Goal: Task Accomplishment & Management: Complete application form

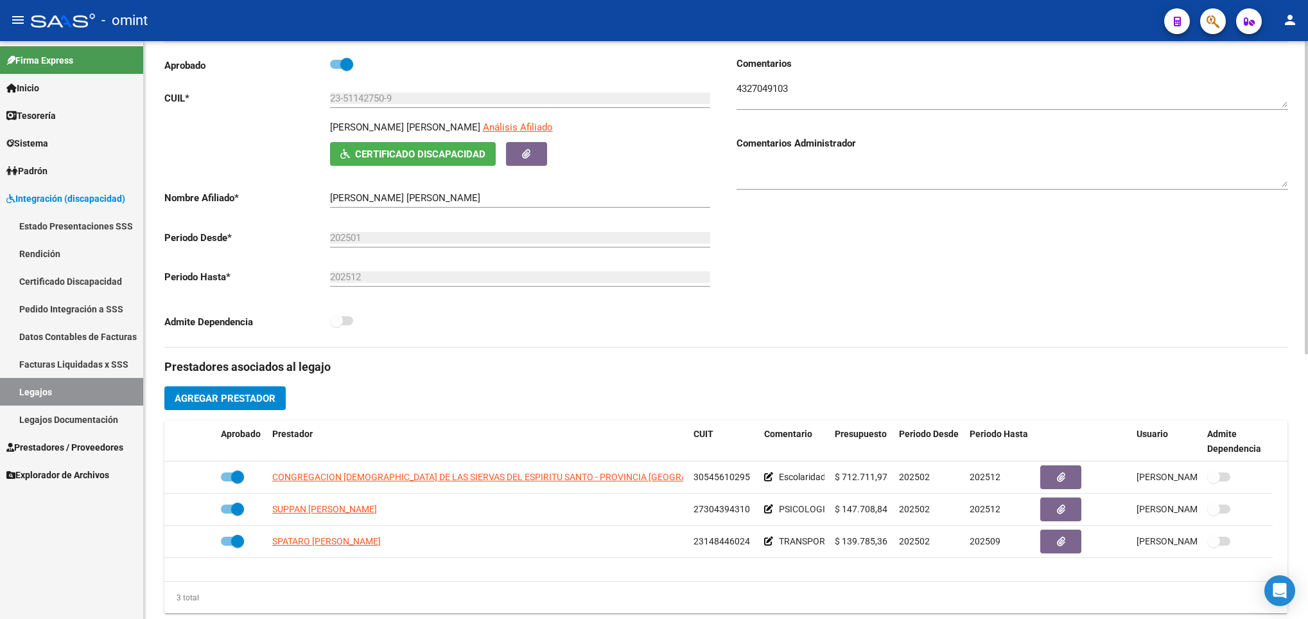
scroll to position [193, 0]
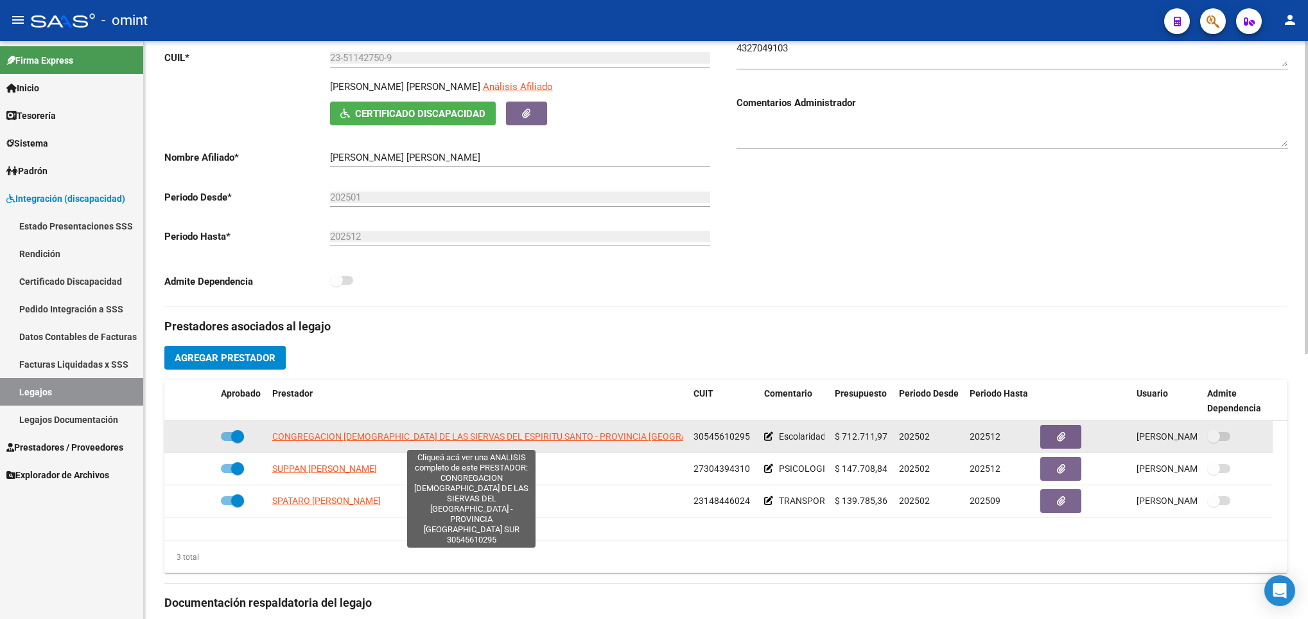
click at [367, 438] on span "CONGREGACION MISIONERA DE LAS SIERVAS DEL ESPIRITU SANTO - PROVINCIA ARGENTINA …" at bounding box center [513, 436] width 482 height 10
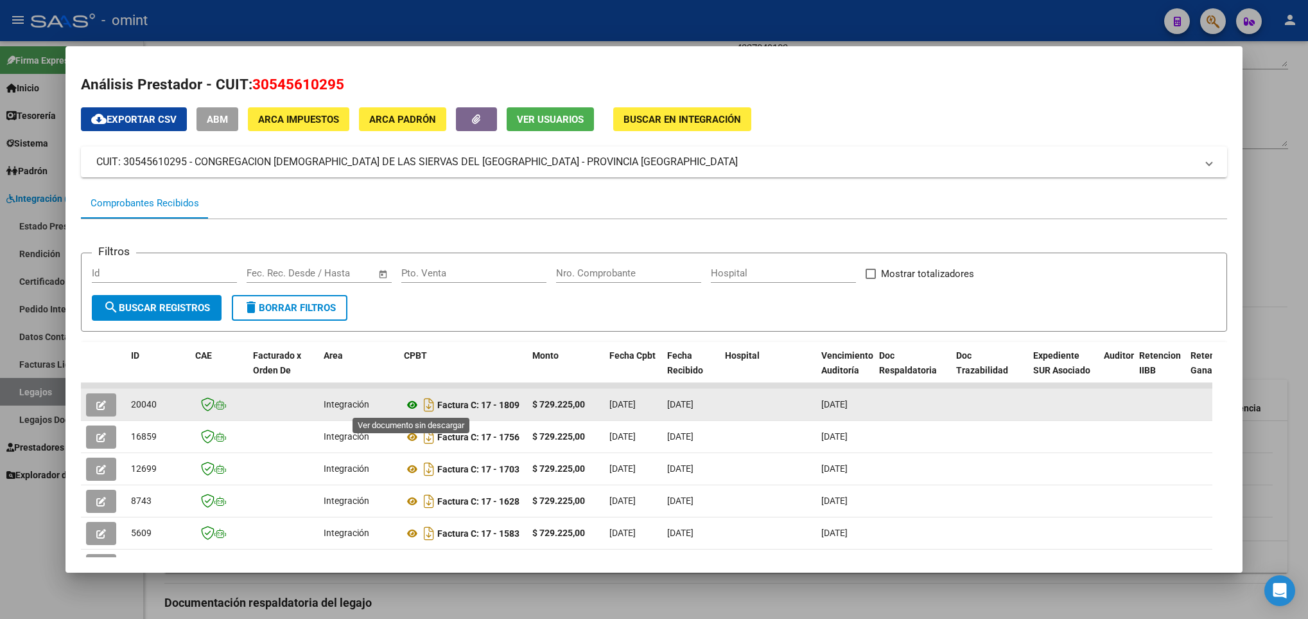
click at [408, 407] on icon at bounding box center [412, 404] width 17 height 15
click at [103, 396] on button "button" at bounding box center [101, 404] width 30 height 23
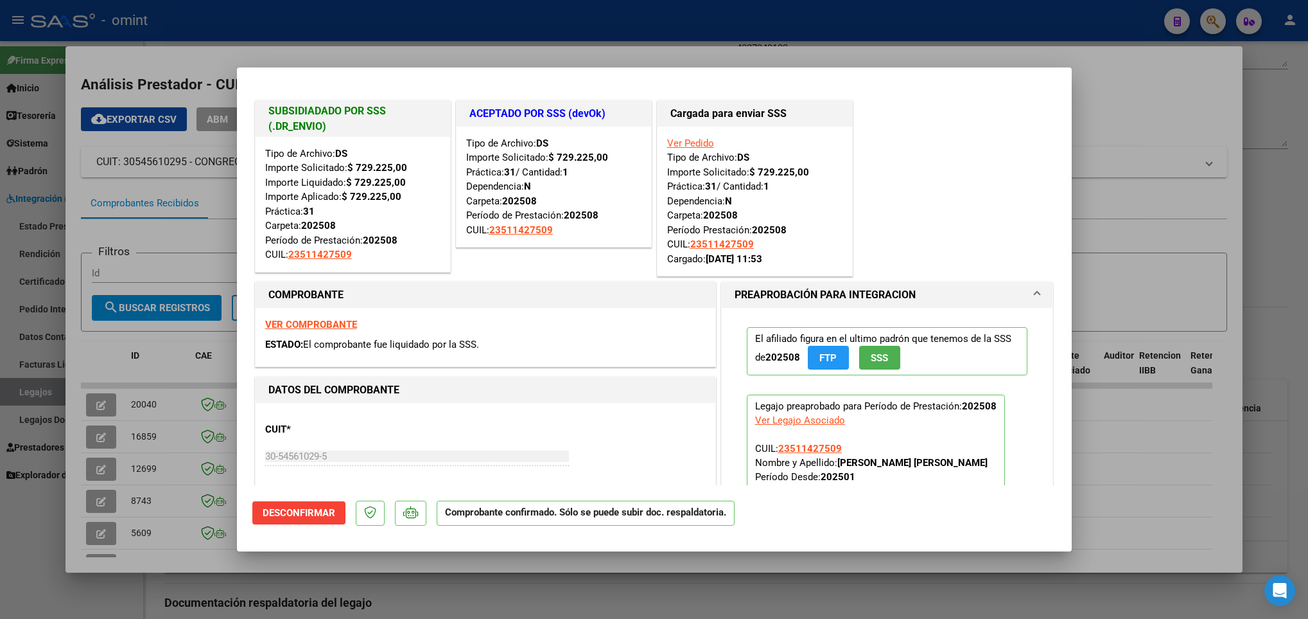
click at [191, 453] on div at bounding box center [654, 309] width 1308 height 619
type input "$ 0,00"
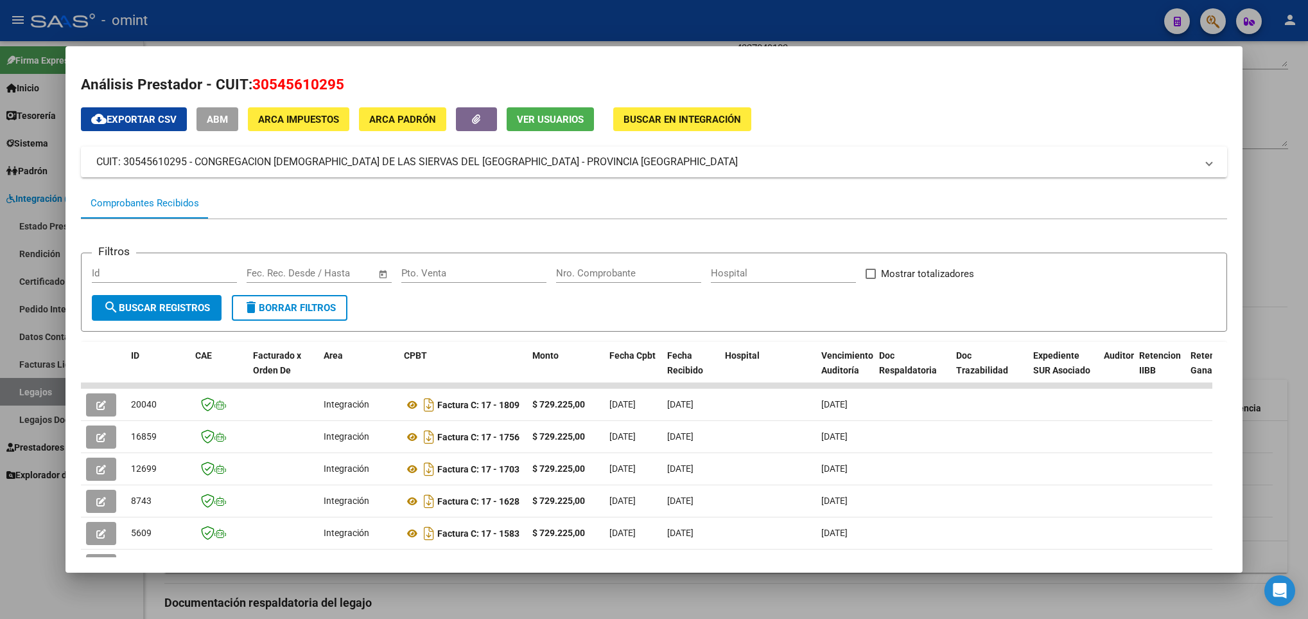
click at [407, 592] on div at bounding box center [654, 309] width 1308 height 619
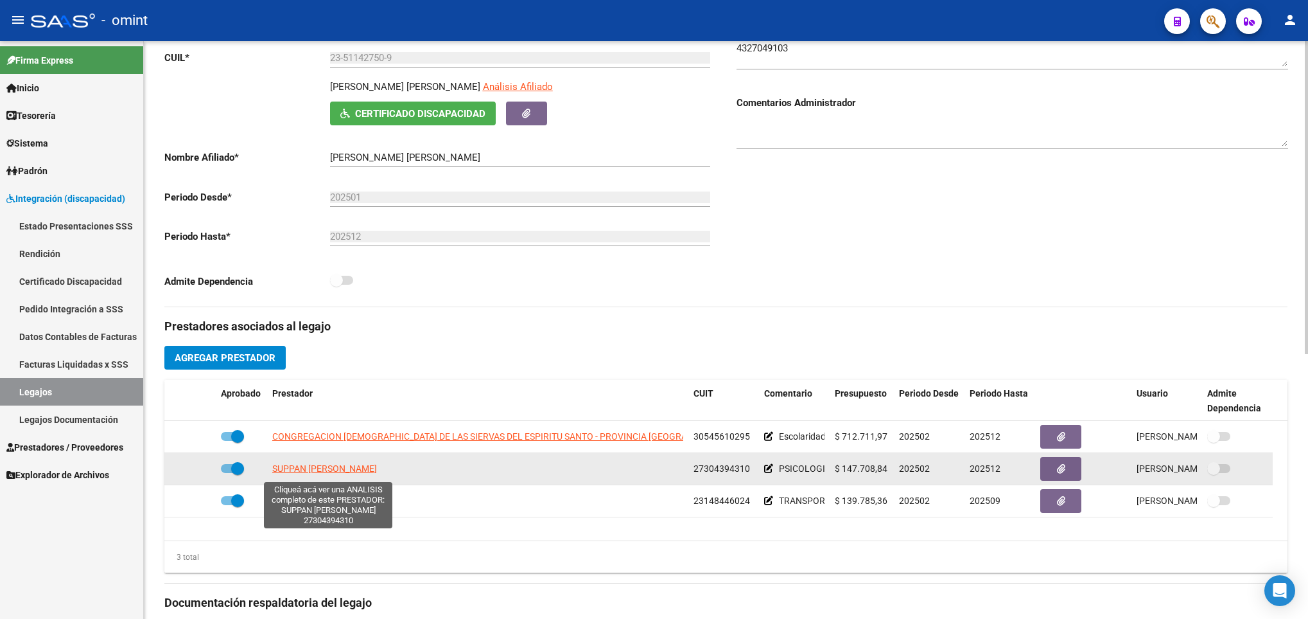
click at [330, 472] on span "SUPPAN FLORENCIA IVANA" at bounding box center [324, 468] width 105 height 10
type textarea "27304394310"
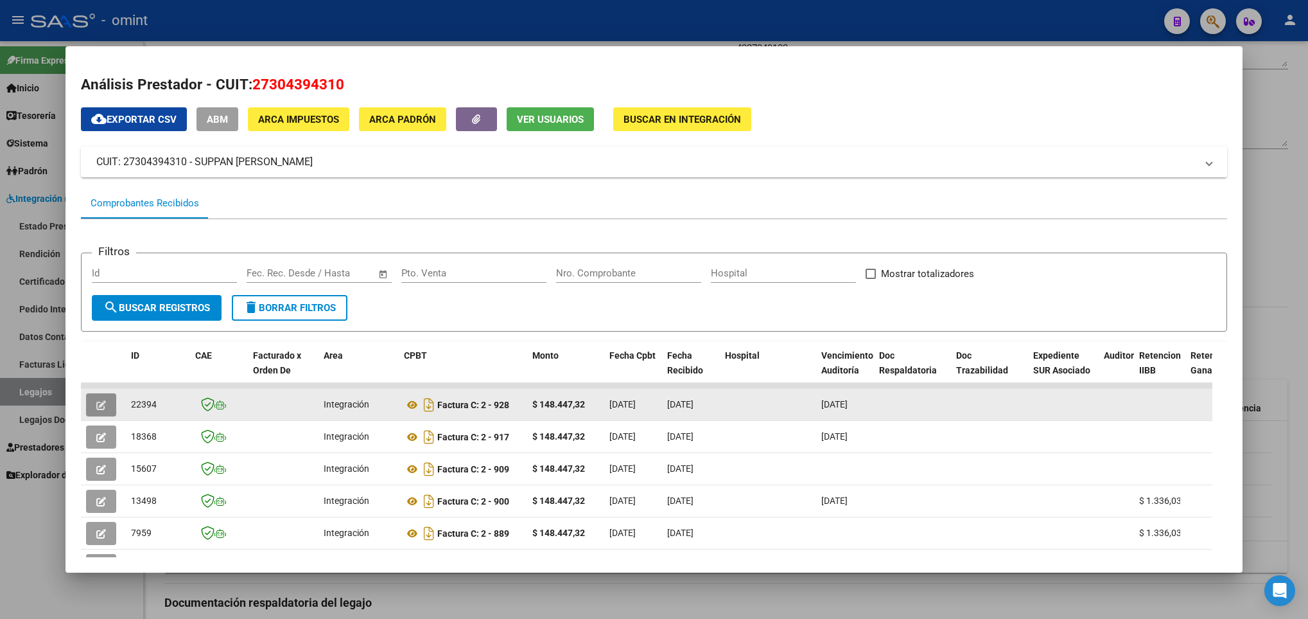
click at [103, 401] on icon "button" at bounding box center [101, 405] width 10 height 10
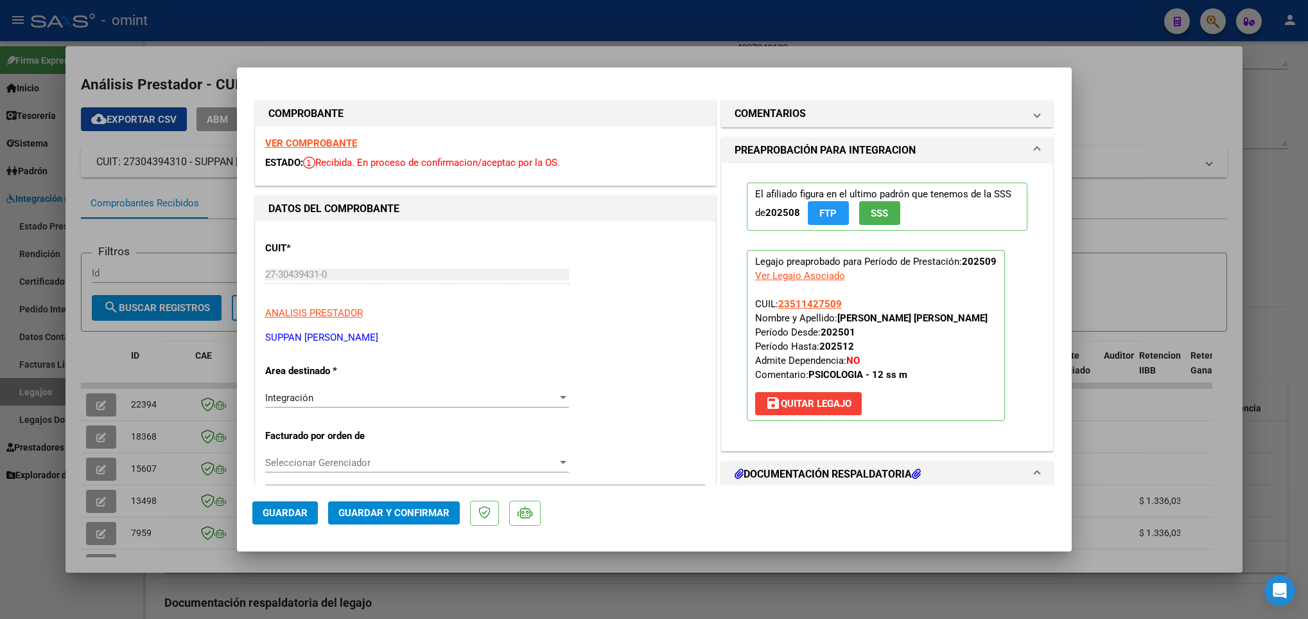
click at [334, 143] on strong "VER COMPROBANTE" at bounding box center [311, 143] width 92 height 12
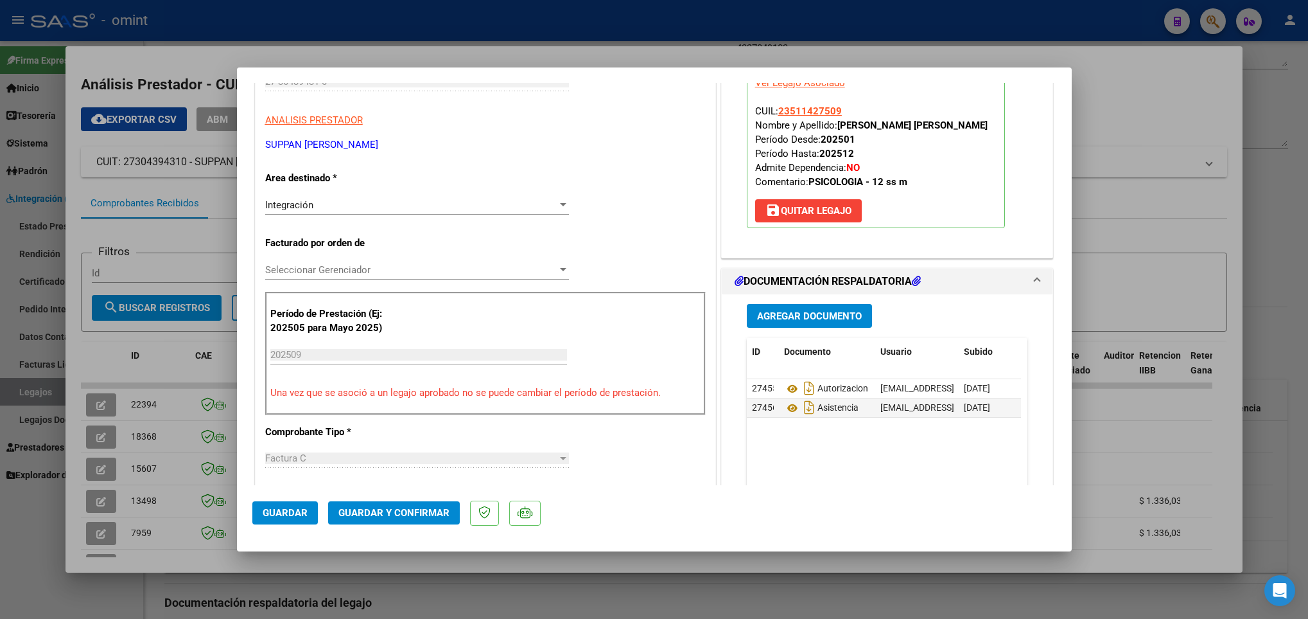
click at [415, 513] on span "Guardar y Confirmar" at bounding box center [393, 513] width 111 height 12
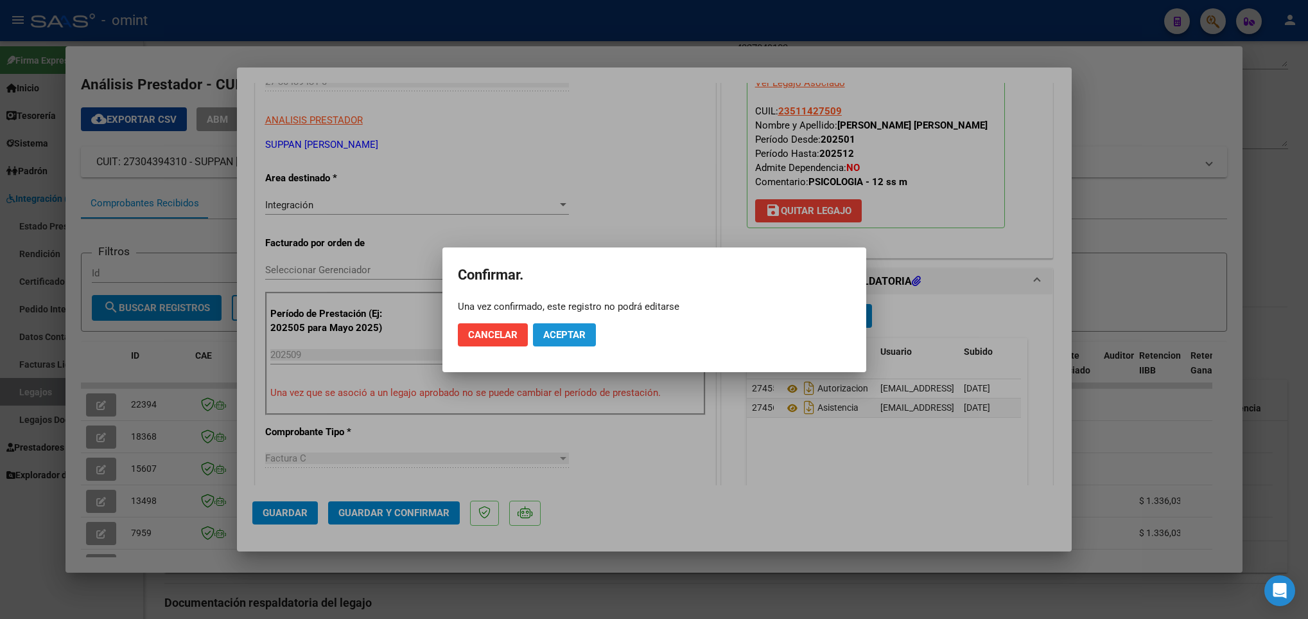
click at [559, 326] on button "Aceptar" at bounding box center [564, 334] width 63 height 23
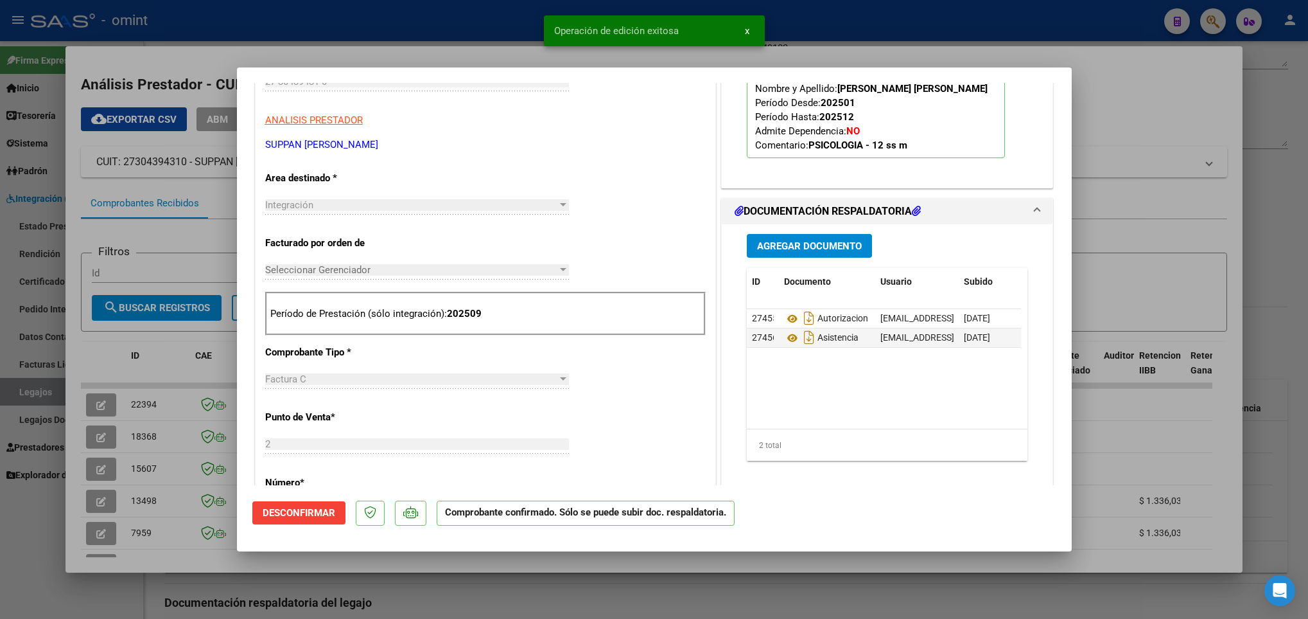
click at [220, 563] on div at bounding box center [654, 309] width 1308 height 619
type input "$ 0,00"
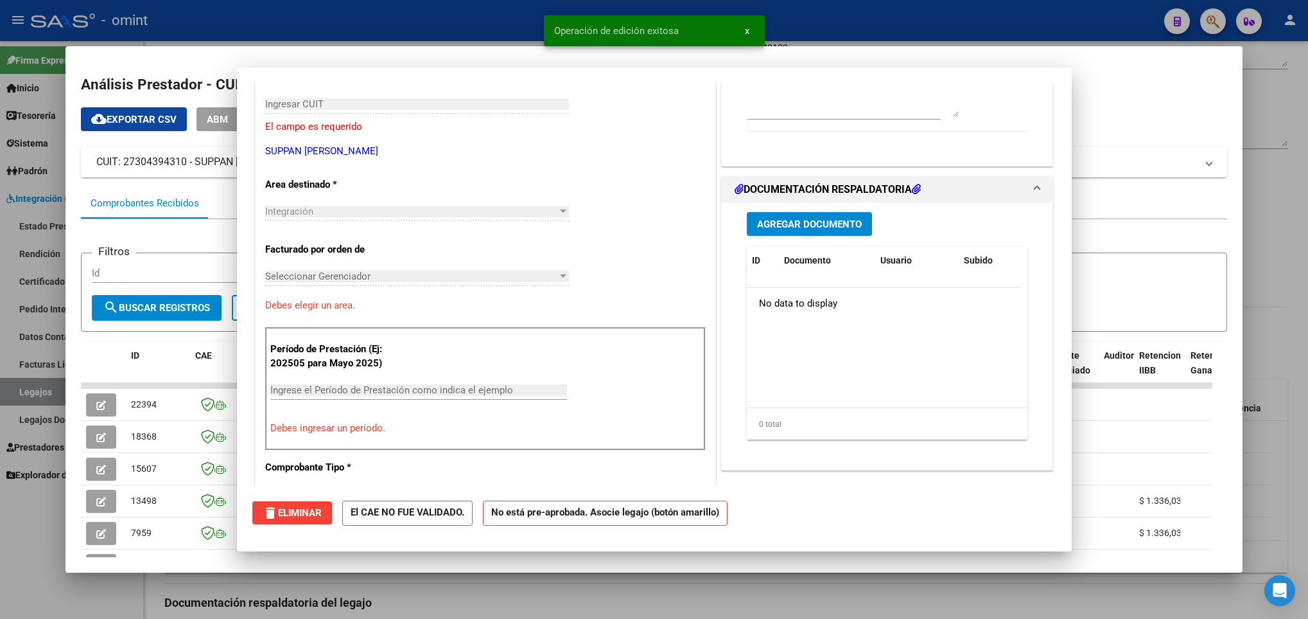
scroll to position [0, 0]
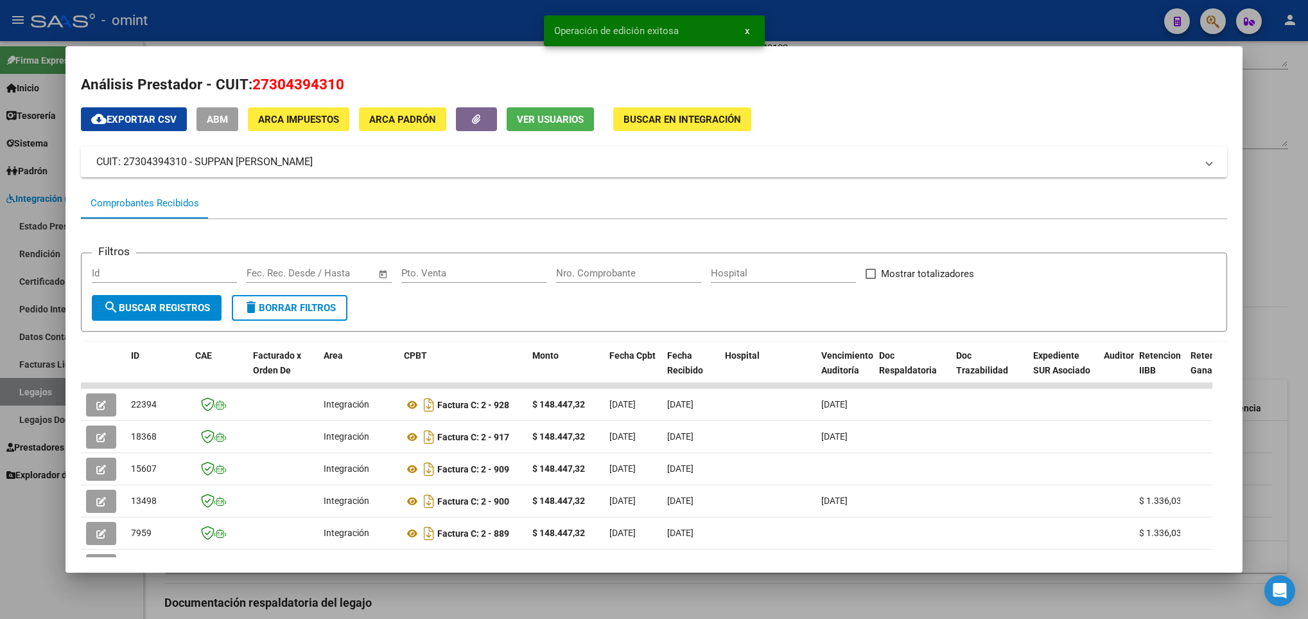
click at [372, 608] on div at bounding box center [654, 309] width 1308 height 619
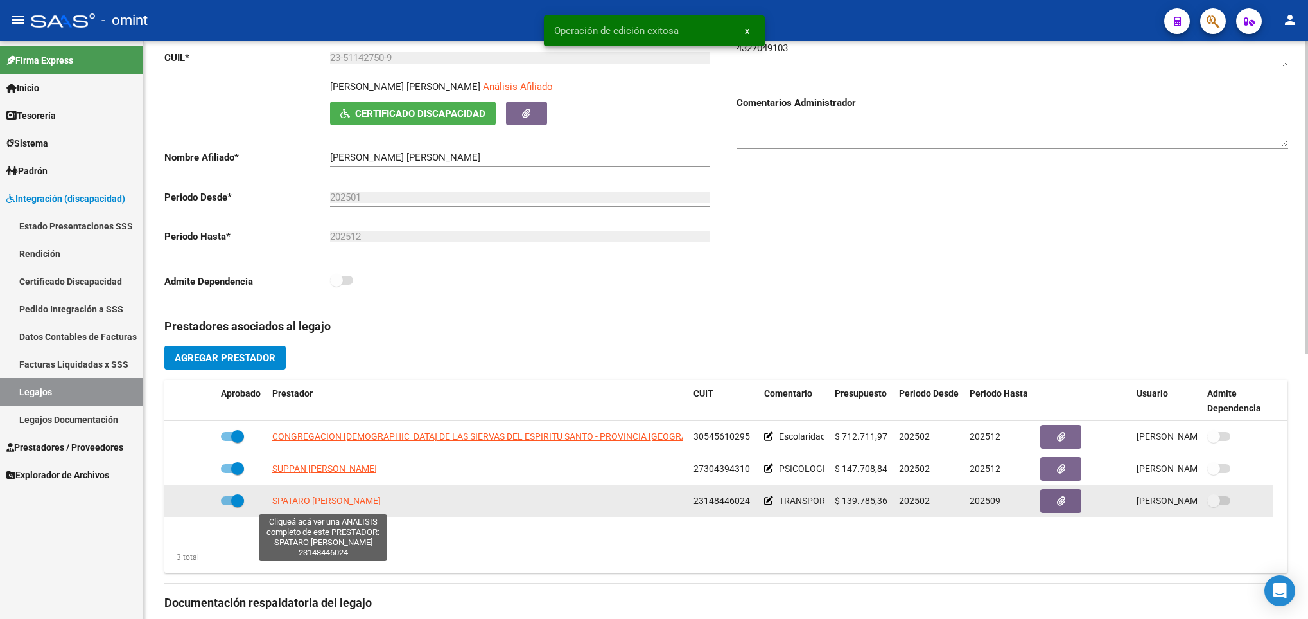
click at [341, 501] on span "SPATARO STELLA MARIS" at bounding box center [326, 500] width 109 height 10
type textarea "23148446024"
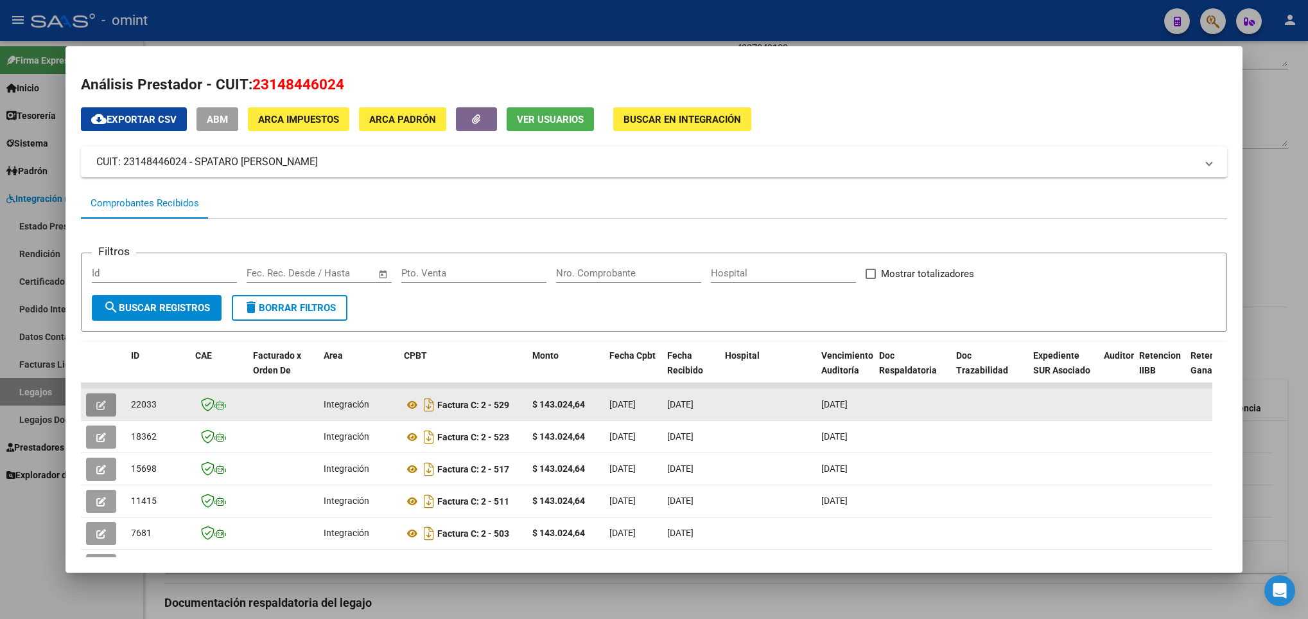
click at [94, 401] on button "button" at bounding box center [101, 404] width 30 height 23
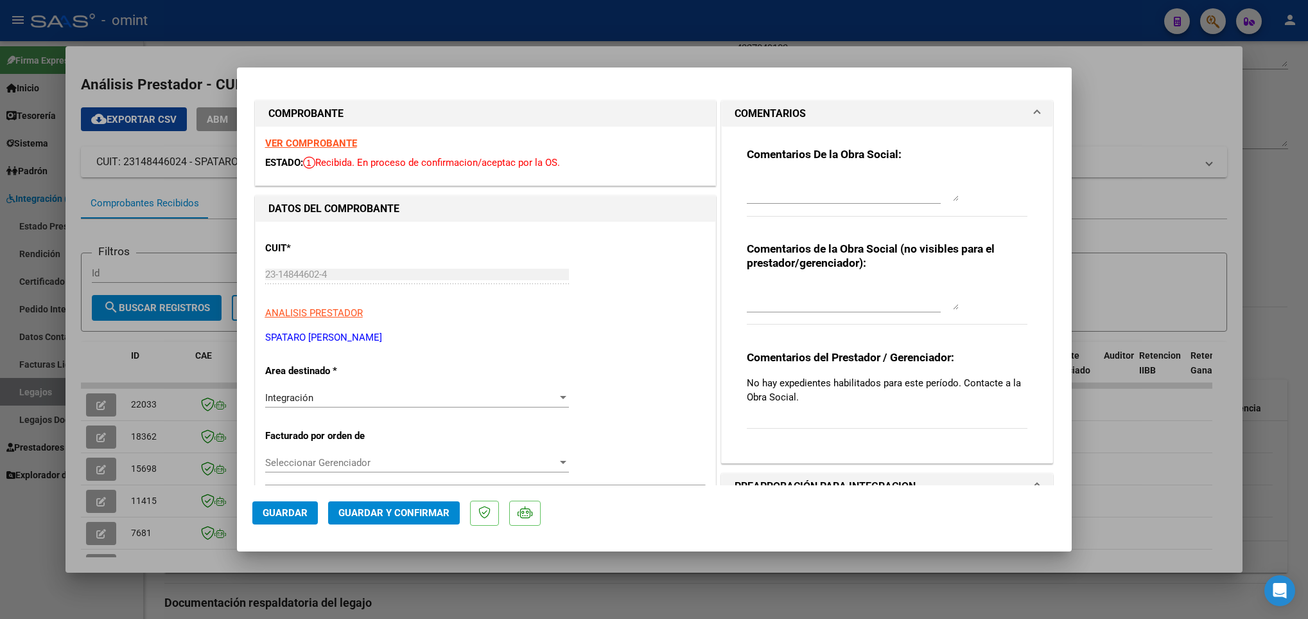
click at [315, 143] on strong "VER COMPROBANTE" at bounding box center [311, 143] width 92 height 12
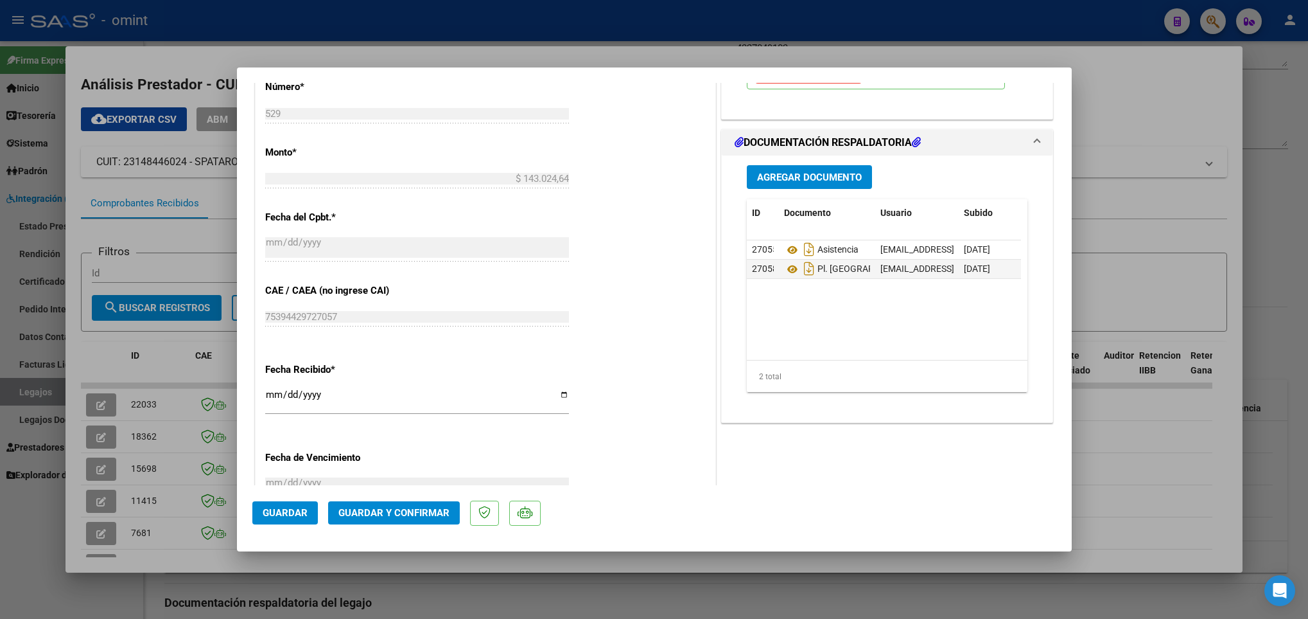
scroll to position [674, 0]
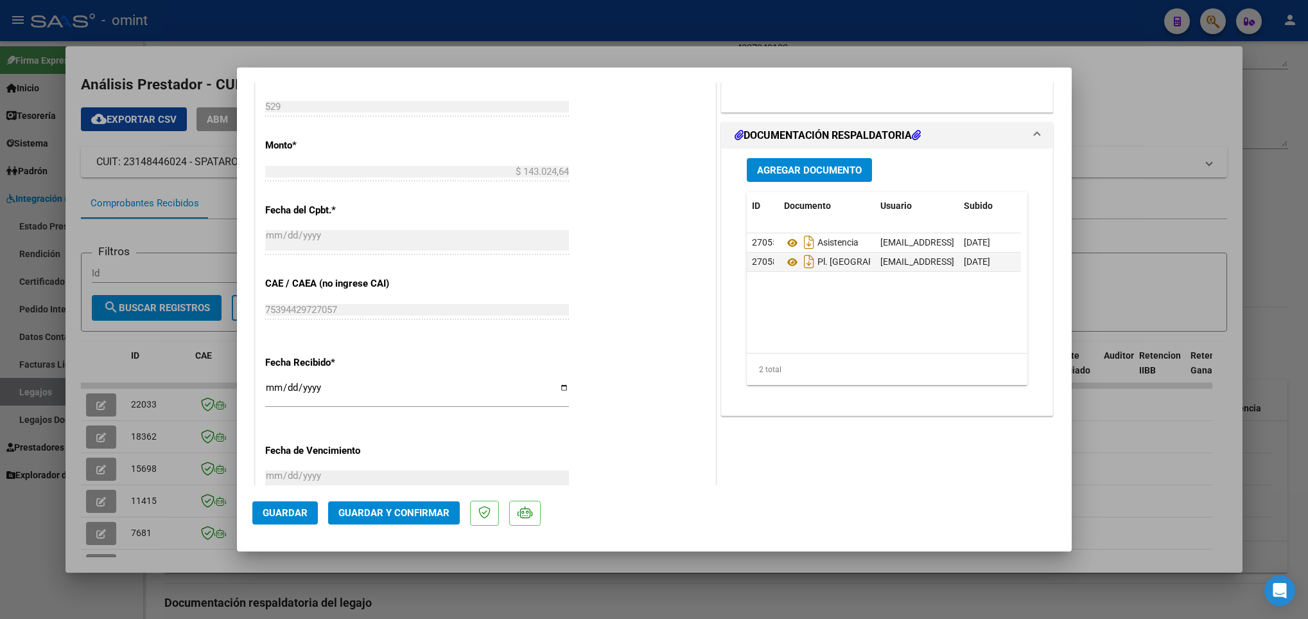
click at [419, 509] on span "Guardar y Confirmar" at bounding box center [393, 513] width 111 height 12
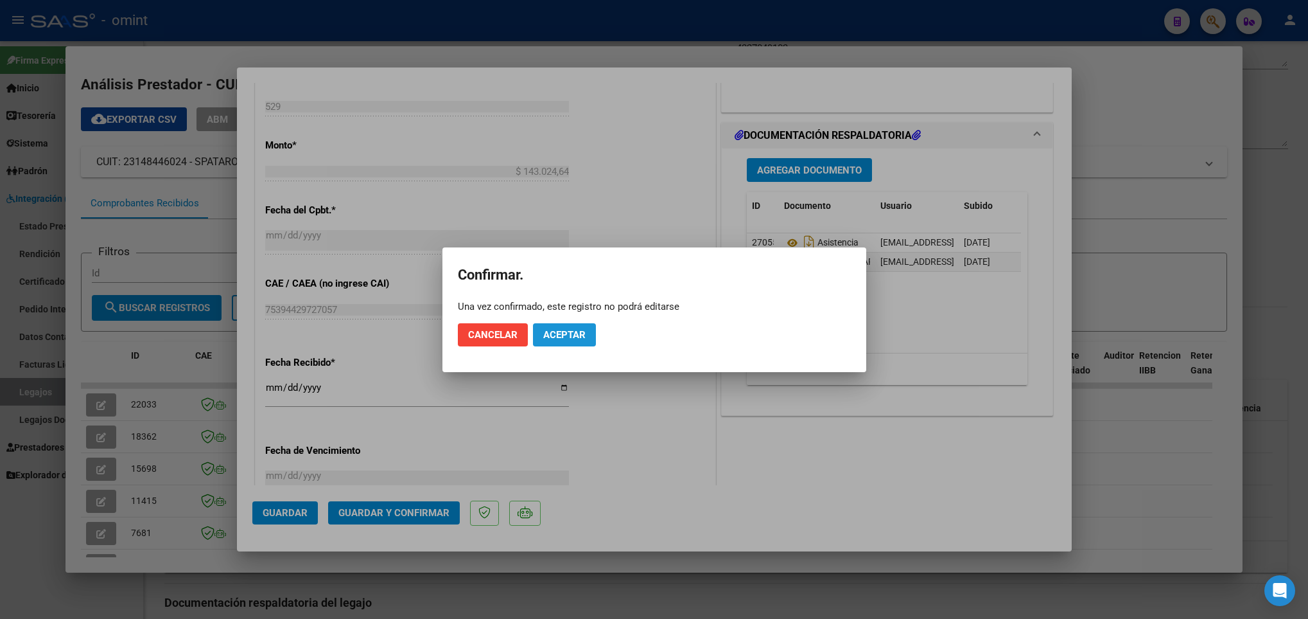
click at [571, 343] on button "Aceptar" at bounding box center [564, 334] width 63 height 23
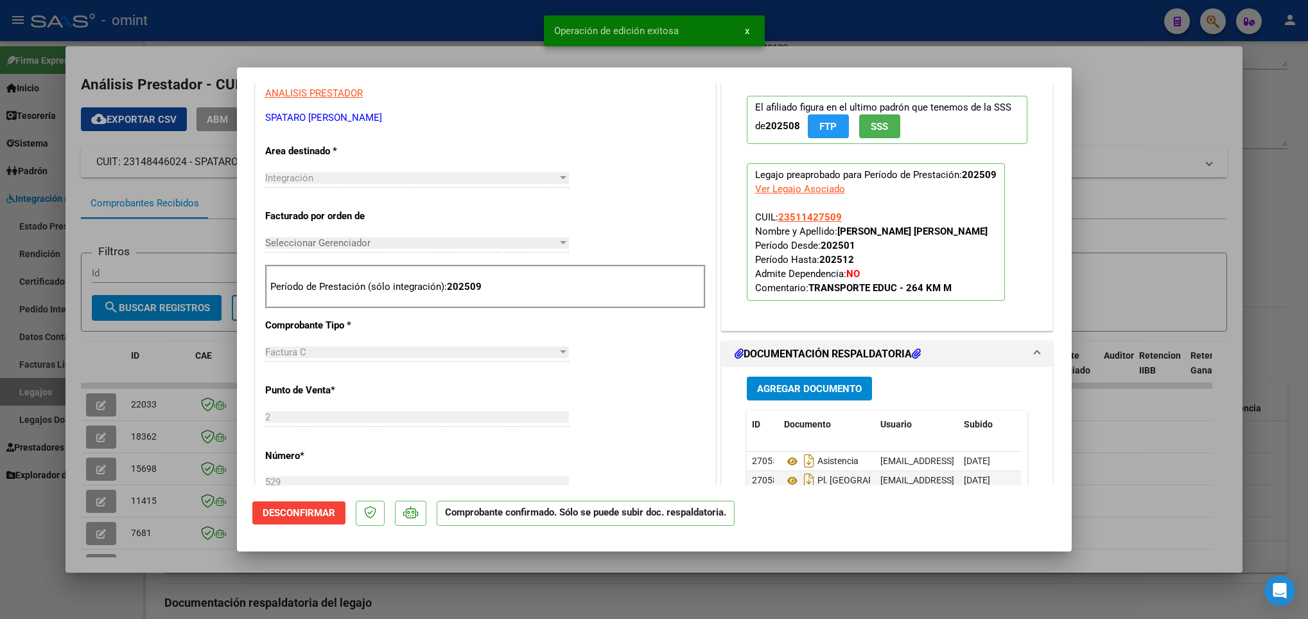
scroll to position [209, 0]
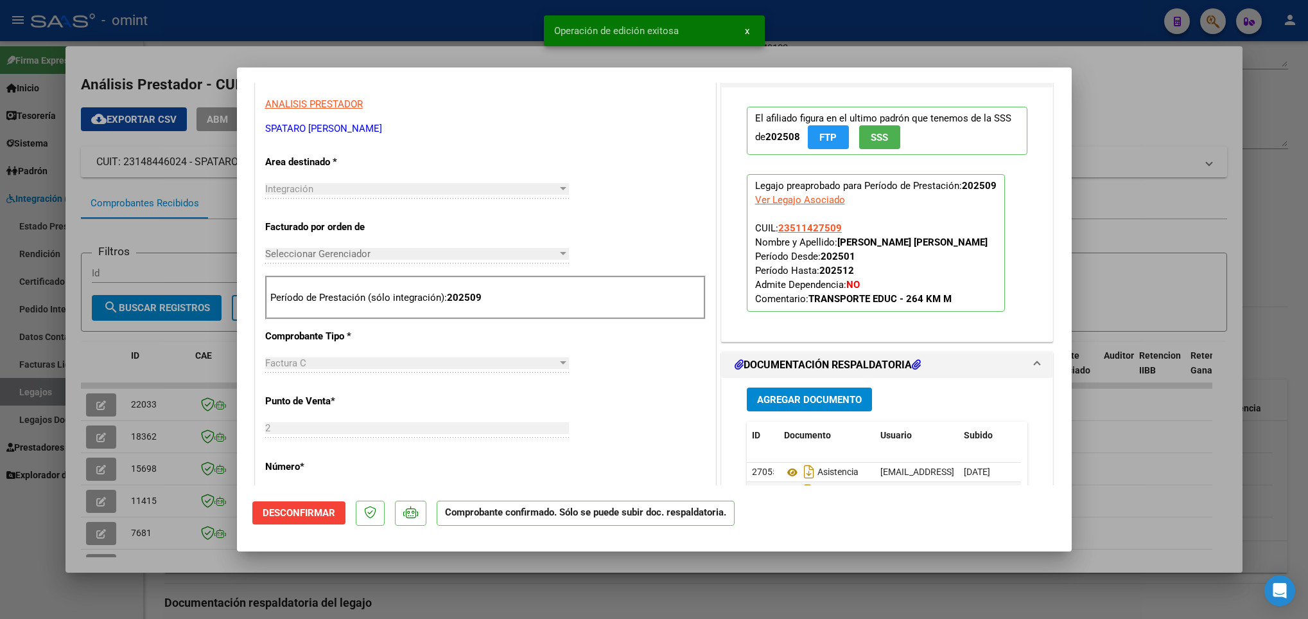
click at [193, 556] on div at bounding box center [654, 309] width 1308 height 619
type input "$ 0,00"
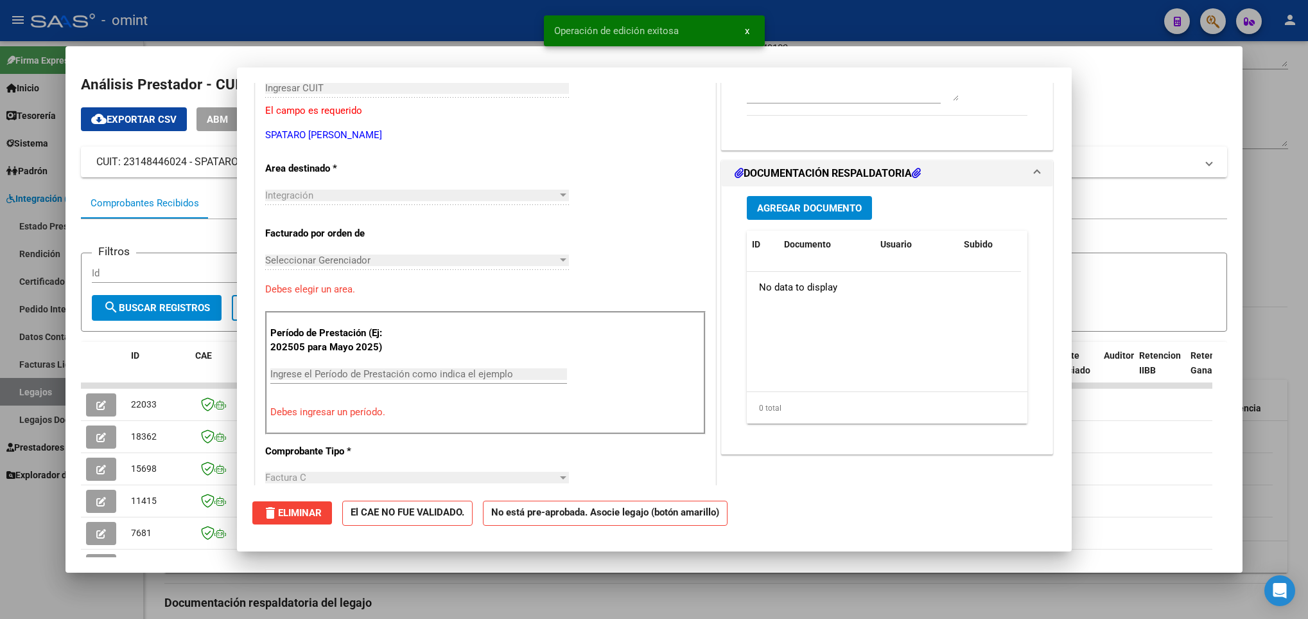
scroll to position [0, 0]
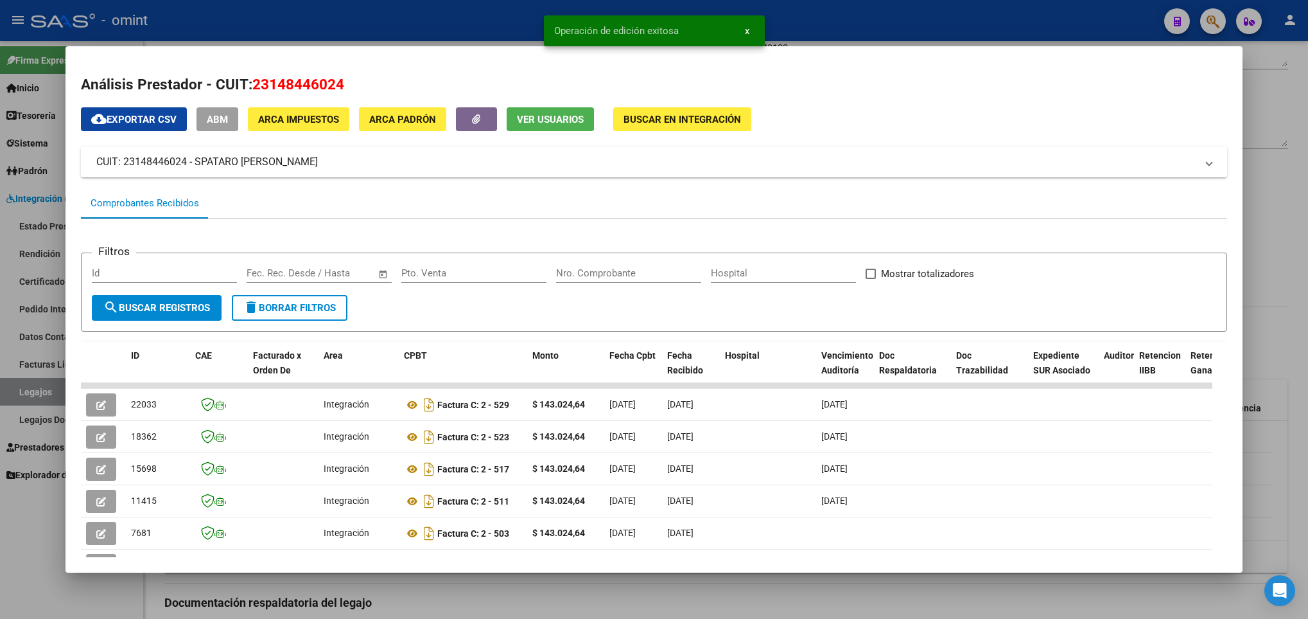
click at [292, 592] on div at bounding box center [654, 309] width 1308 height 619
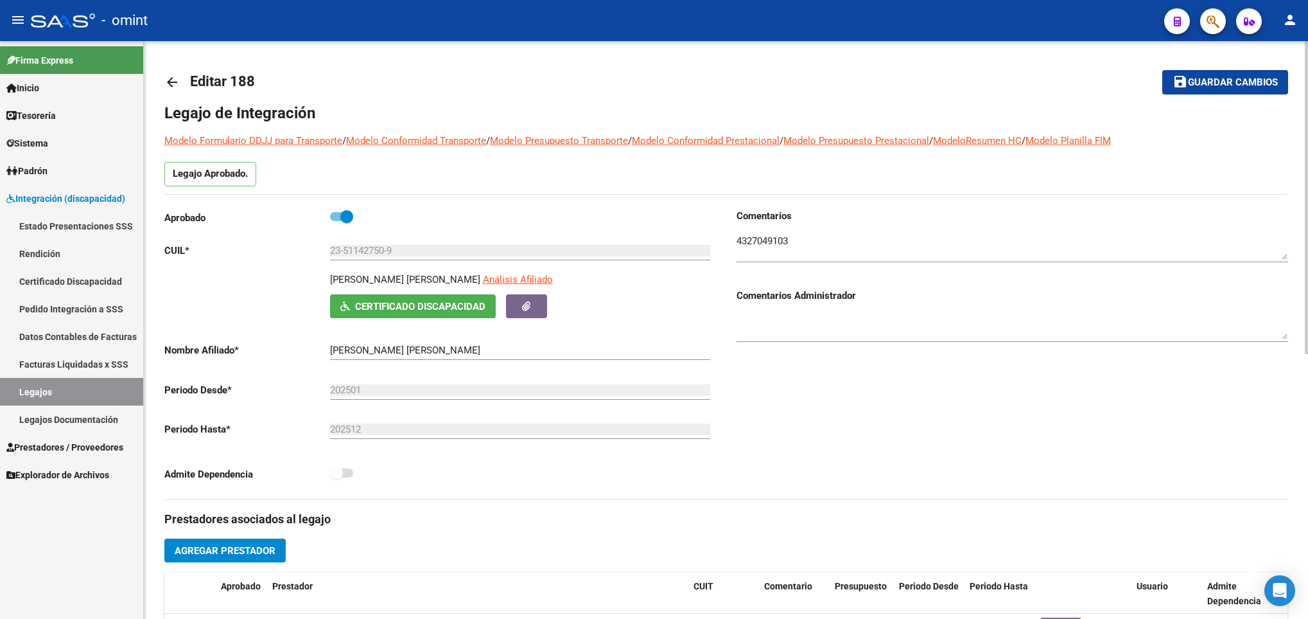
click at [175, 71] on link "arrow_back" at bounding box center [177, 82] width 26 height 30
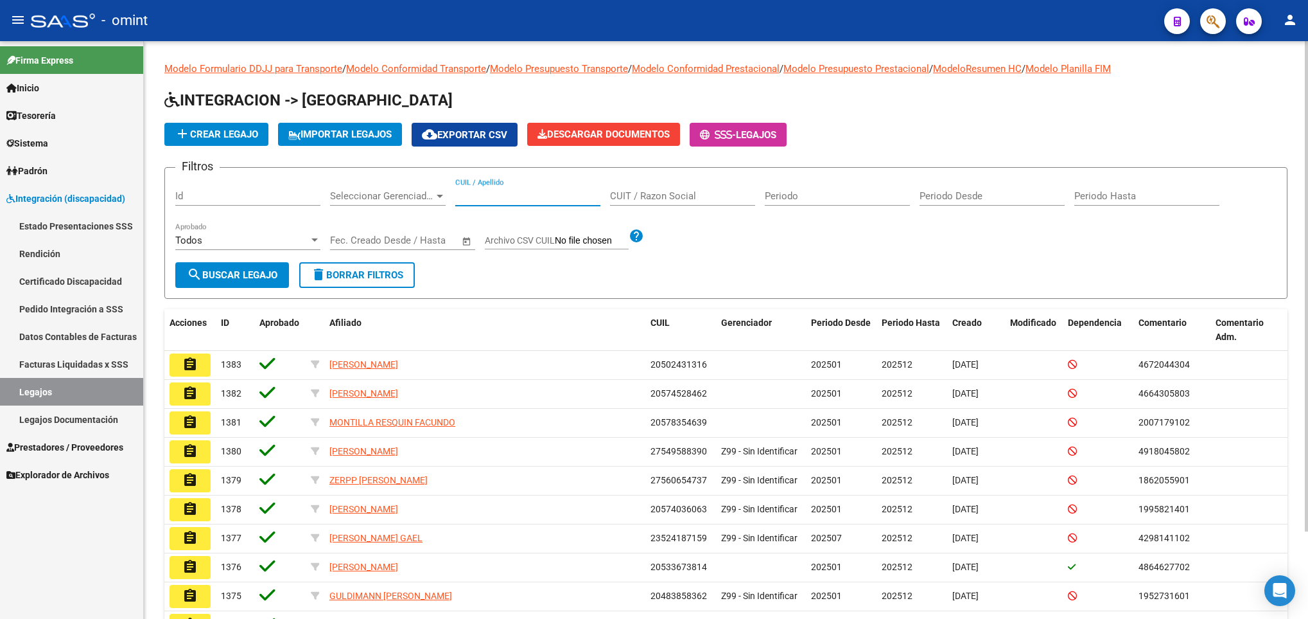
click at [482, 197] on input "CUIL / Apellido" at bounding box center [527, 196] width 145 height 12
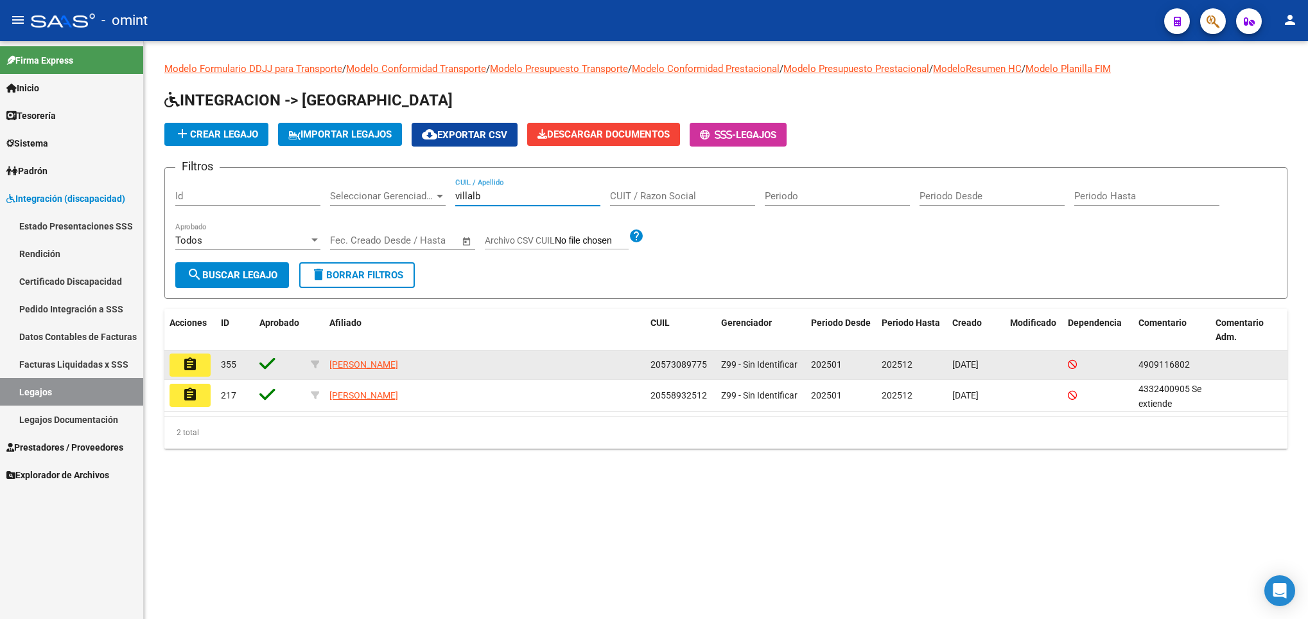
type input "villalb"
click at [189, 370] on mat-icon "assignment" at bounding box center [189, 363] width 15 height 15
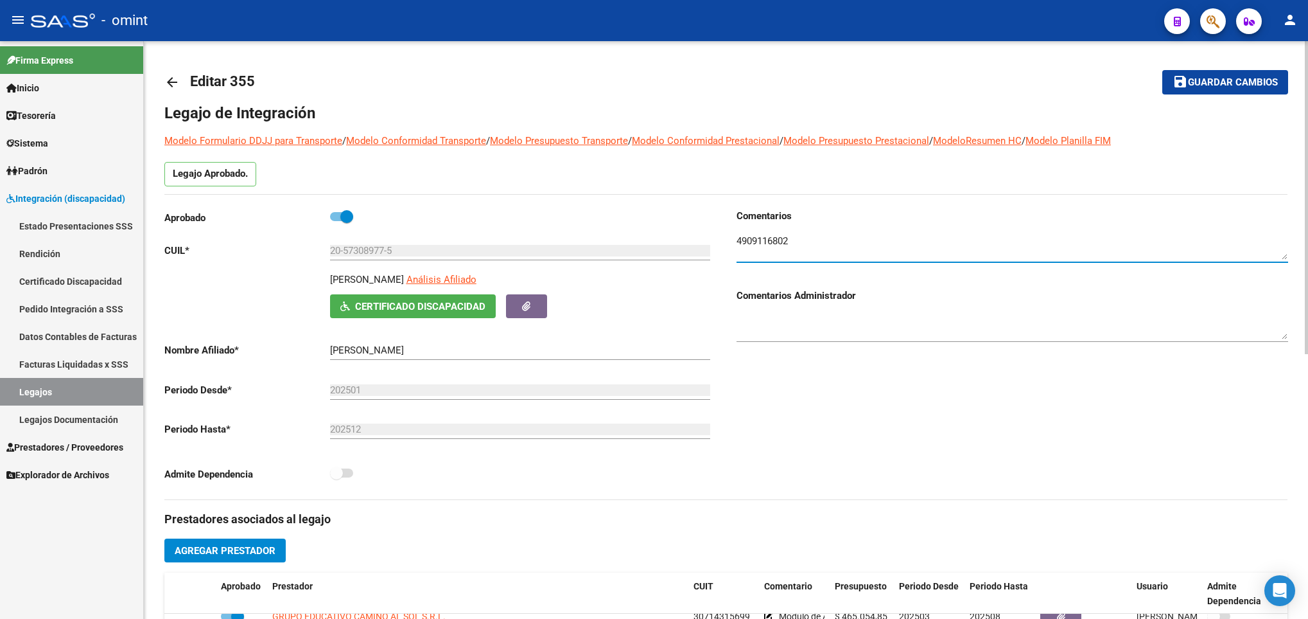
click at [769, 245] on textarea at bounding box center [1013, 247] width 552 height 26
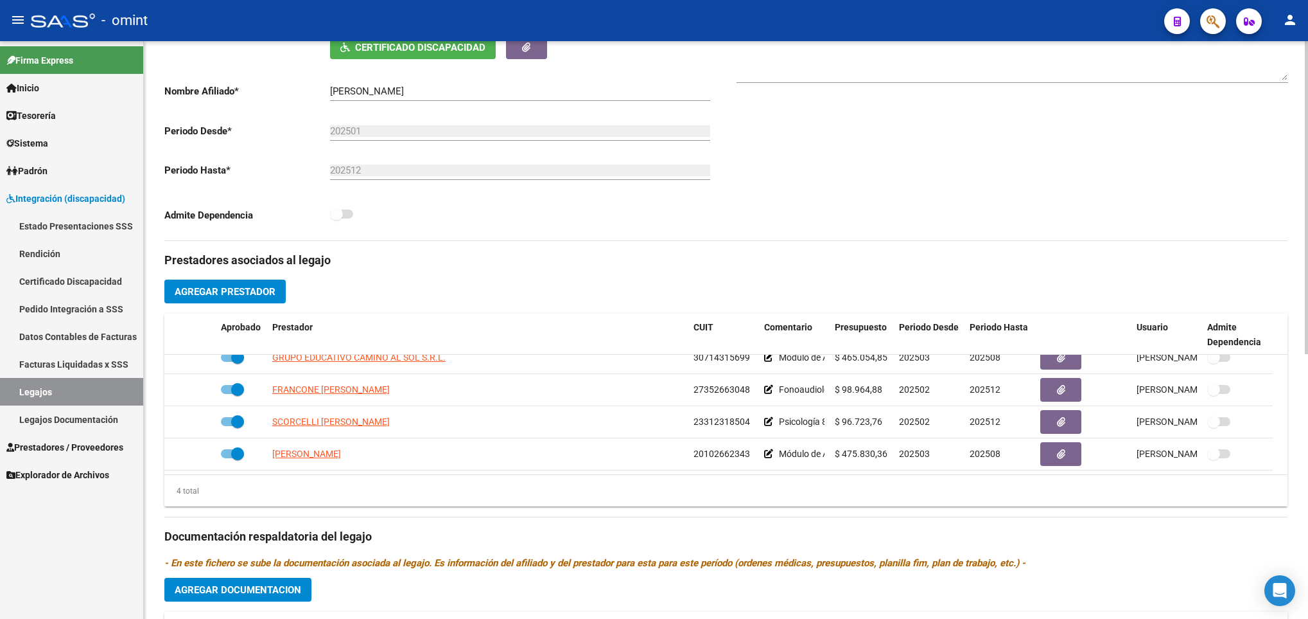
scroll to position [289, 0]
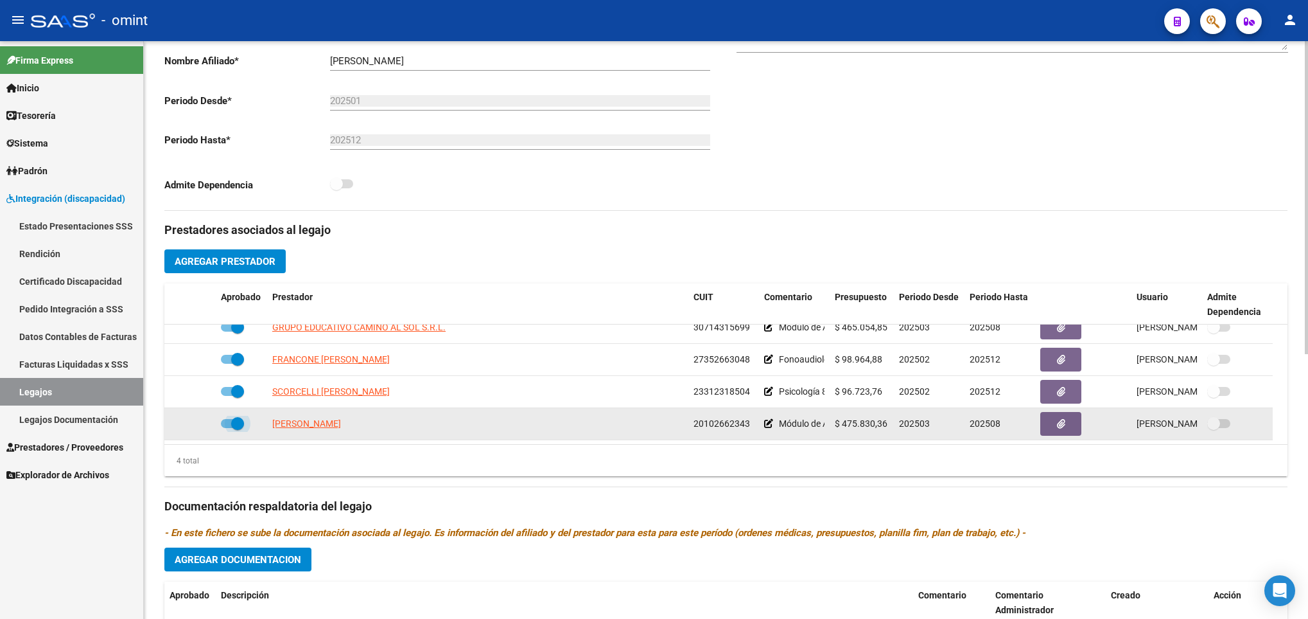
click at [231, 426] on span at bounding box center [237, 423] width 13 height 13
click at [227, 428] on input "checkbox" at bounding box center [227, 428] width 1 height 1
checkbox input "false"
click at [198, 426] on icon at bounding box center [197, 423] width 9 height 9
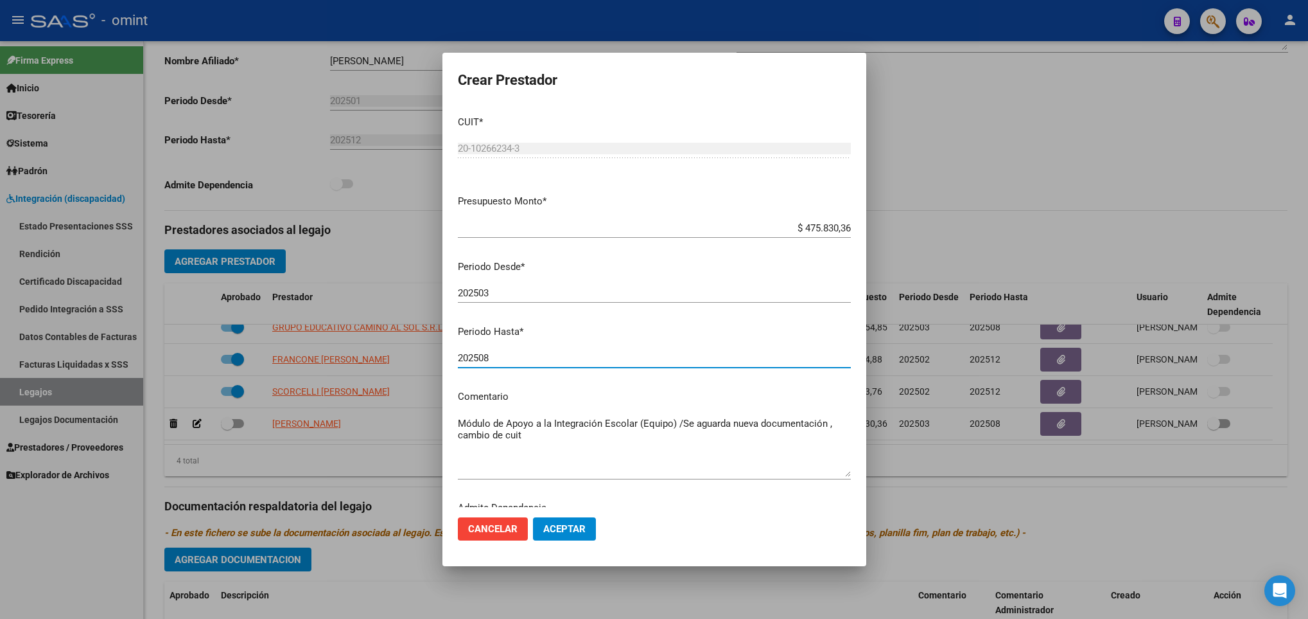
click at [517, 355] on input "202508" at bounding box center [654, 358] width 393 height 12
type input "202509"
click at [582, 527] on span "Aceptar" at bounding box center [564, 529] width 42 height 12
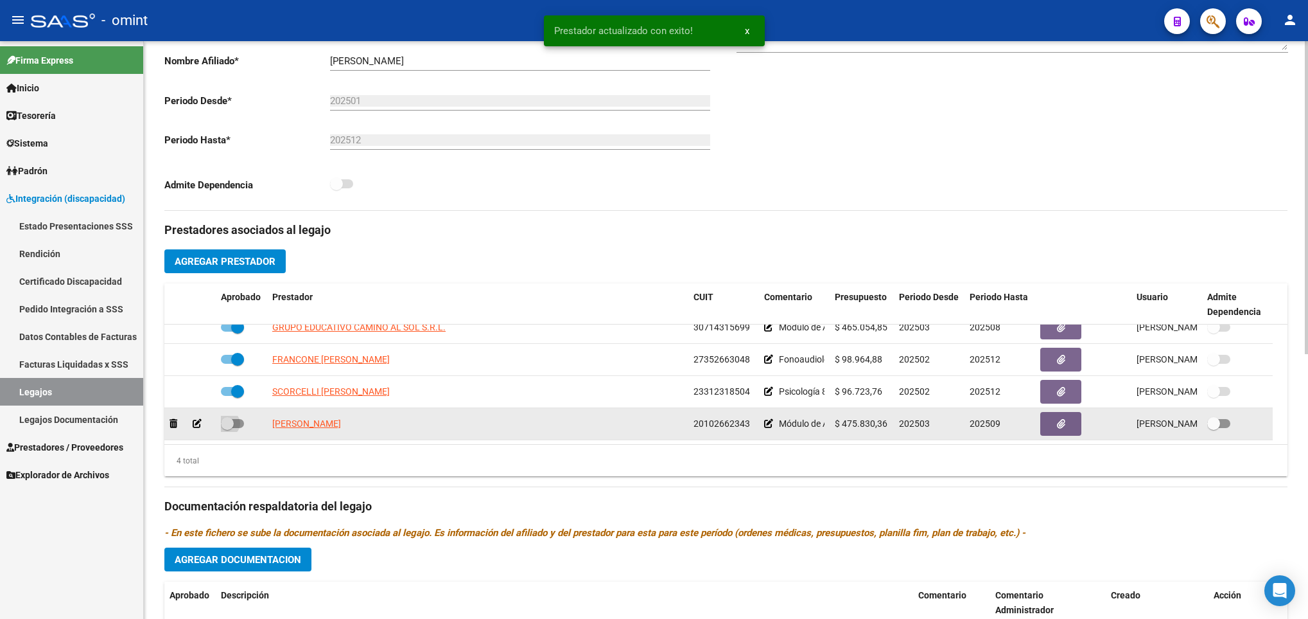
click at [239, 430] on label at bounding box center [232, 423] width 23 height 15
click at [227, 428] on input "checkbox" at bounding box center [227, 428] width 1 height 1
checkbox input "true"
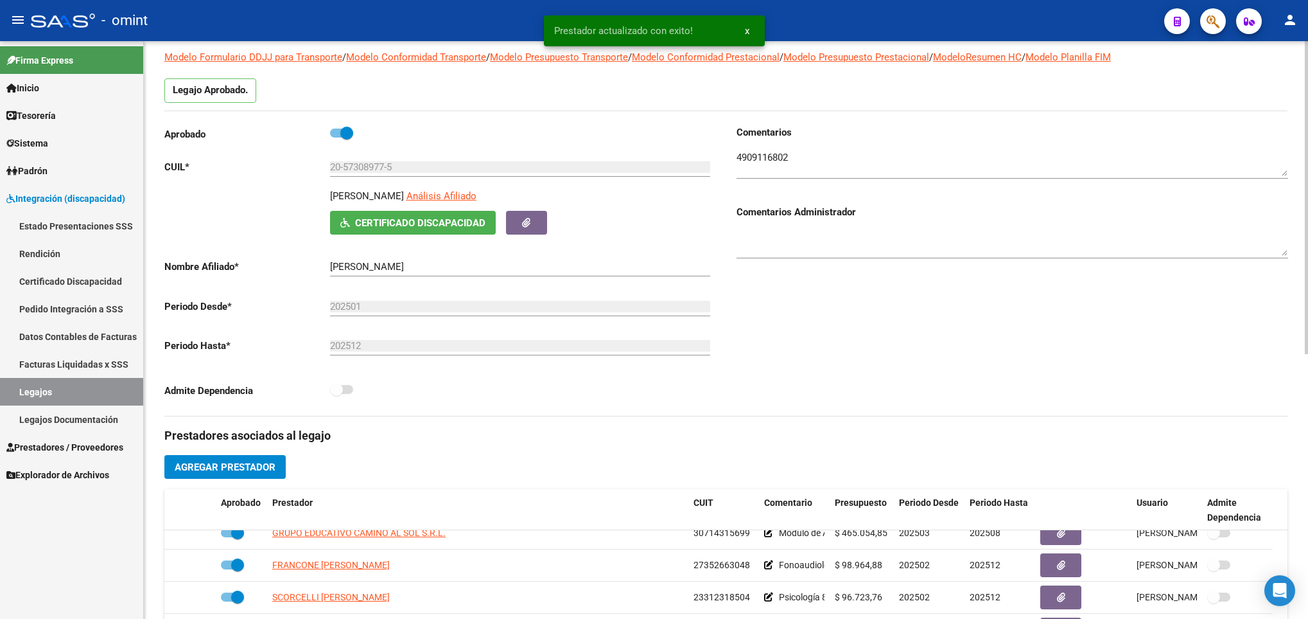
scroll to position [0, 0]
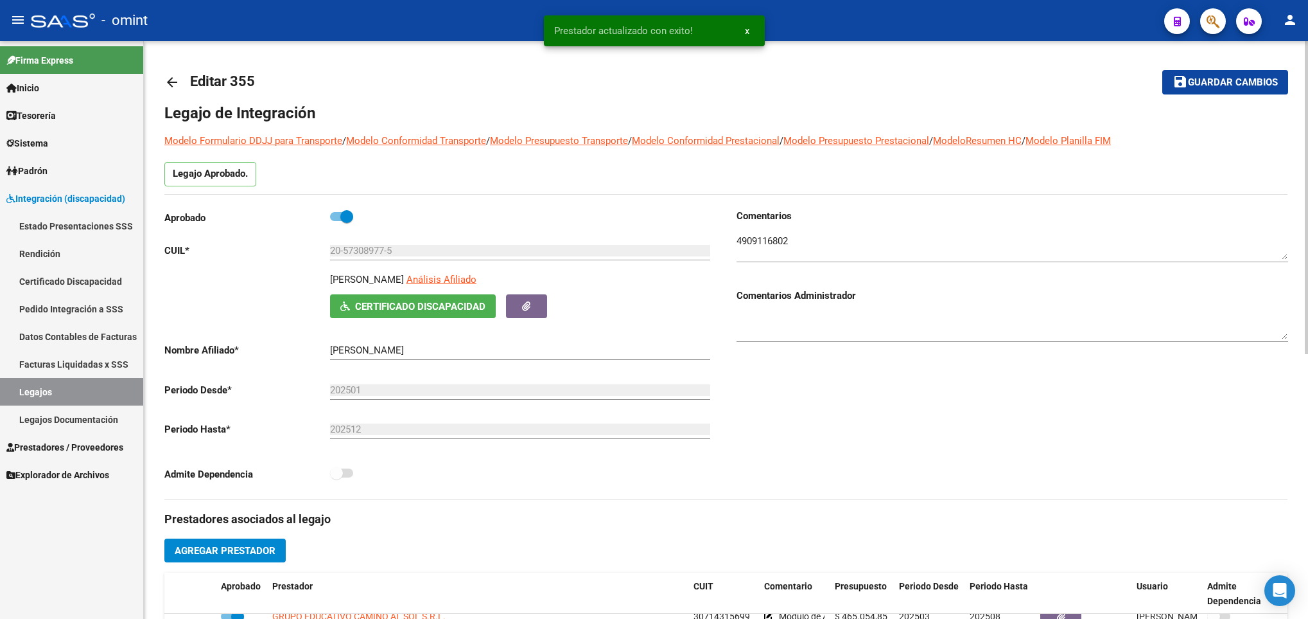
click at [1199, 79] on span "Guardar cambios" at bounding box center [1233, 83] width 90 height 12
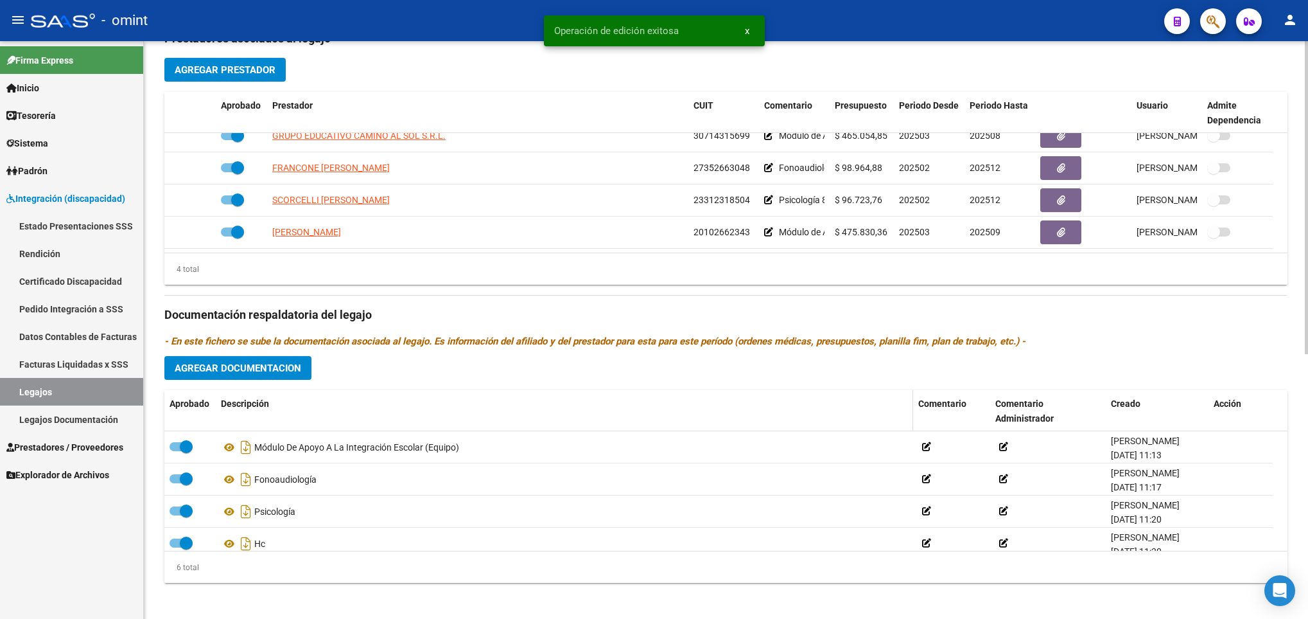
scroll to position [482, 0]
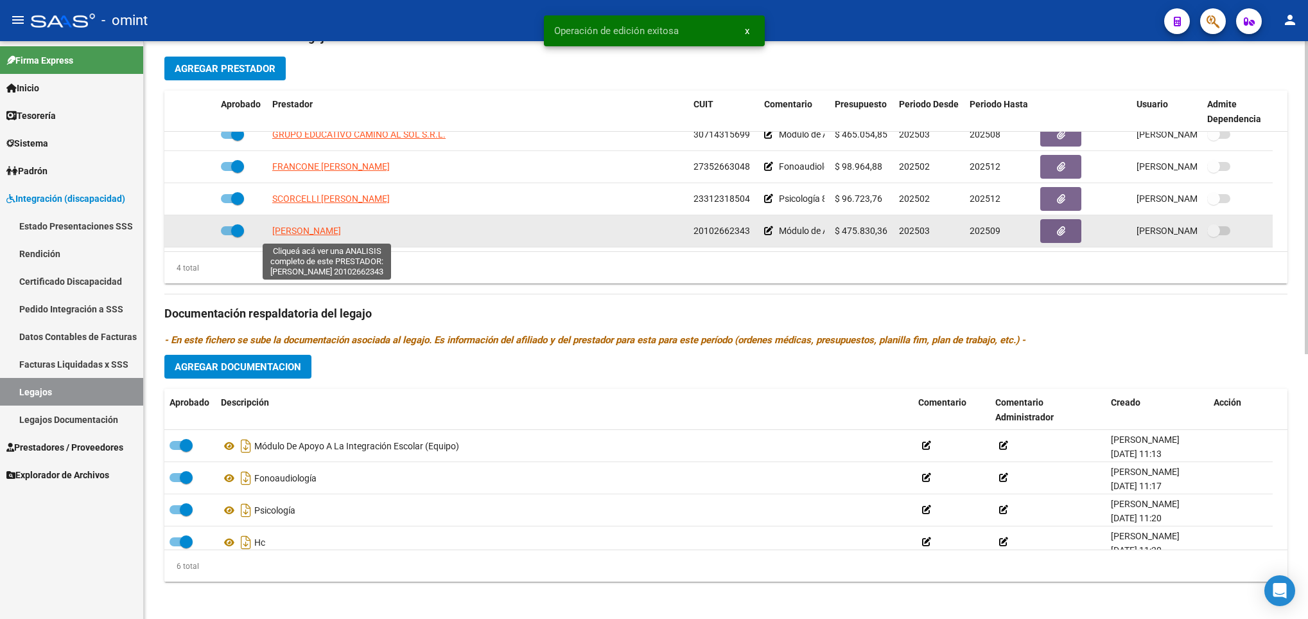
click at [332, 230] on span "MINTZ ROBERTO ALFREDO" at bounding box center [306, 230] width 69 height 10
type textarea "20102662343"
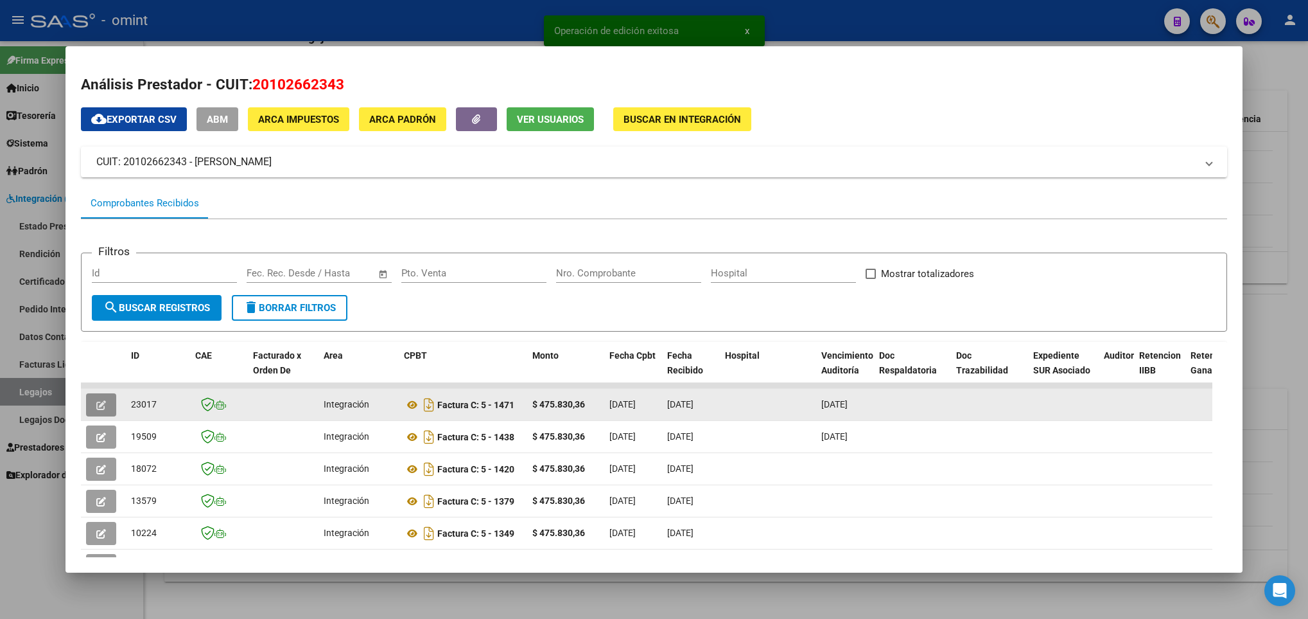
click at [94, 397] on button "button" at bounding box center [101, 404] width 30 height 23
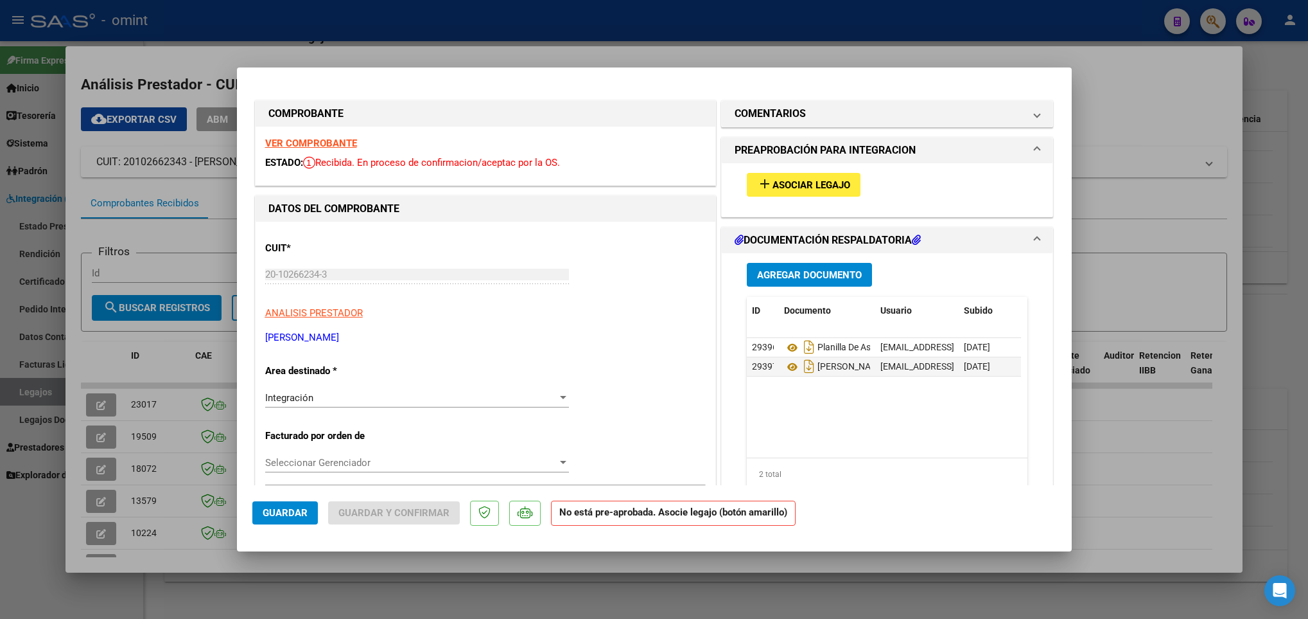
click at [333, 141] on strong "VER COMPROBANTE" at bounding box center [311, 143] width 92 height 12
click at [821, 173] on button "add Asociar Legajo" at bounding box center [804, 185] width 114 height 24
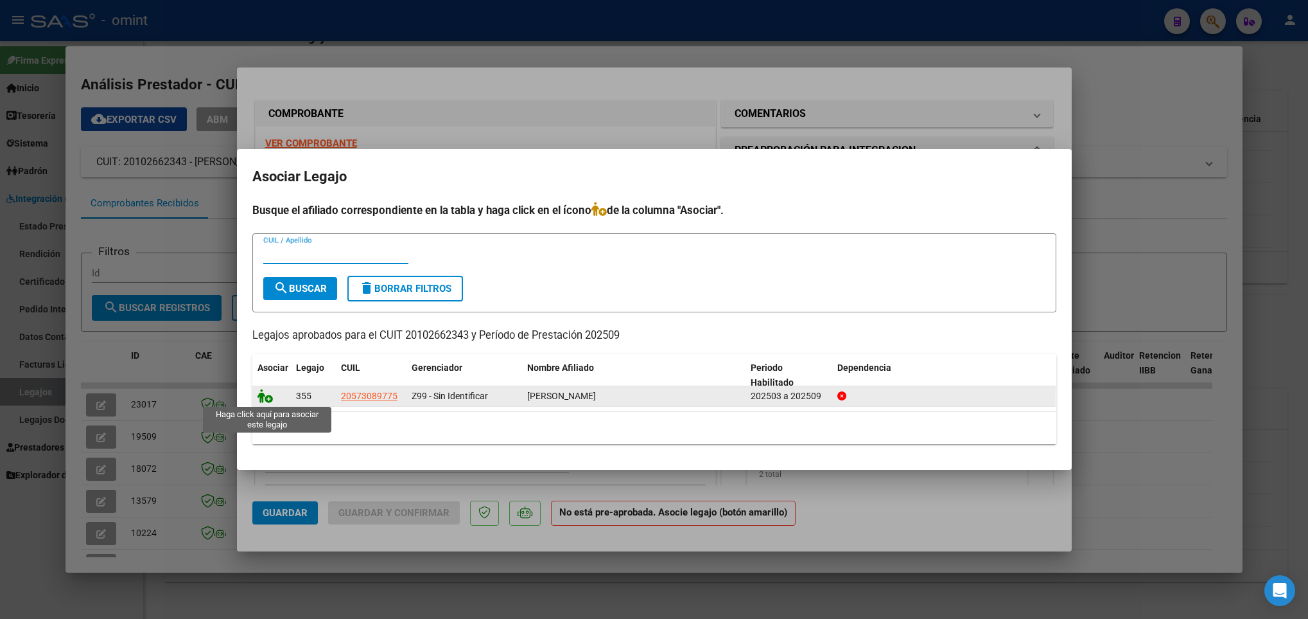
click at [268, 396] on icon at bounding box center [265, 396] width 15 height 14
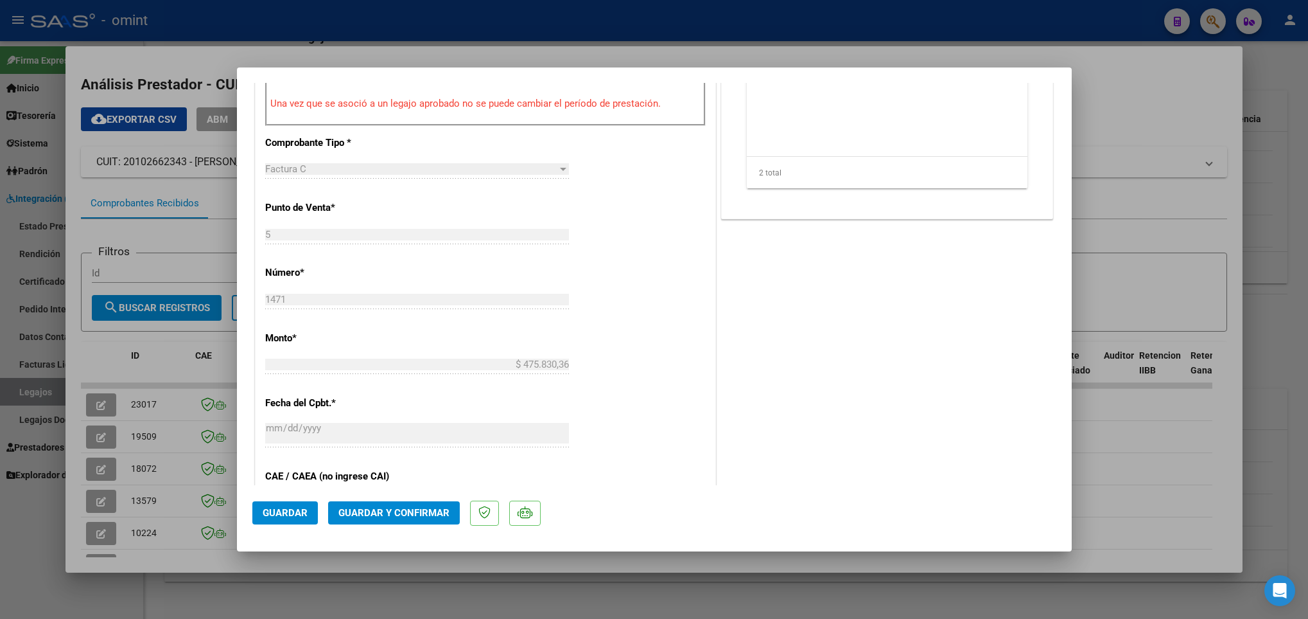
scroll to position [0, 0]
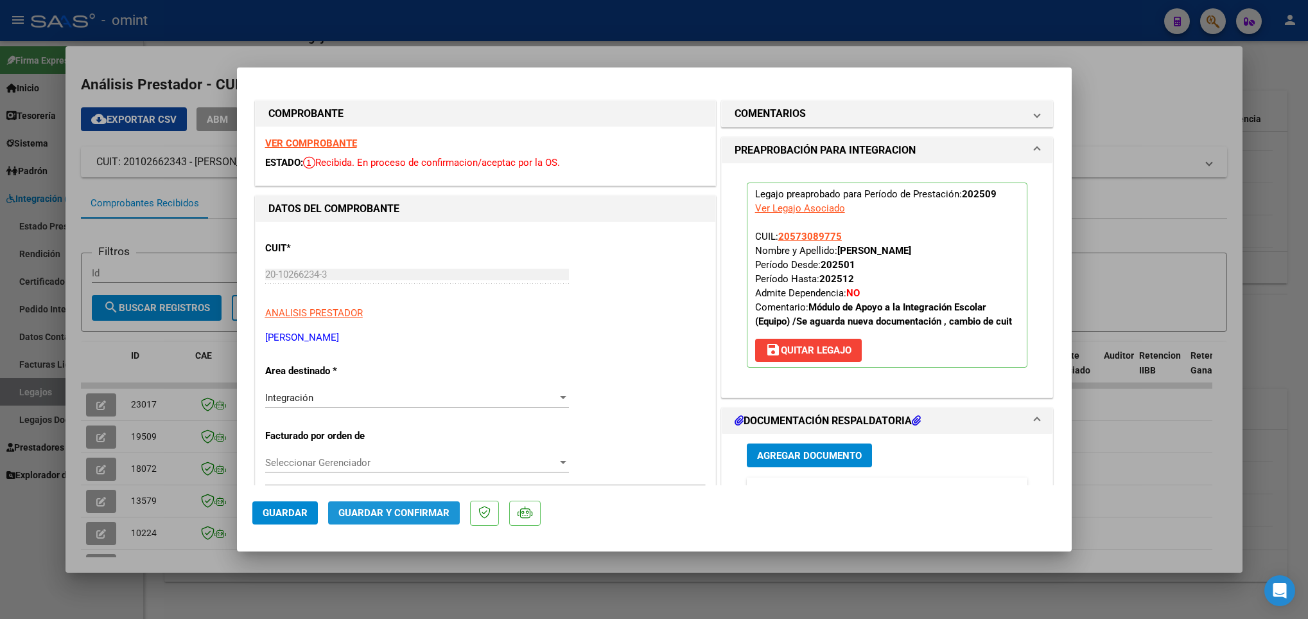
click at [421, 507] on span "Guardar y Confirmar" at bounding box center [393, 513] width 111 height 12
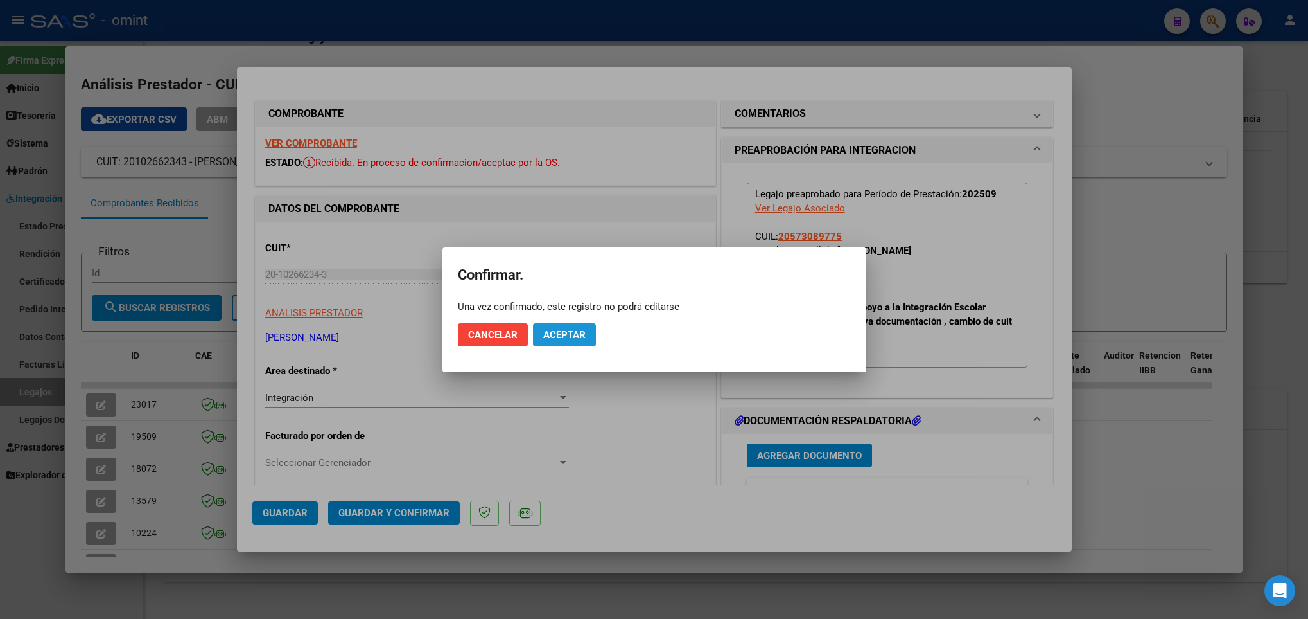
click at [547, 336] on span "Aceptar" at bounding box center [564, 335] width 42 height 12
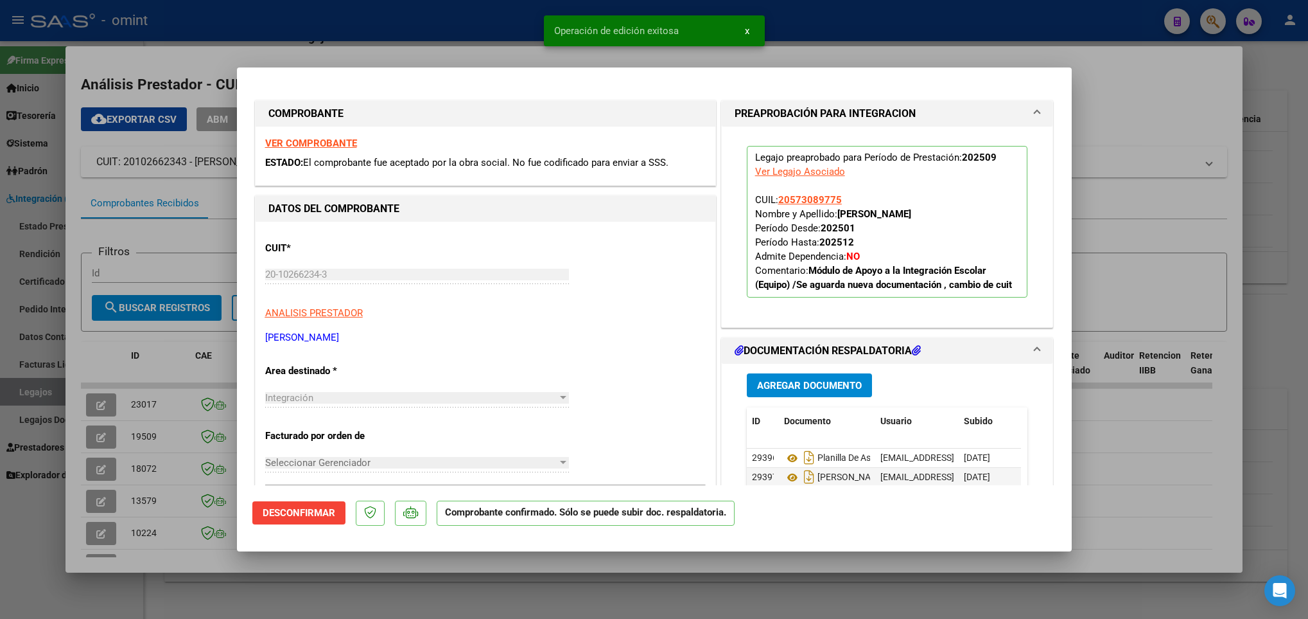
click at [367, 563] on div at bounding box center [654, 309] width 1308 height 619
type input "$ 0,00"
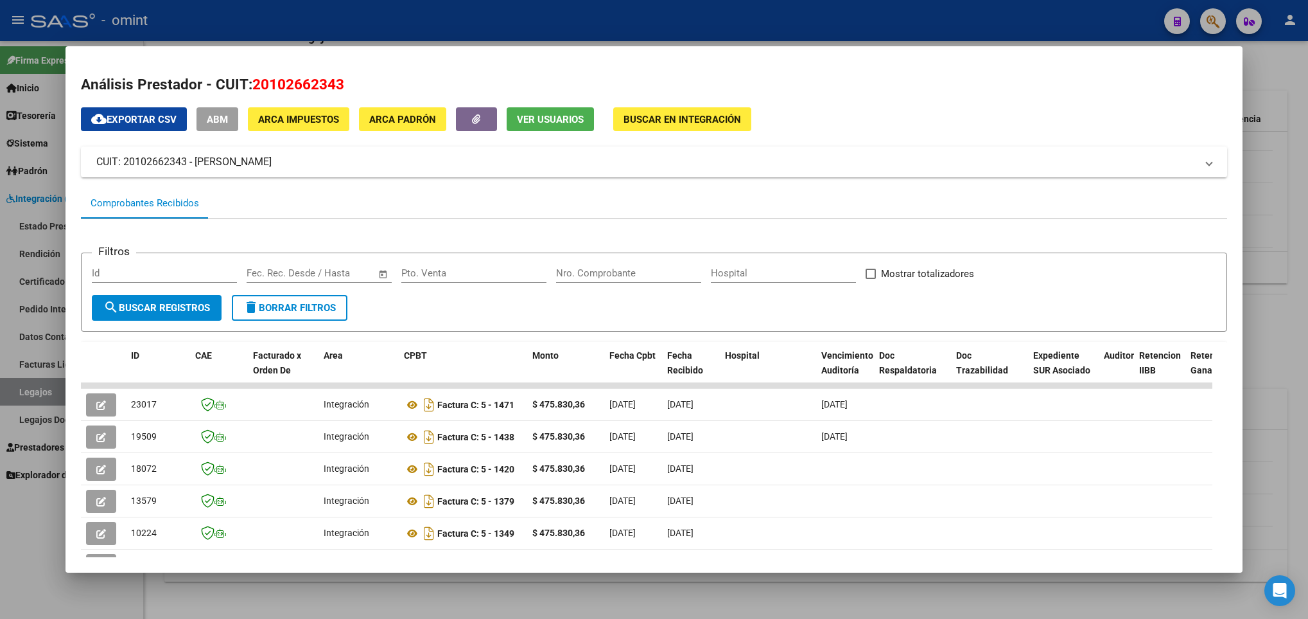
click at [385, 599] on div at bounding box center [654, 309] width 1308 height 619
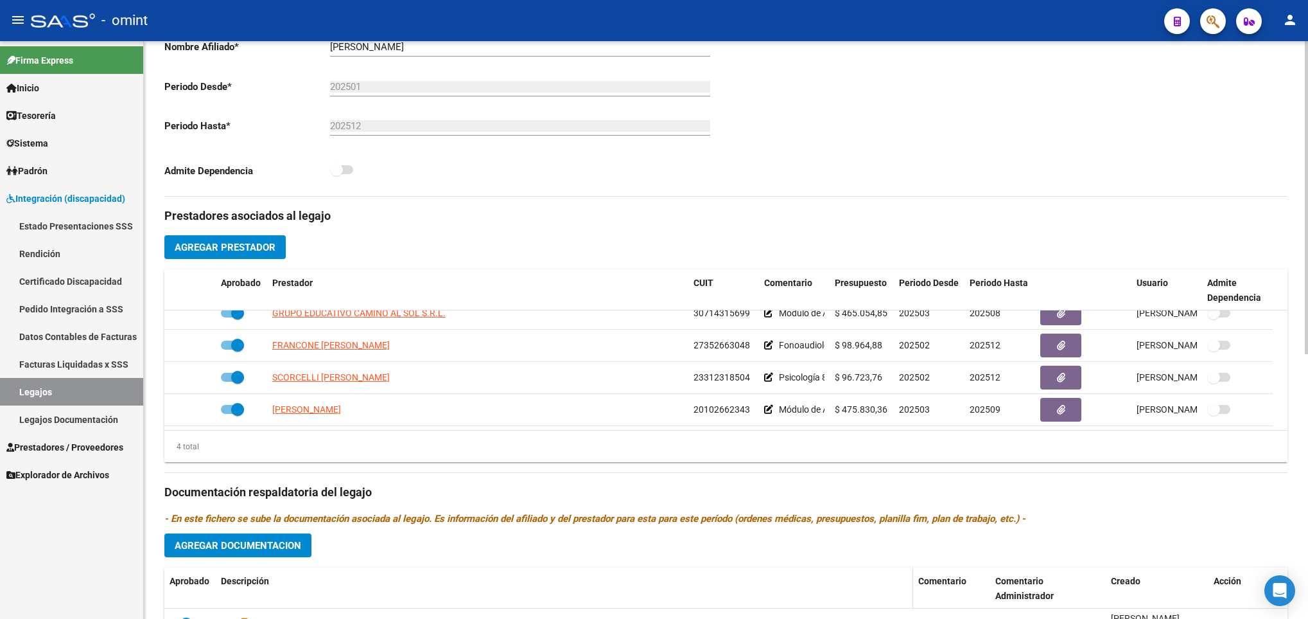
scroll to position [289, 0]
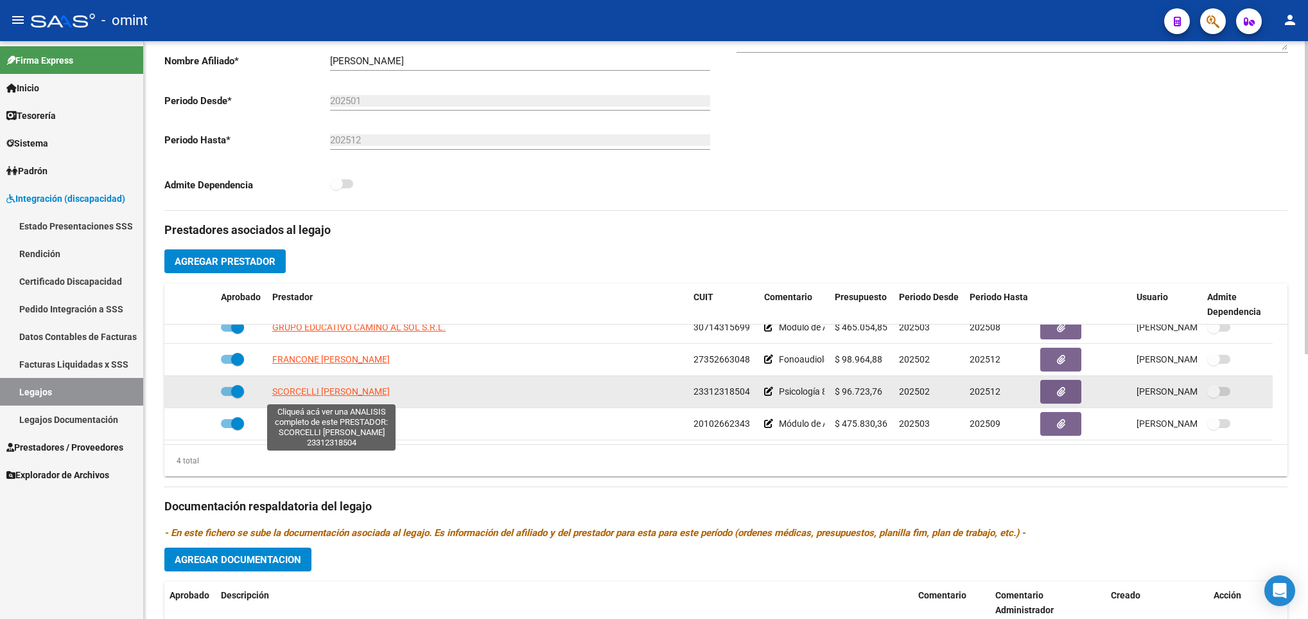
click at [328, 394] on span "SCORCELLI MARIANA NOEMI" at bounding box center [331, 391] width 118 height 10
type textarea "23312318504"
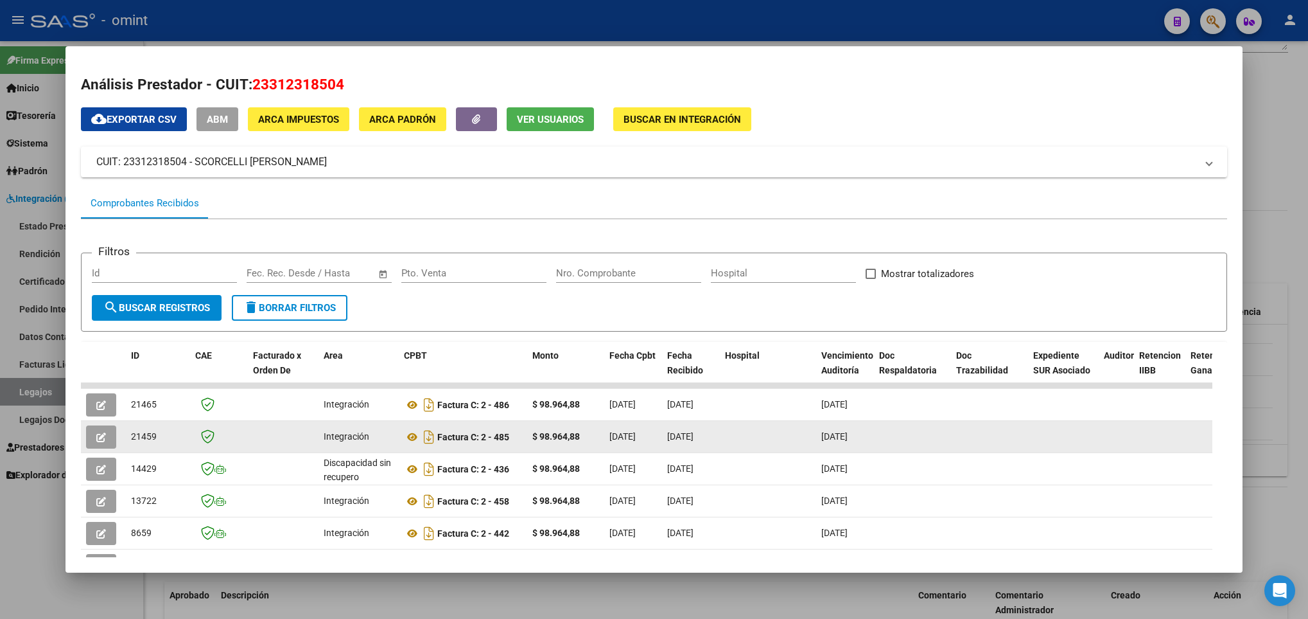
click at [110, 439] on button "button" at bounding box center [101, 436] width 30 height 23
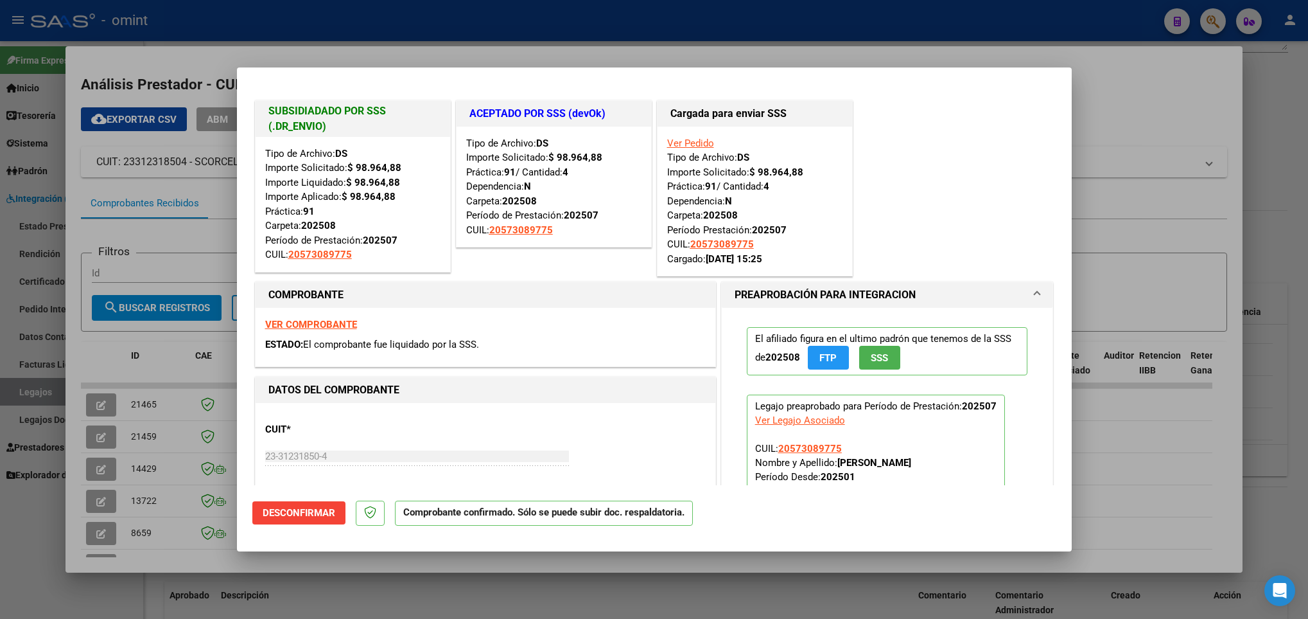
click at [166, 419] on div at bounding box center [654, 309] width 1308 height 619
type input "$ 0,00"
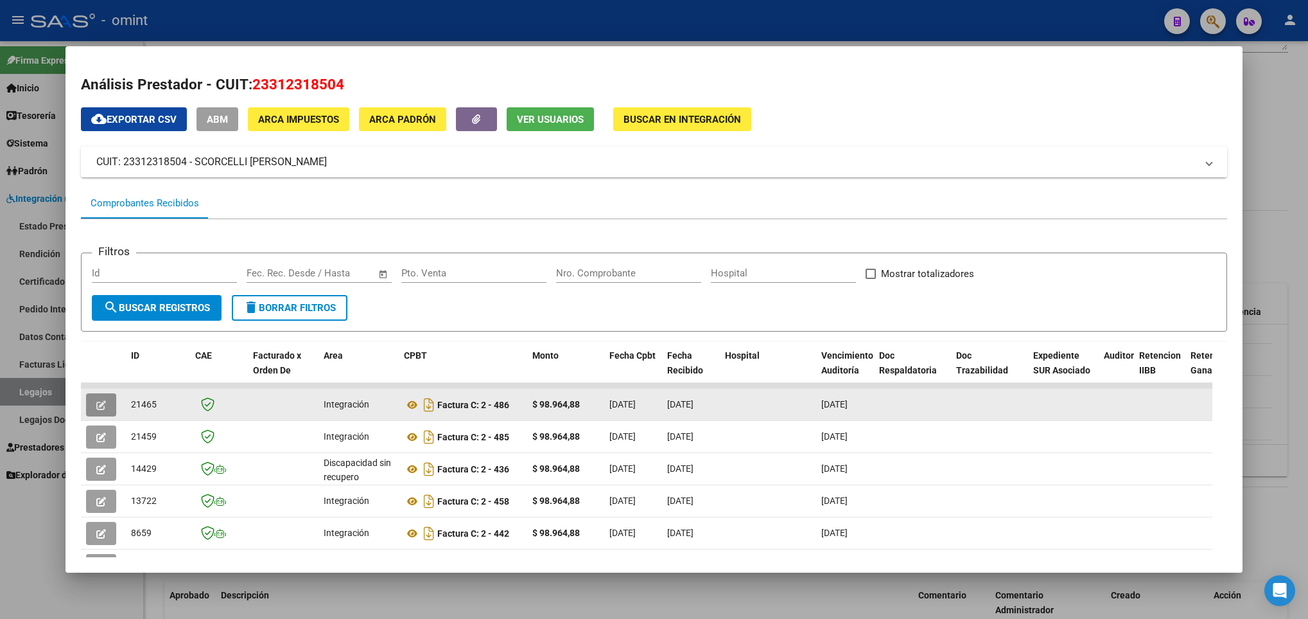
click at [108, 407] on button "button" at bounding box center [101, 404] width 30 height 23
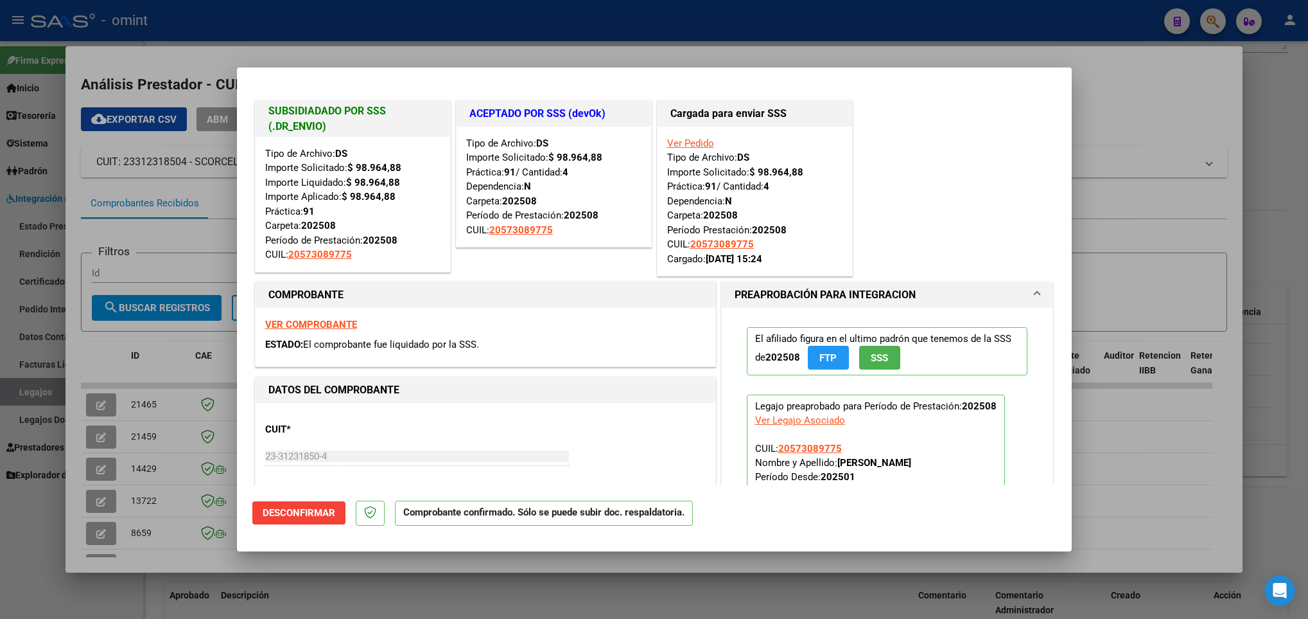
click at [158, 409] on div at bounding box center [654, 309] width 1308 height 619
type input "$ 0,00"
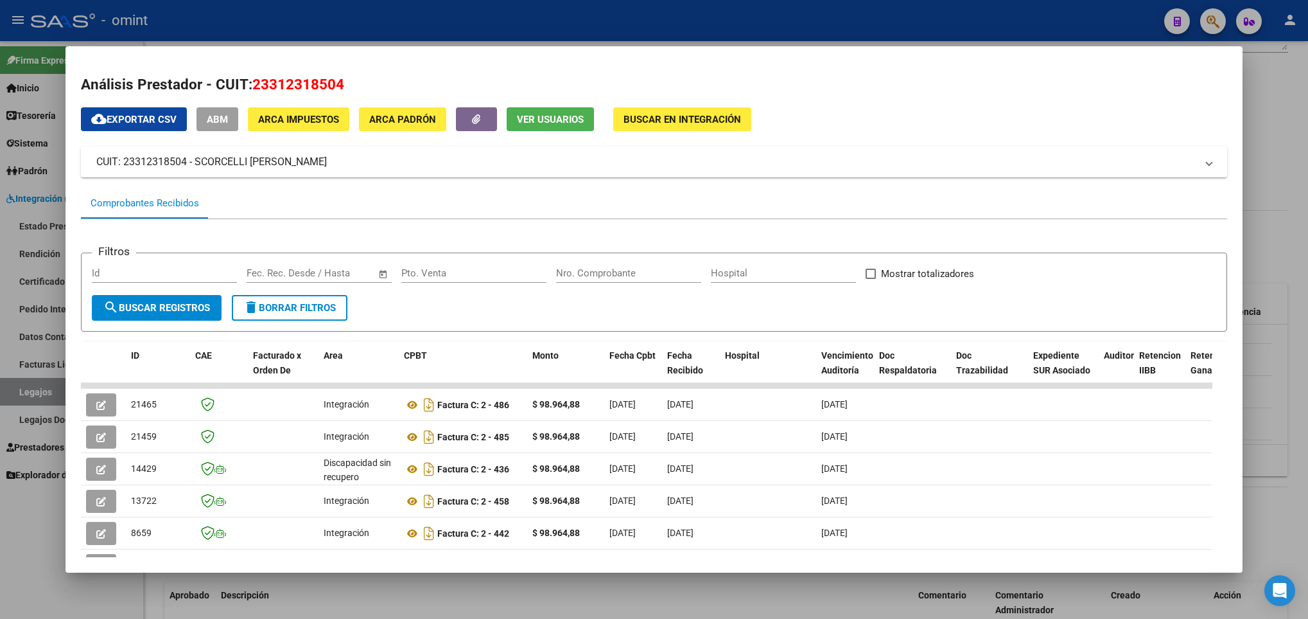
click at [251, 596] on div at bounding box center [654, 309] width 1308 height 619
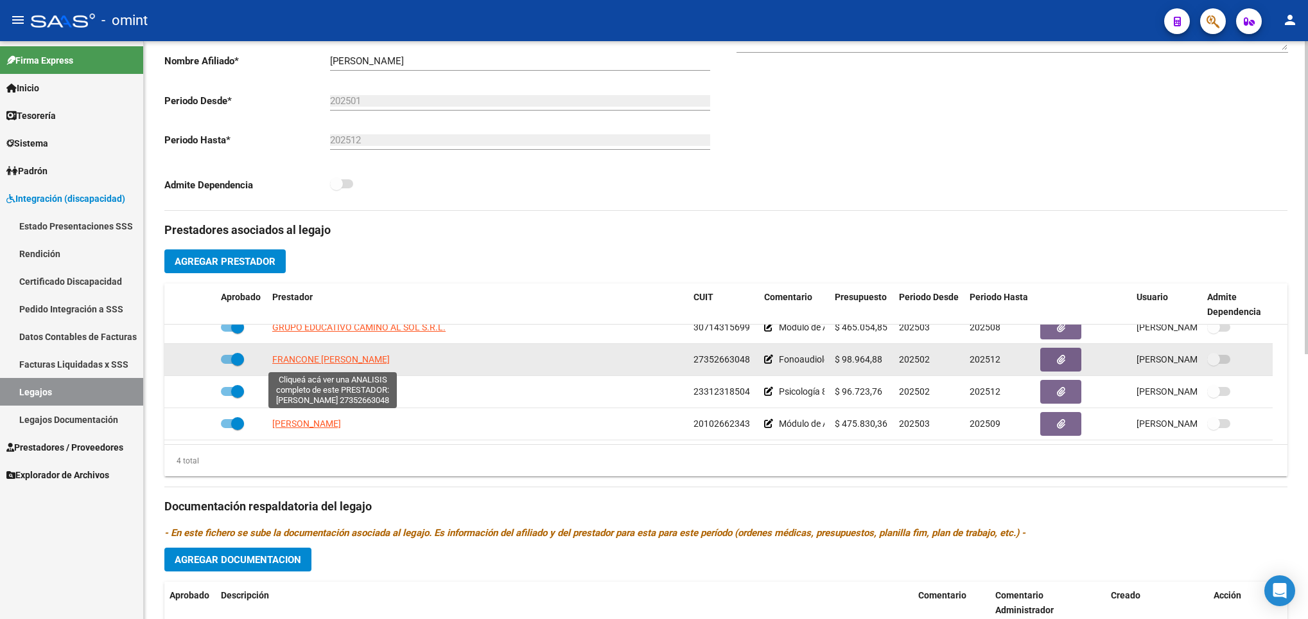
click at [339, 360] on span "FRANCONE MIRIAN CRISTINA" at bounding box center [331, 359] width 118 height 10
type textarea "27352663048"
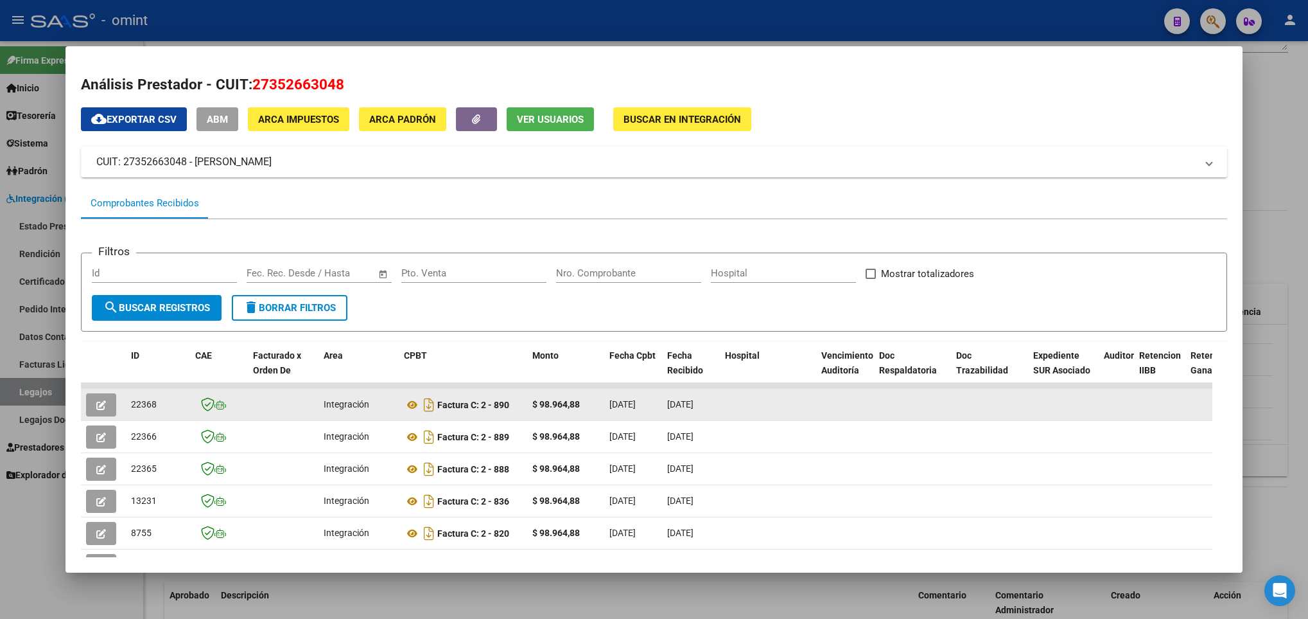
click at [92, 401] on button "button" at bounding box center [101, 404] width 30 height 23
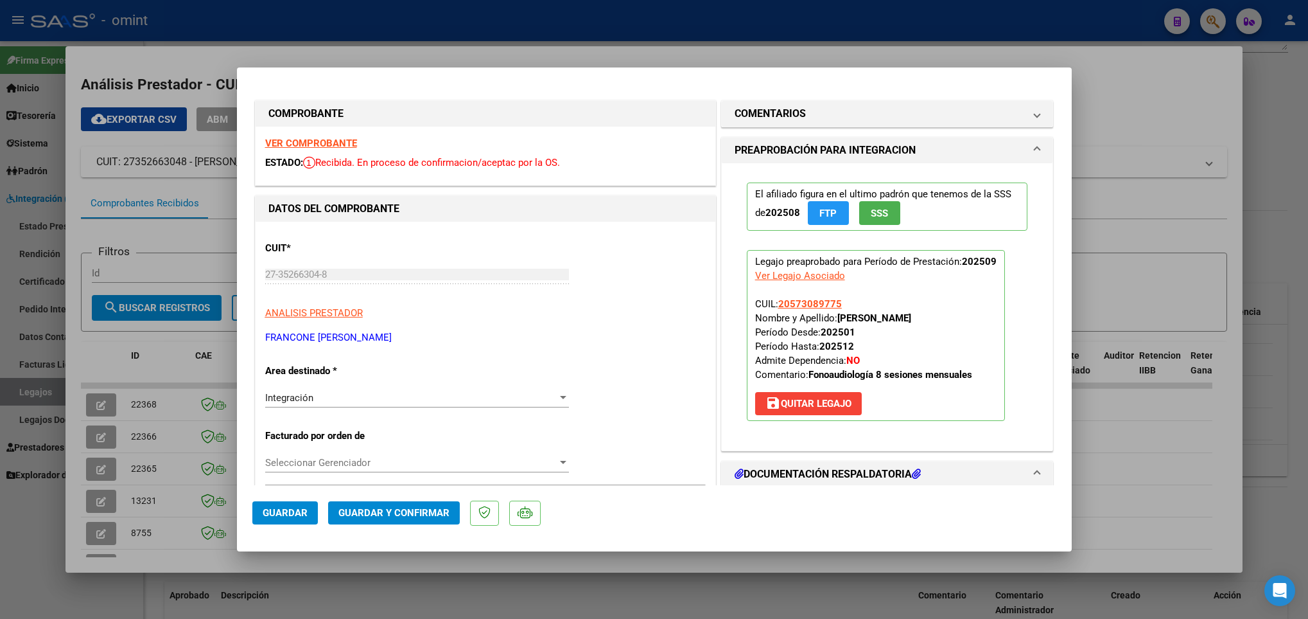
click at [280, 141] on strong "VER COMPROBANTE" at bounding box center [311, 143] width 92 height 12
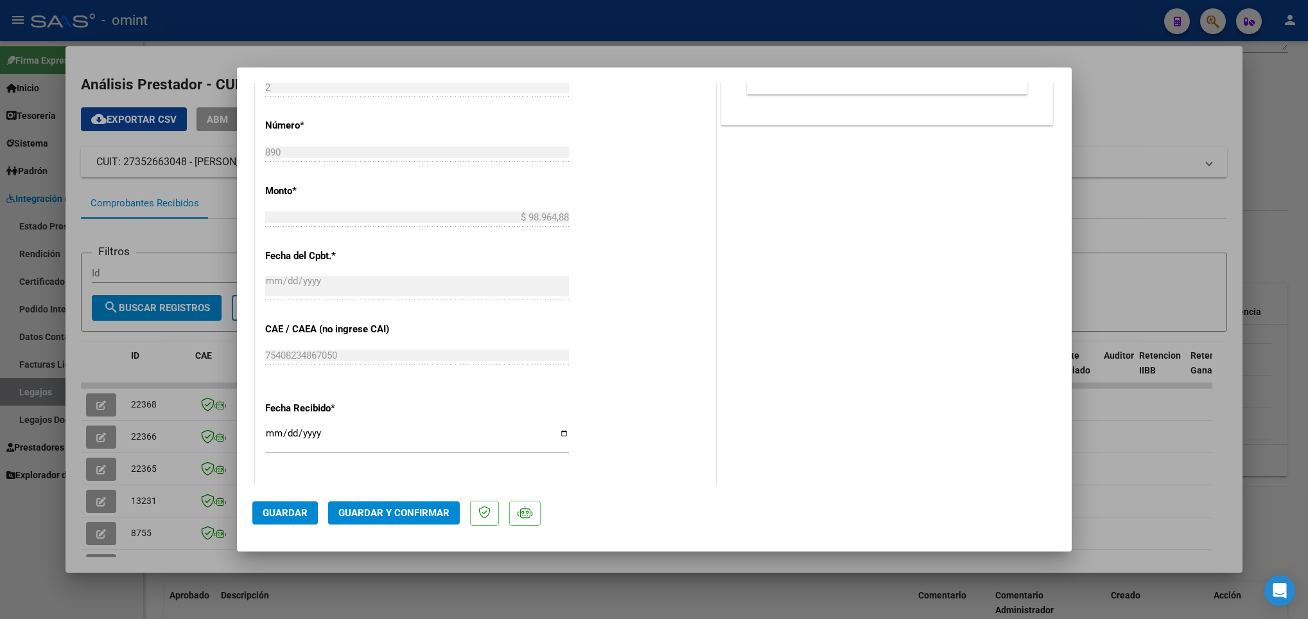
scroll to position [674, 0]
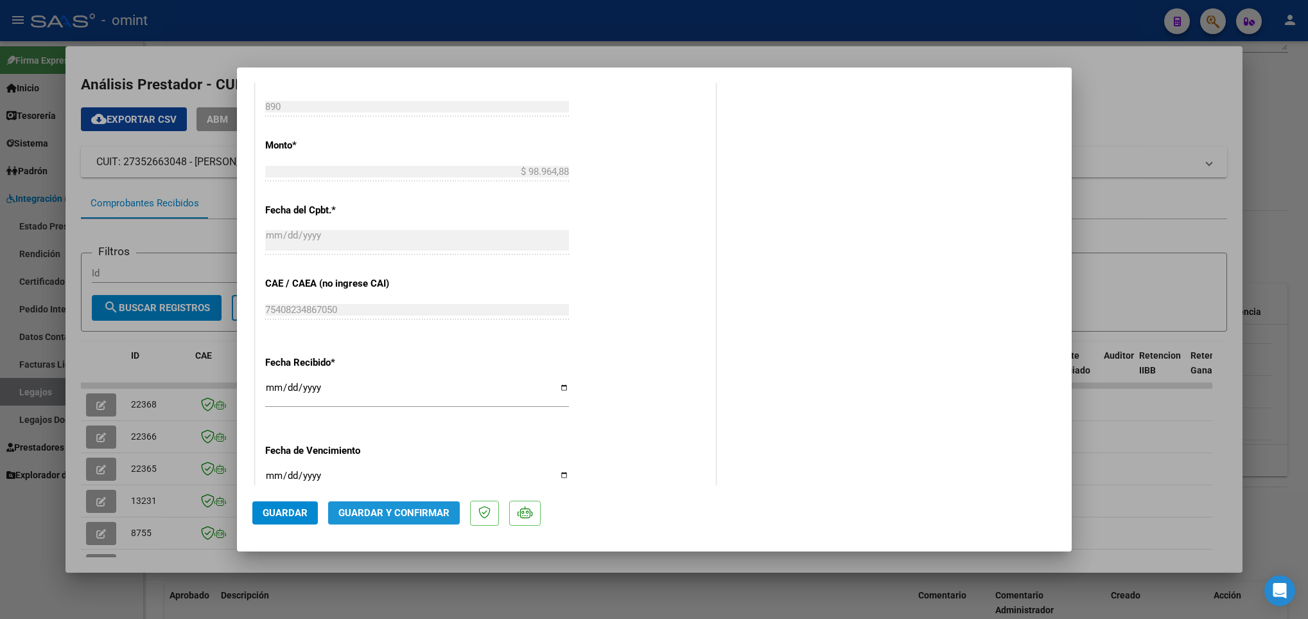
click at [418, 511] on span "Guardar y Confirmar" at bounding box center [393, 513] width 111 height 12
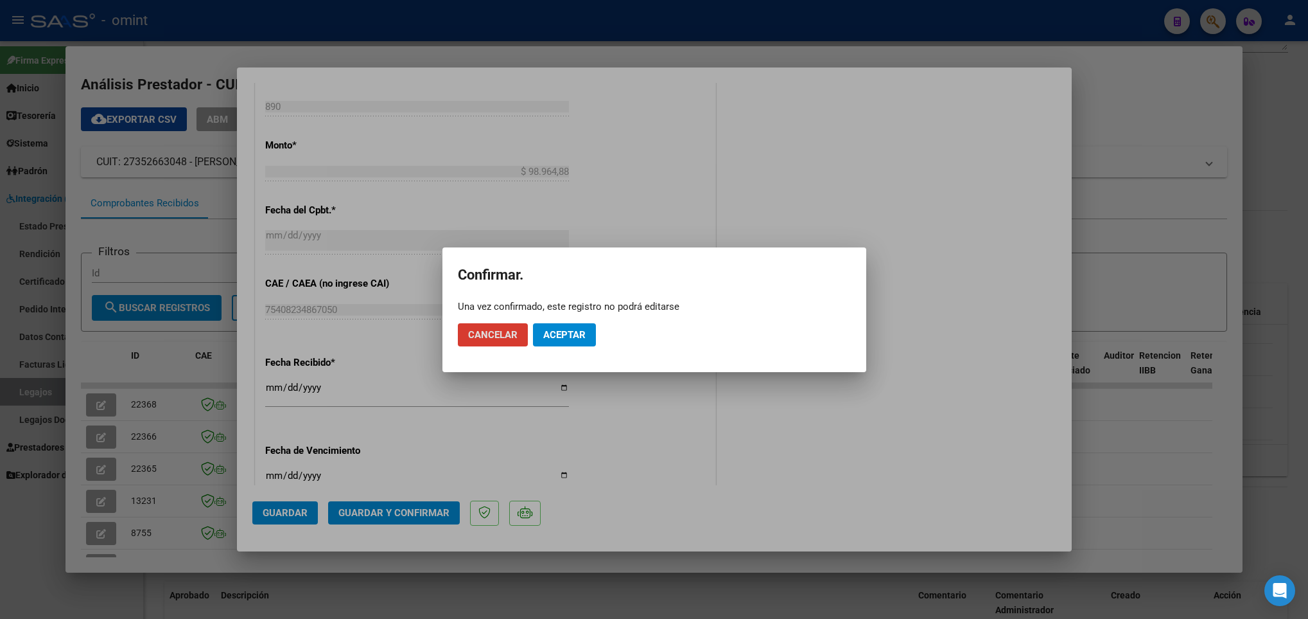
click at [545, 335] on span "Aceptar" at bounding box center [564, 335] width 42 height 12
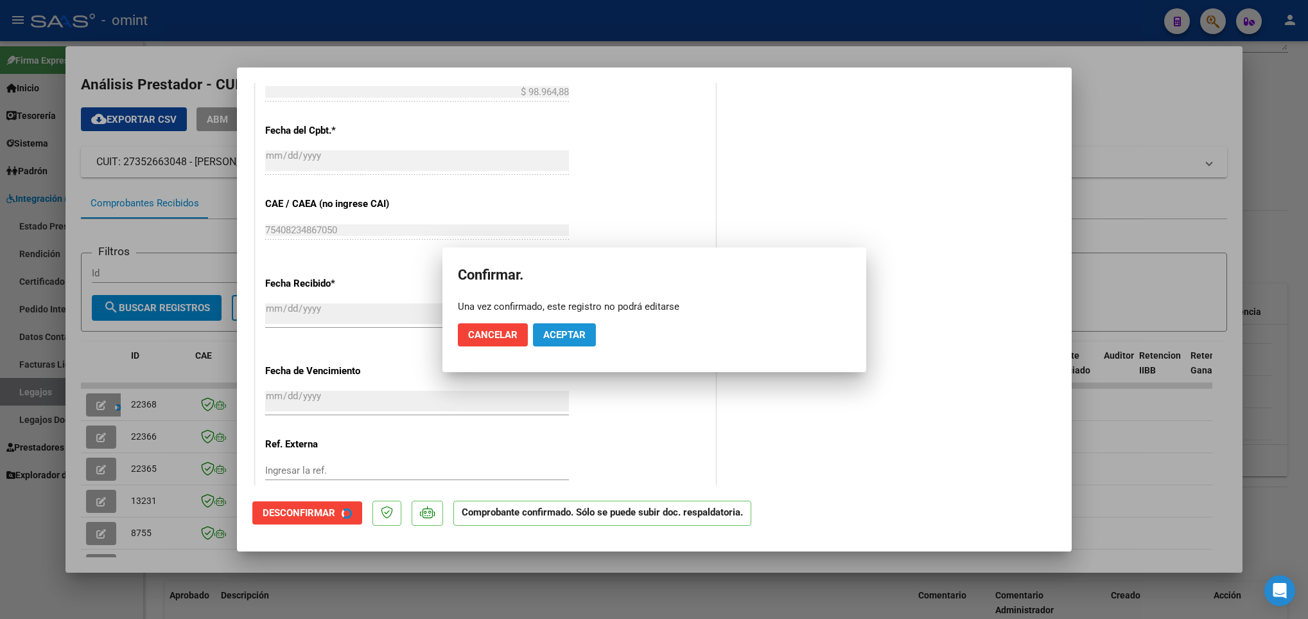
scroll to position [594, 0]
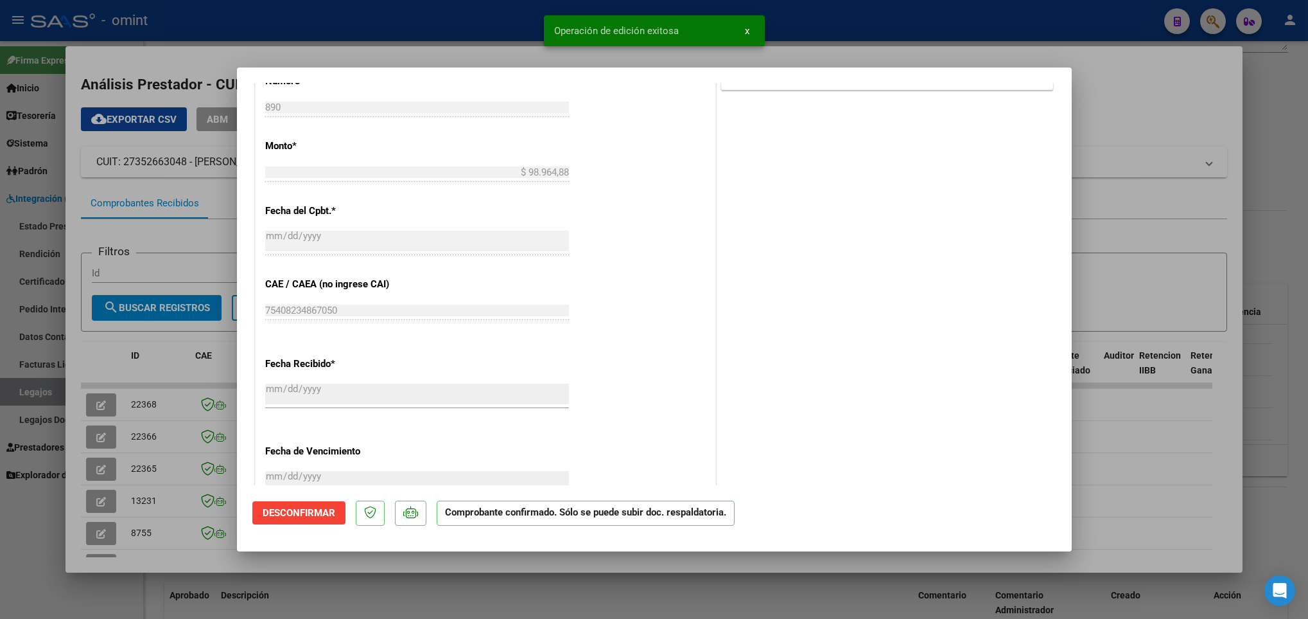
click at [182, 555] on div at bounding box center [654, 309] width 1308 height 619
type input "$ 0,00"
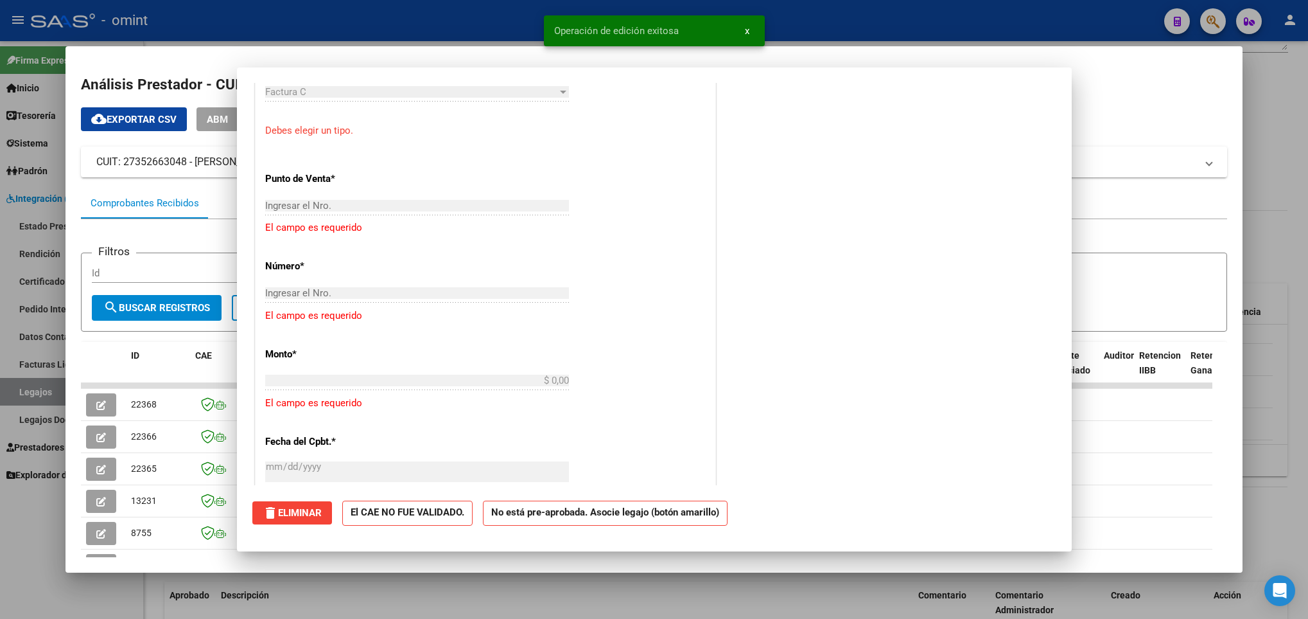
scroll to position [0, 0]
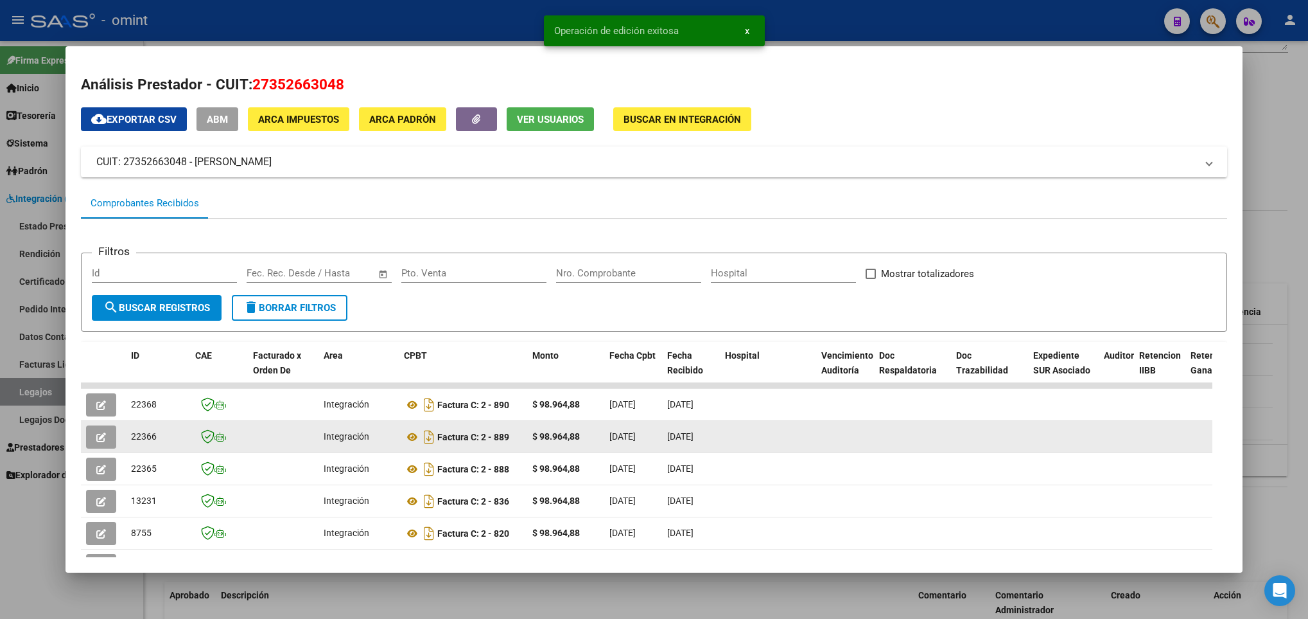
click at [104, 440] on icon "button" at bounding box center [101, 437] width 10 height 10
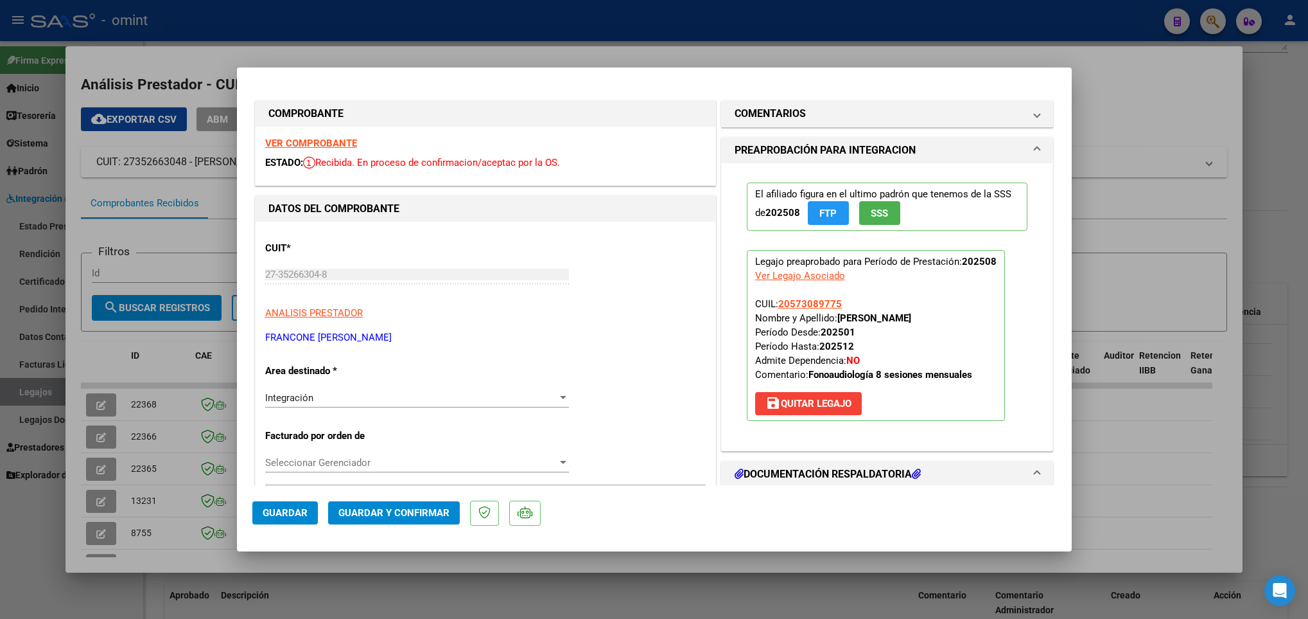
click at [309, 139] on strong "VER COMPROBANTE" at bounding box center [311, 143] width 92 height 12
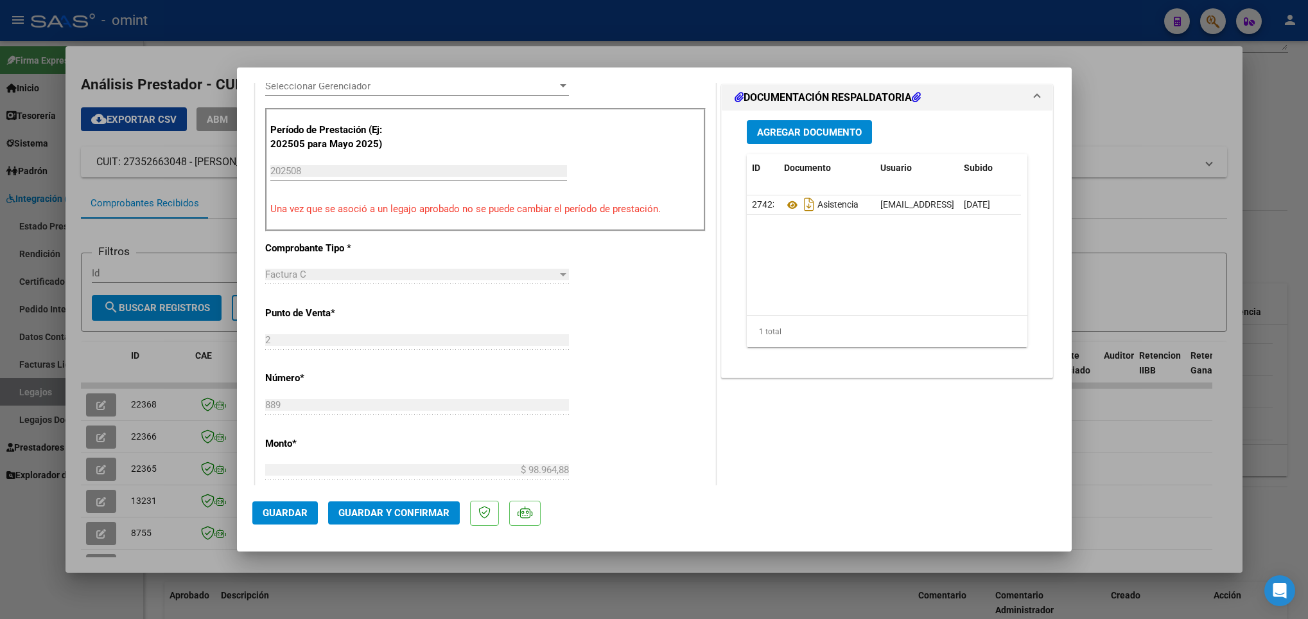
scroll to position [385, 0]
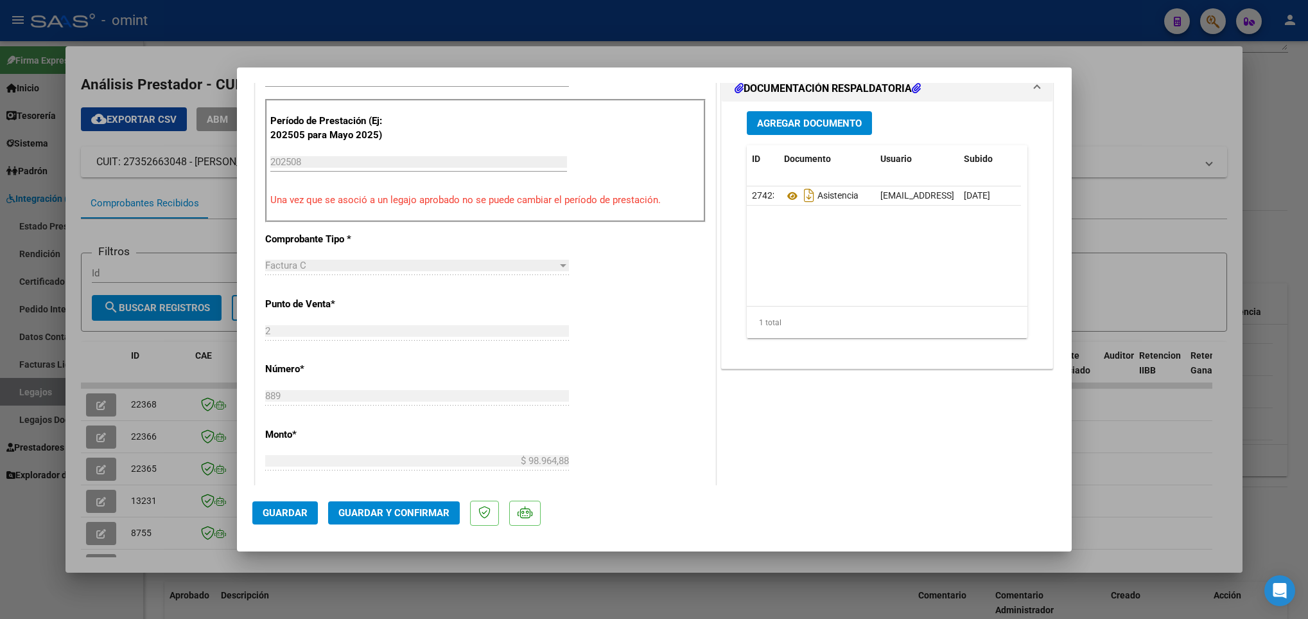
click at [410, 514] on span "Guardar y Confirmar" at bounding box center [393, 513] width 111 height 12
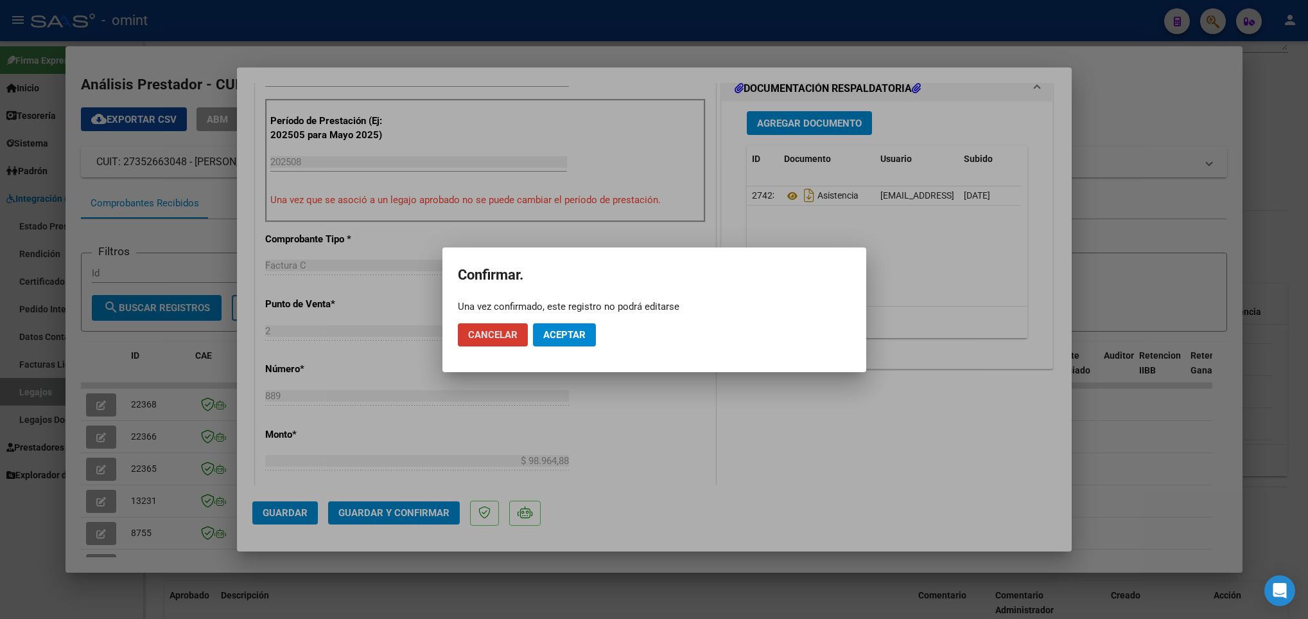
click at [559, 343] on button "Aceptar" at bounding box center [564, 334] width 63 height 23
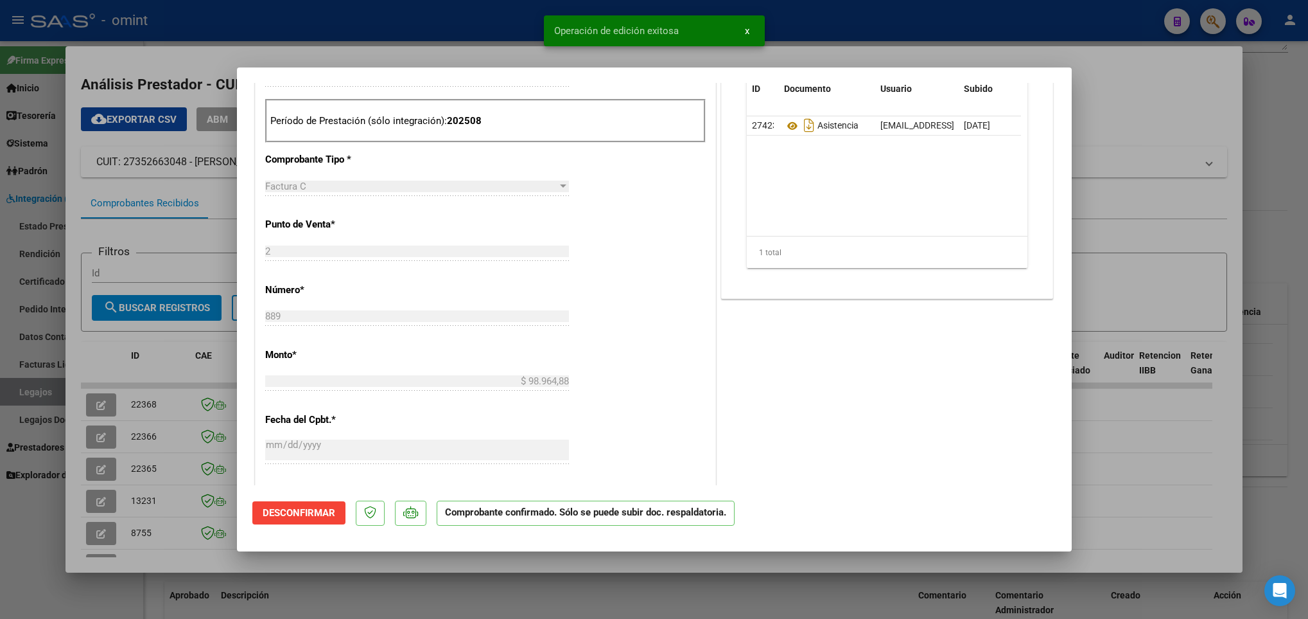
click at [191, 551] on div at bounding box center [654, 309] width 1308 height 619
type input "$ 0,00"
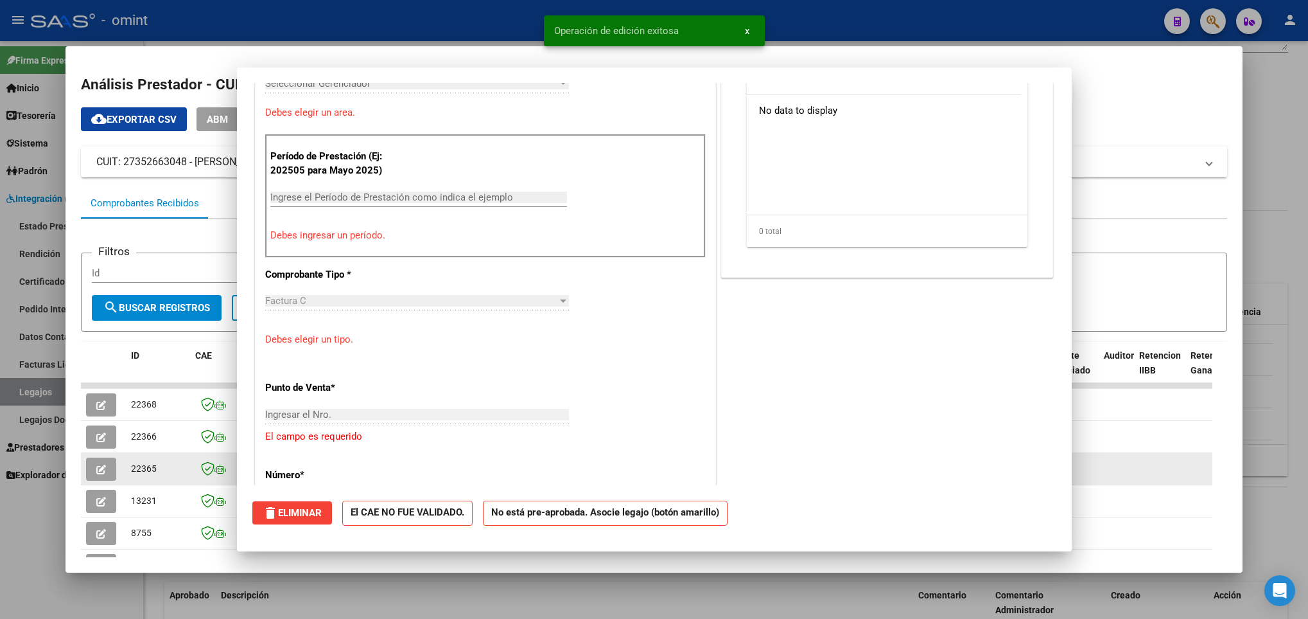
scroll to position [0, 0]
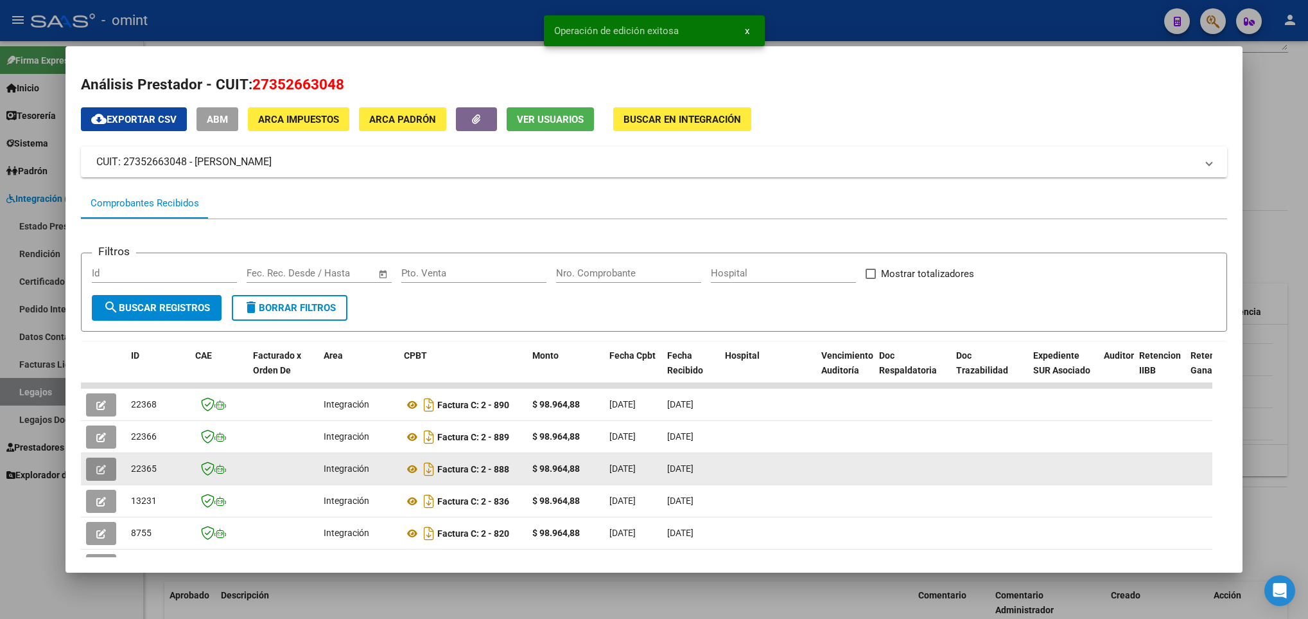
click at [99, 463] on span "button" at bounding box center [101, 469] width 10 height 12
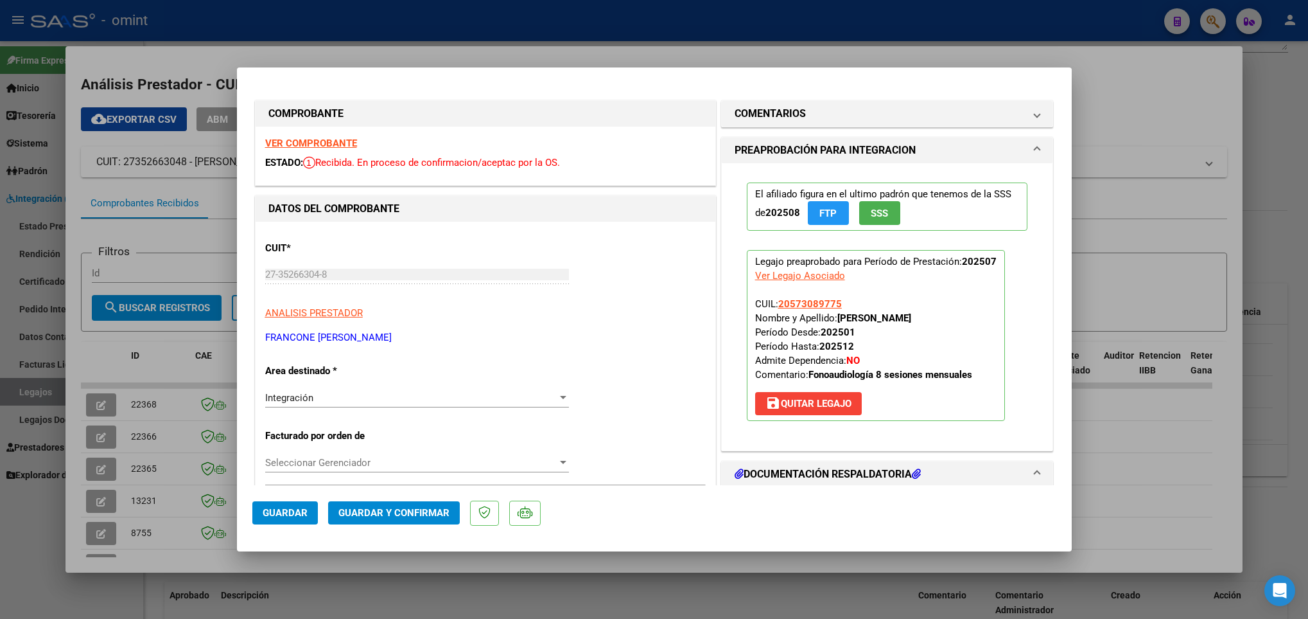
click at [347, 149] on strong "VER COMPROBANTE" at bounding box center [311, 143] width 92 height 12
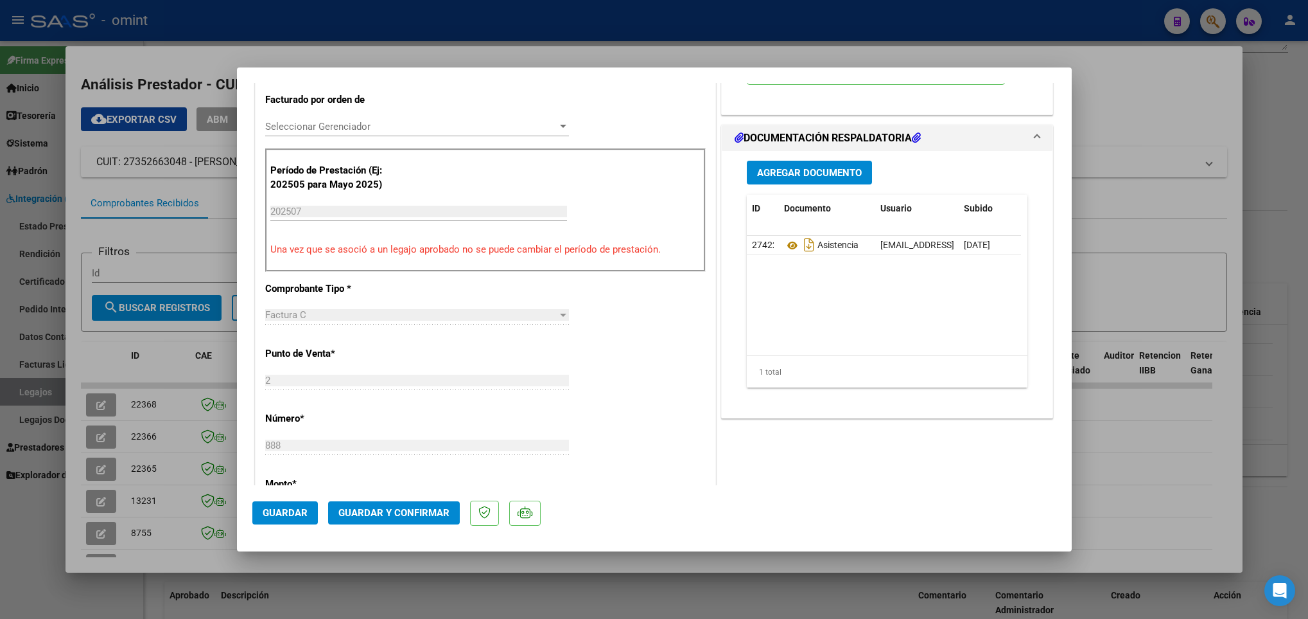
scroll to position [385, 0]
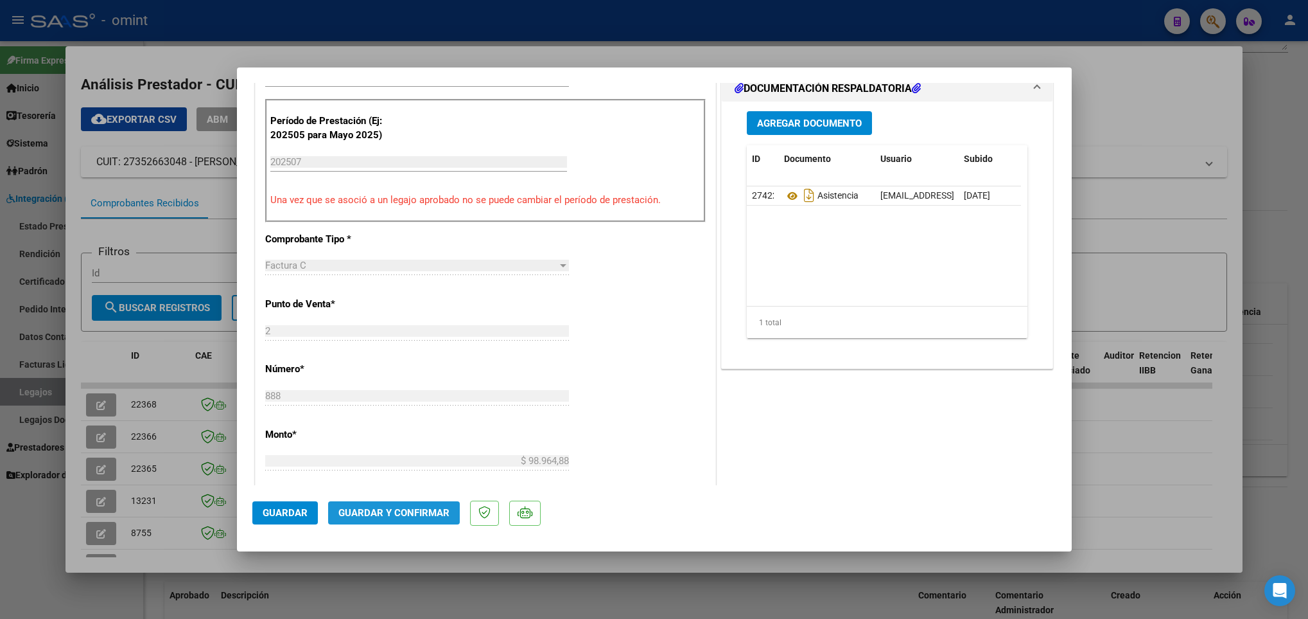
click at [407, 507] on span "Guardar y Confirmar" at bounding box center [393, 513] width 111 height 12
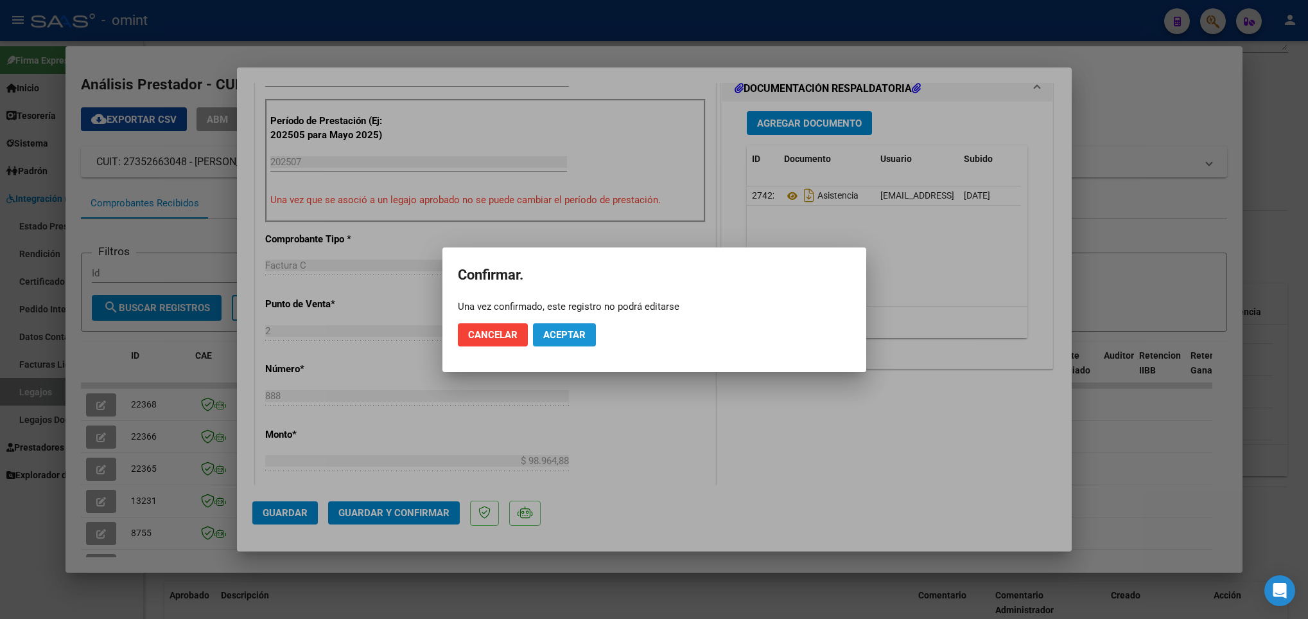
click at [561, 329] on span "Aceptar" at bounding box center [564, 335] width 42 height 12
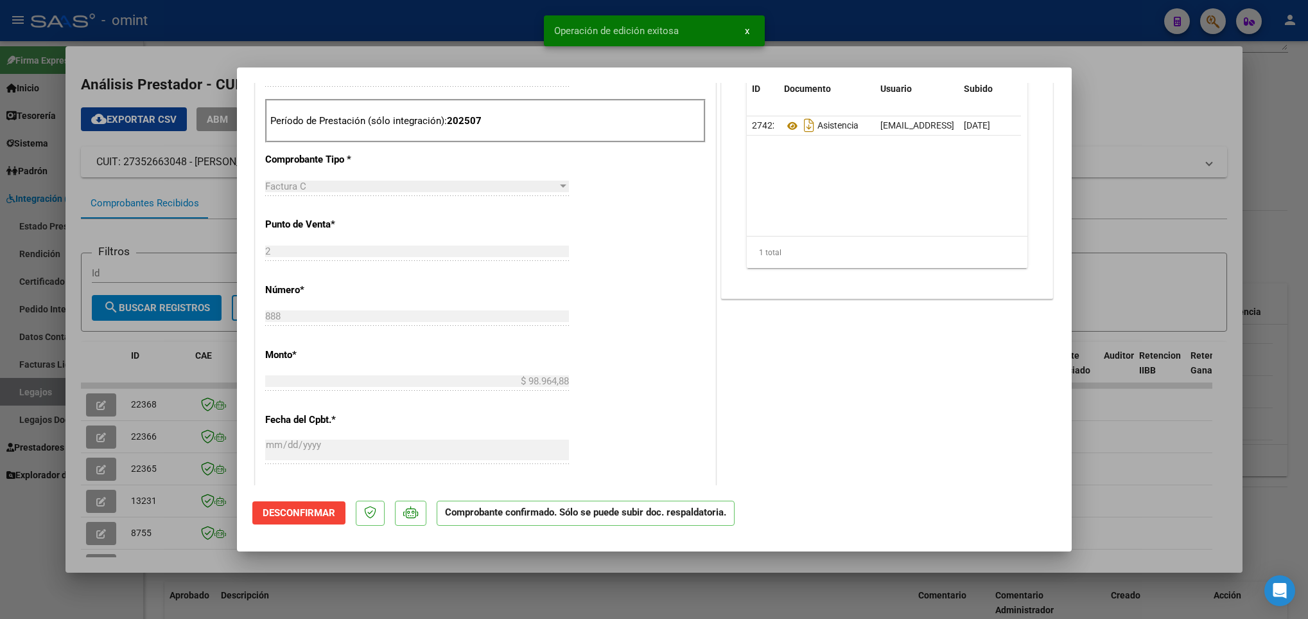
click at [202, 549] on div at bounding box center [654, 309] width 1308 height 619
type input "$ 0,00"
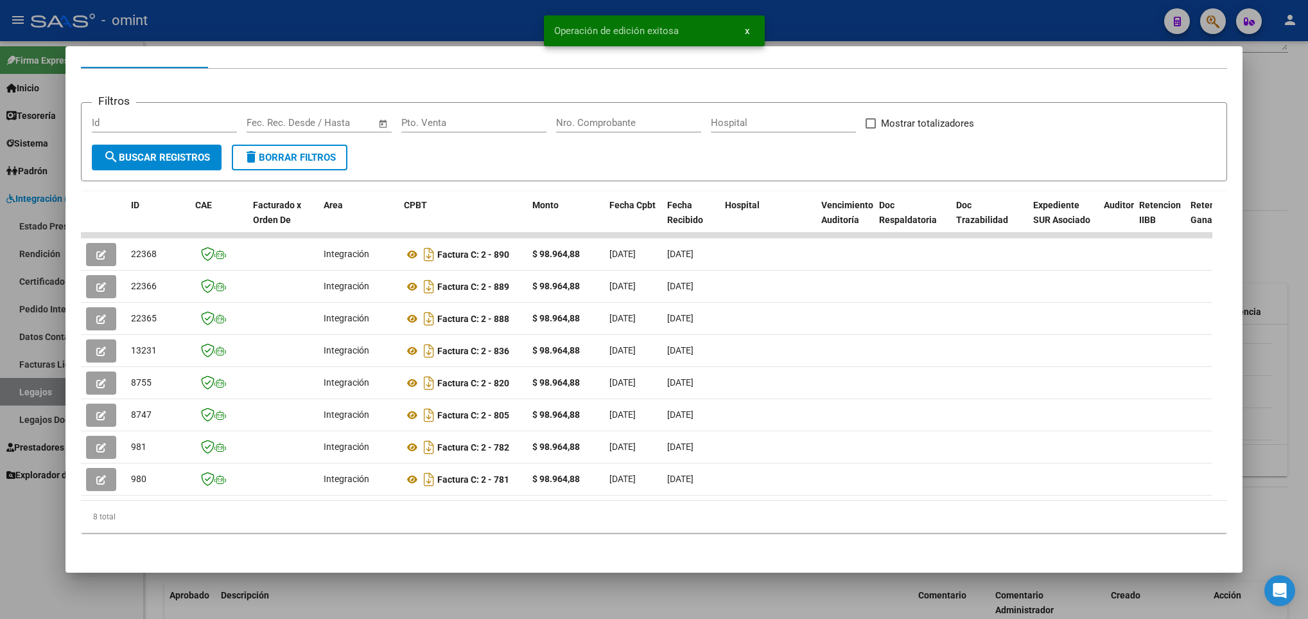
scroll to position [164, 0]
click at [394, 588] on div at bounding box center [654, 309] width 1308 height 619
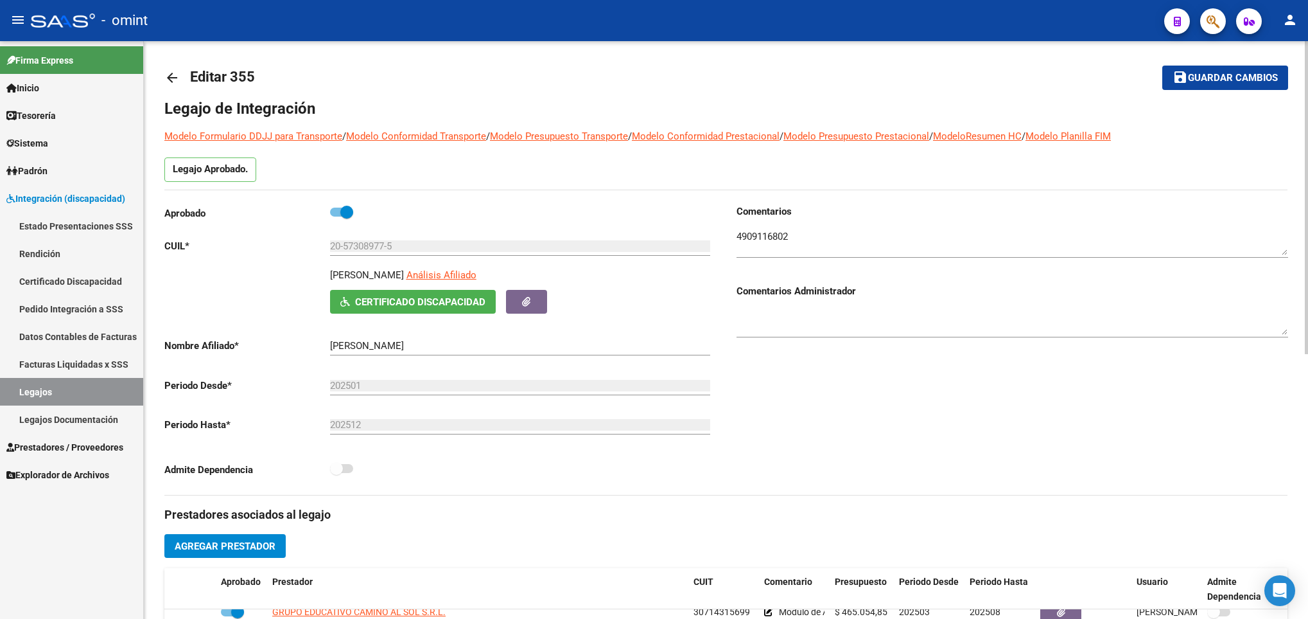
scroll to position [0, 0]
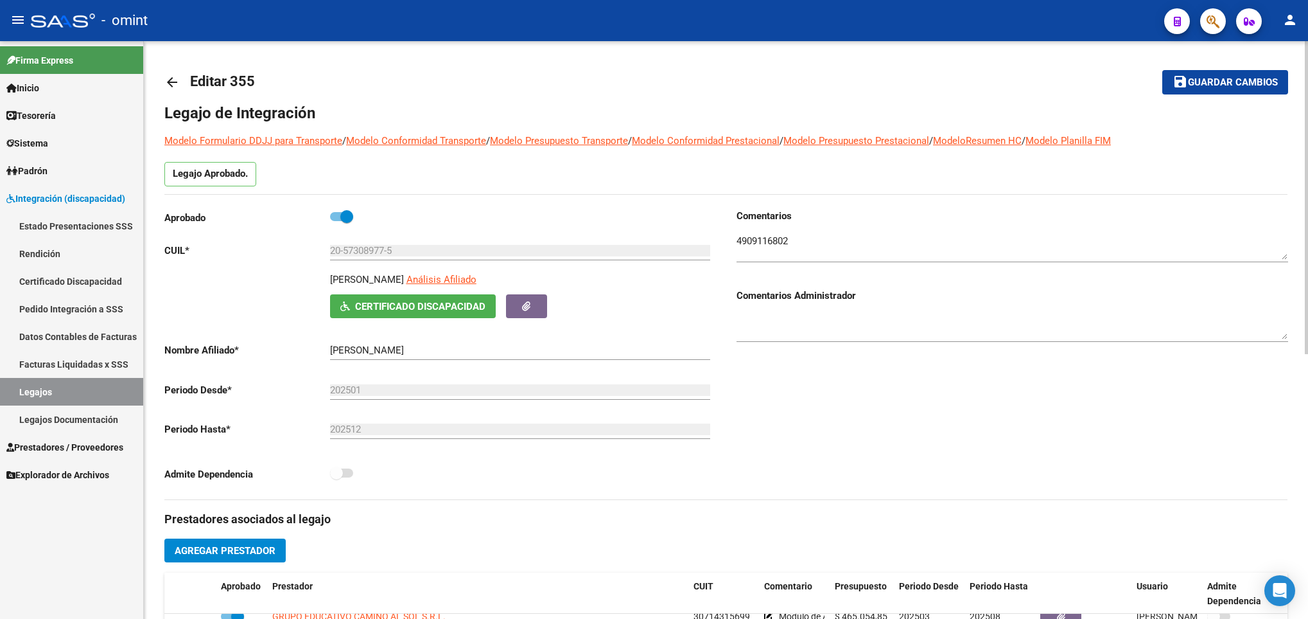
click at [166, 85] on mat-icon "arrow_back" at bounding box center [171, 82] width 15 height 15
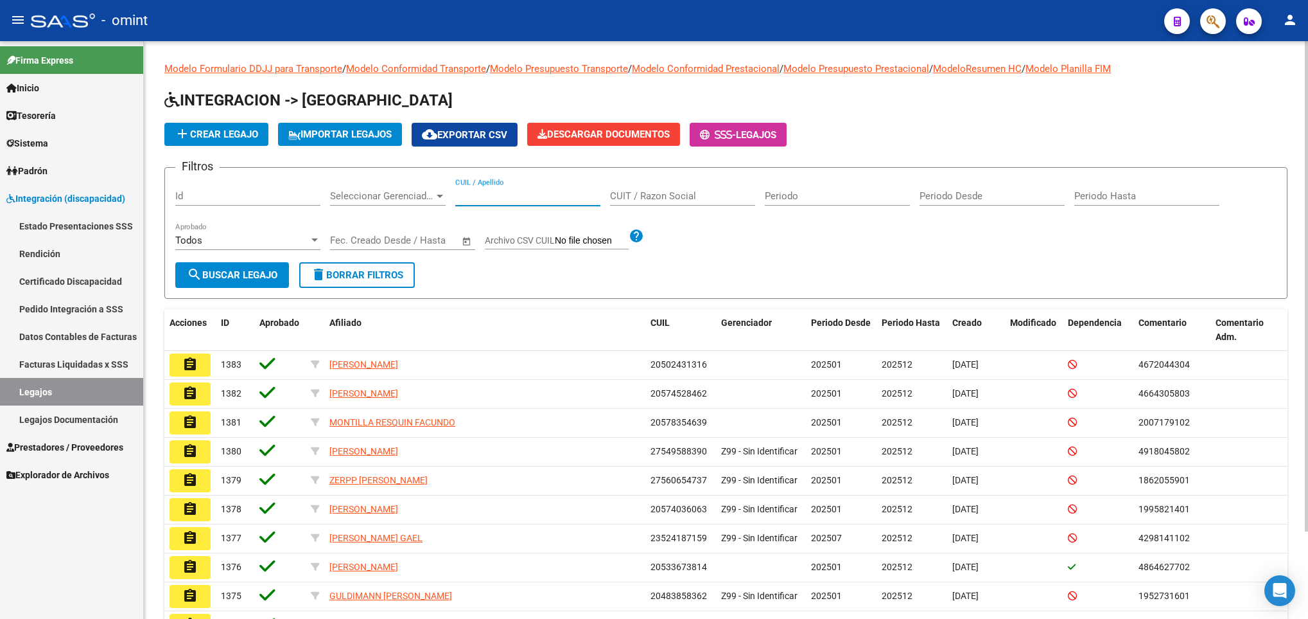
click at [493, 195] on input "CUIL / Apellido" at bounding box center [527, 196] width 145 height 12
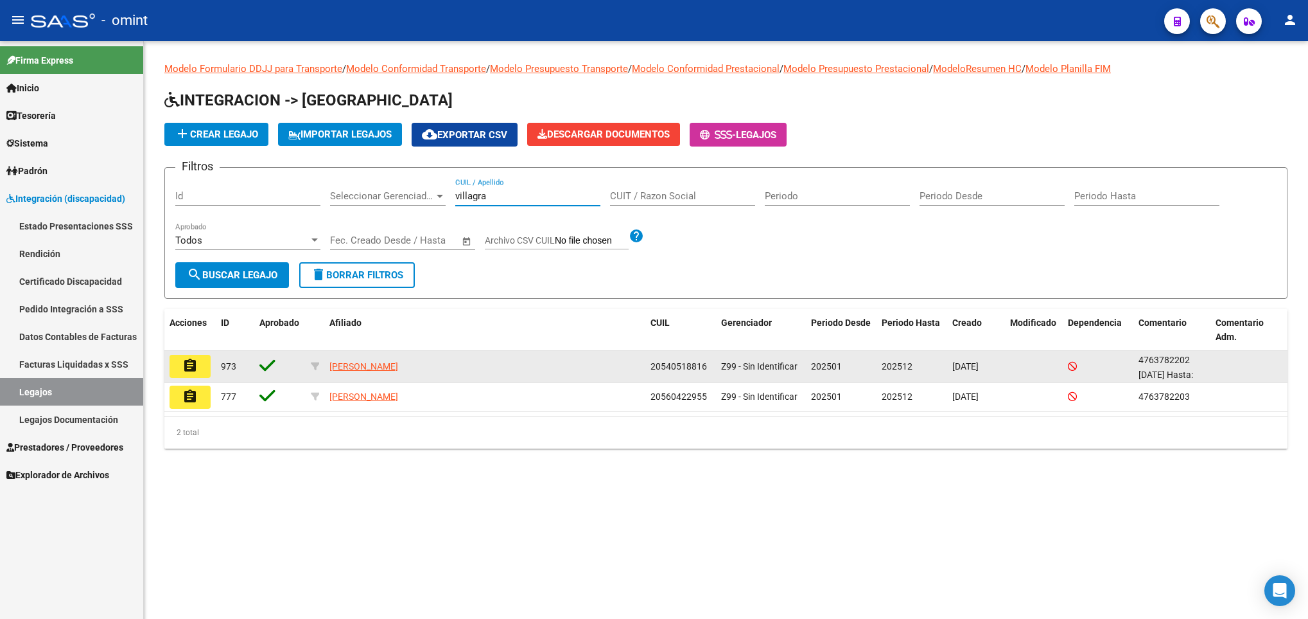
type input "villagra"
click at [189, 358] on mat-icon "assignment" at bounding box center [189, 365] width 15 height 15
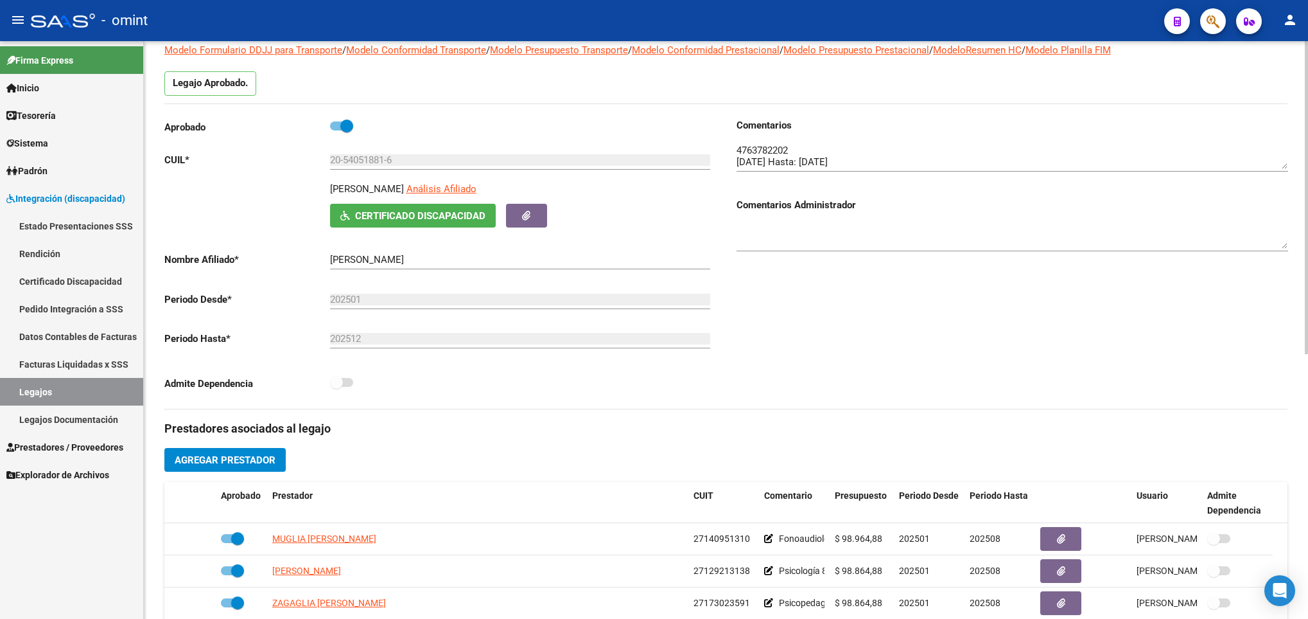
scroll to position [96, 0]
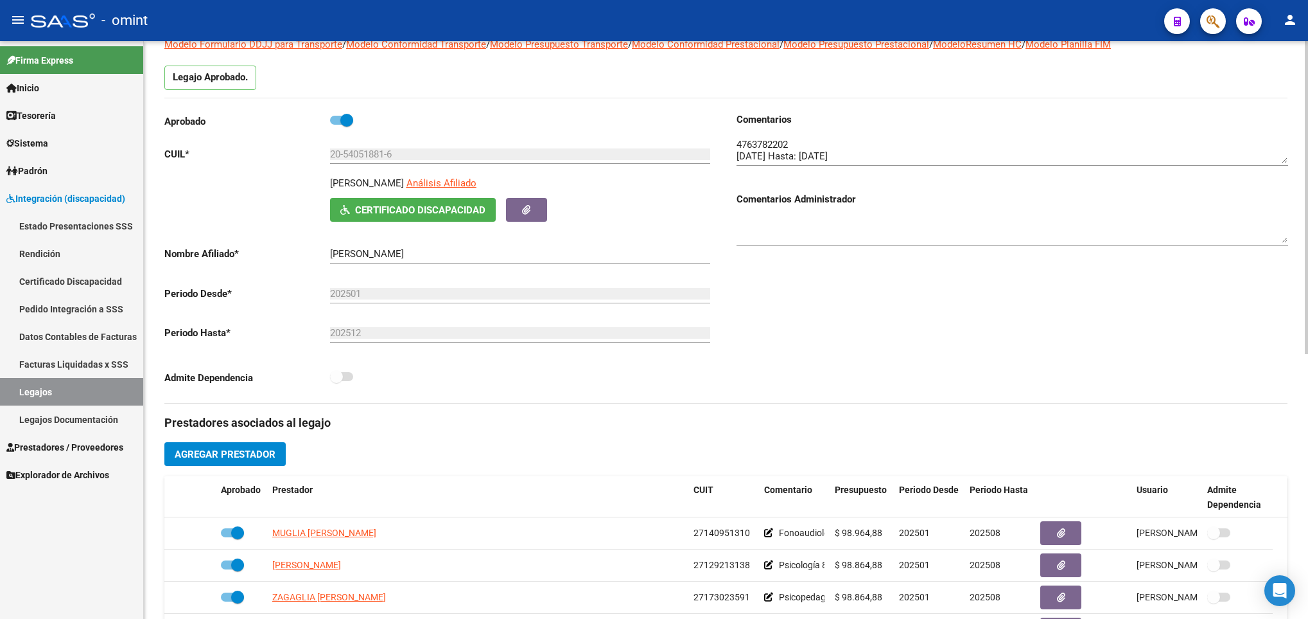
click at [779, 143] on textarea at bounding box center [1013, 150] width 552 height 26
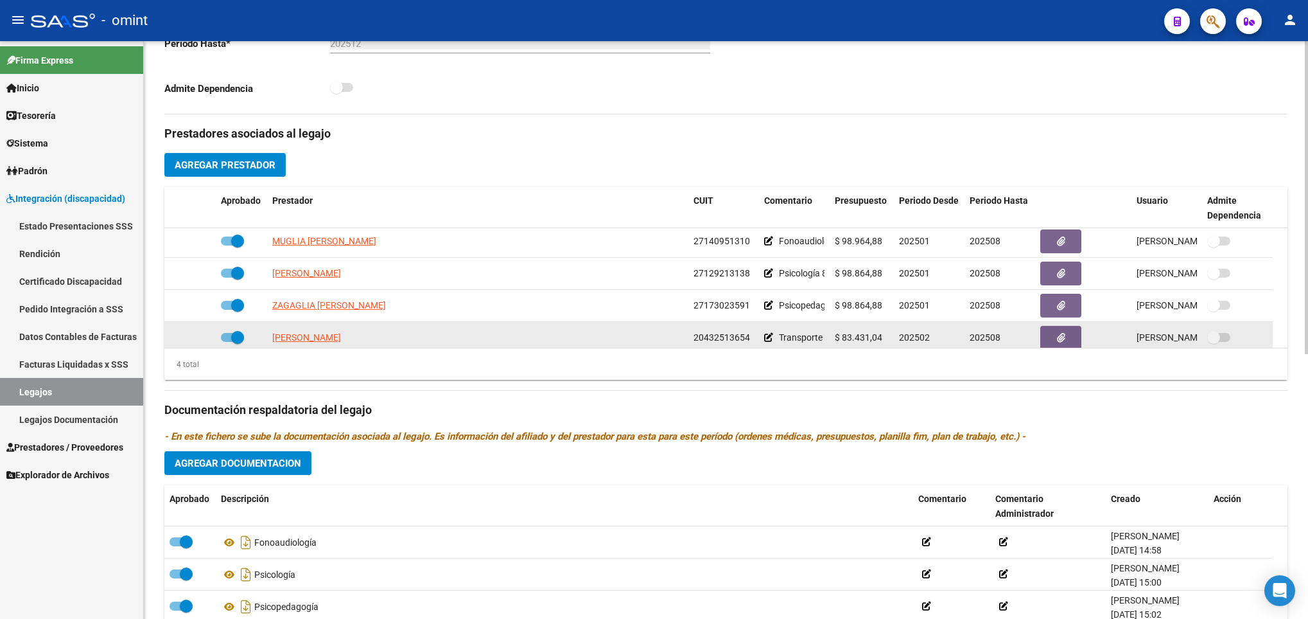
scroll to position [0, 0]
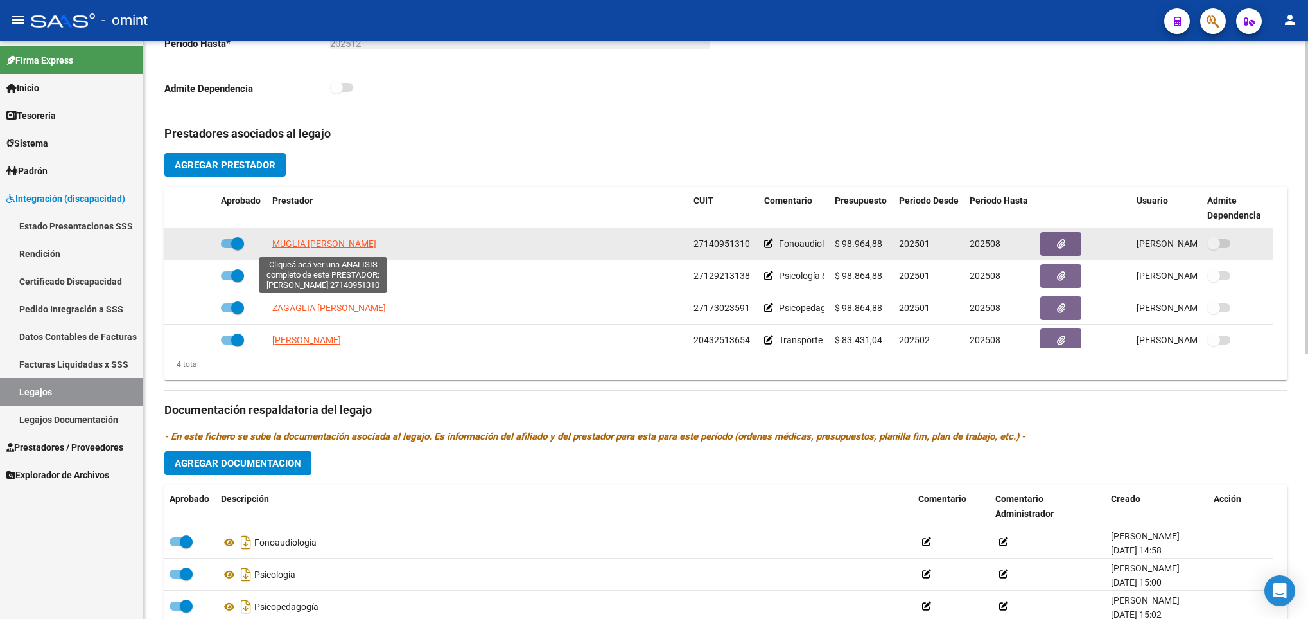
click at [322, 243] on span "MUGLIA ROSA CATALINA" at bounding box center [324, 243] width 104 height 10
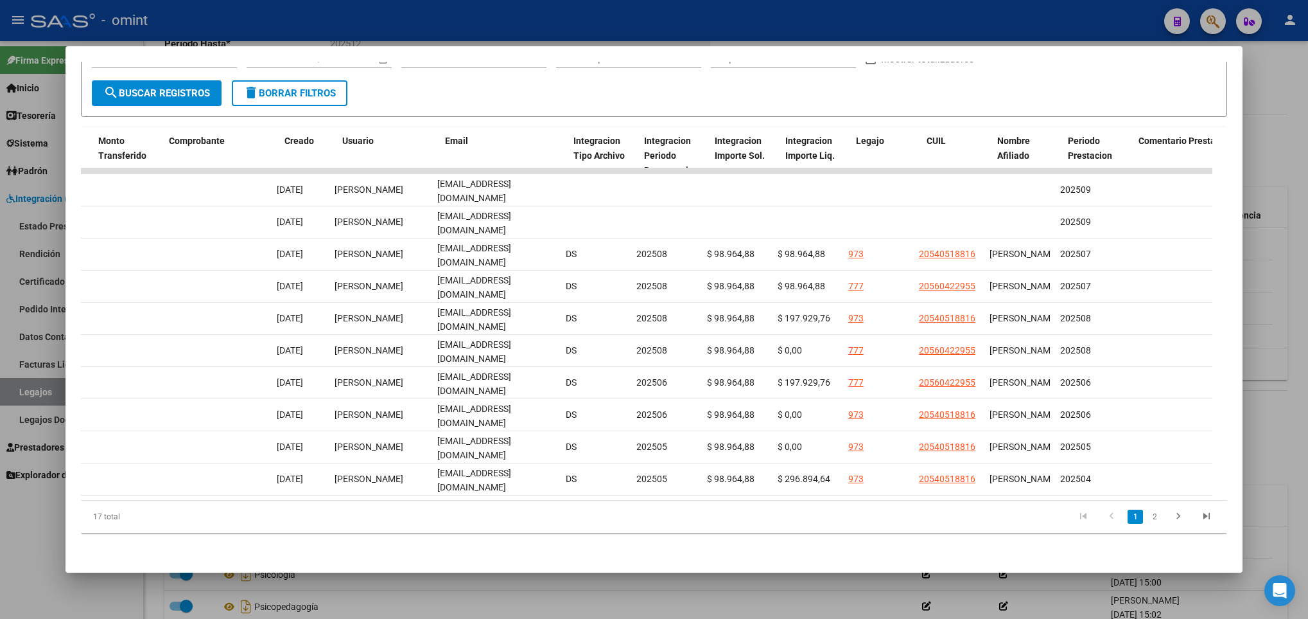
scroll to position [0, 1266]
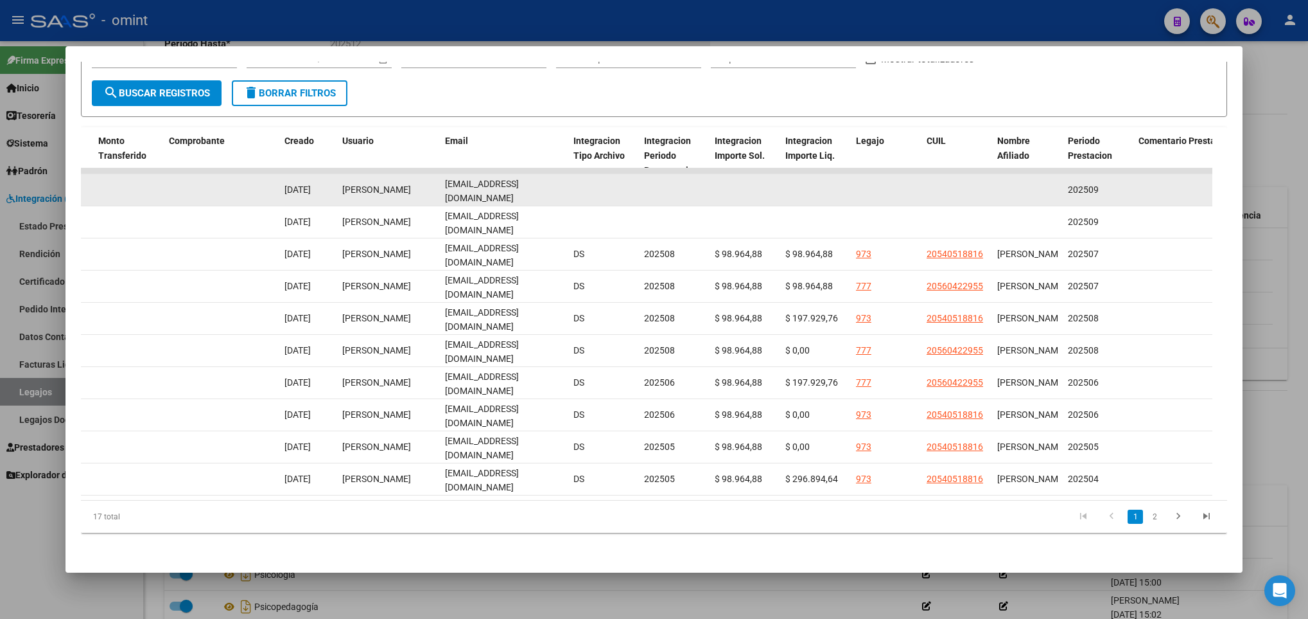
drag, startPoint x: 444, startPoint y: 177, endPoint x: 549, endPoint y: 178, distance: 105.3
click at [549, 178] on div "rosacmuglia@gmail.com" at bounding box center [504, 190] width 118 height 27
copy span "rosacmuglia@gmail.com"
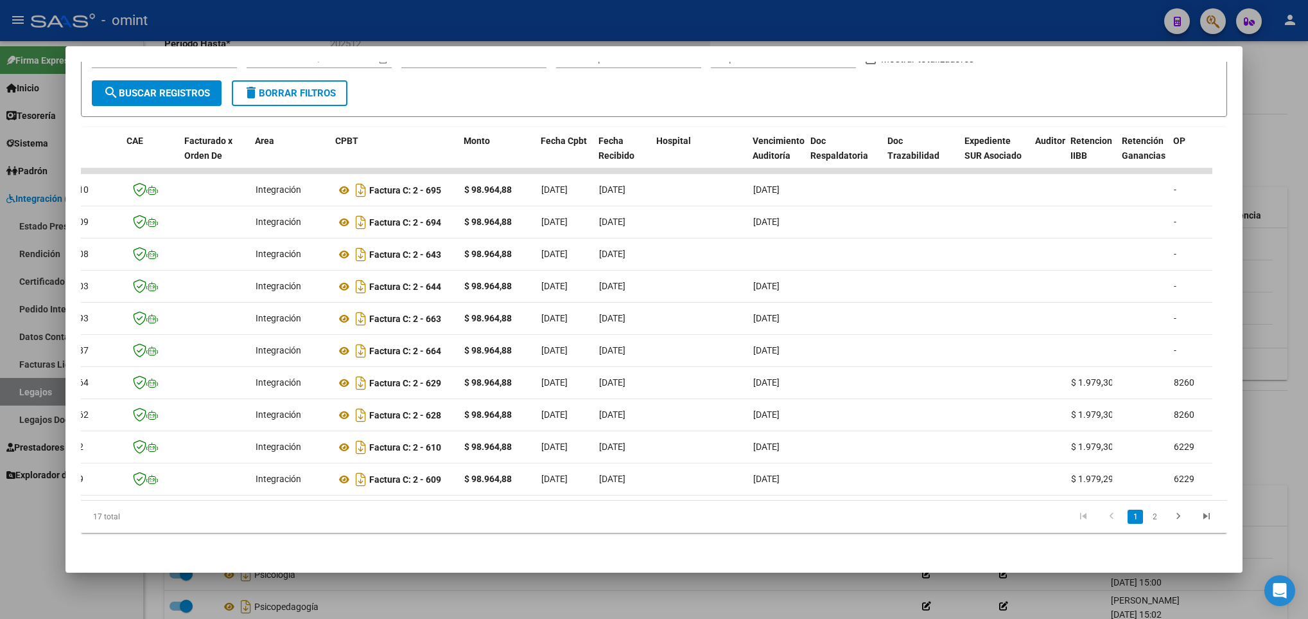
scroll to position [0, 0]
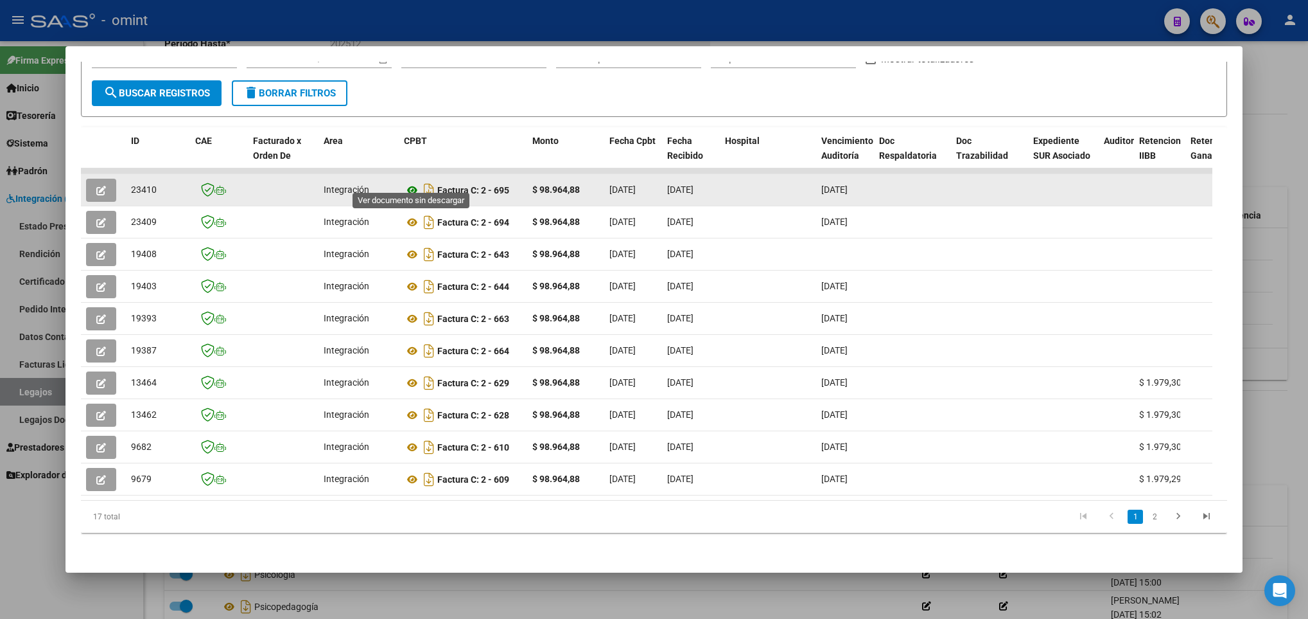
click at [416, 182] on icon at bounding box center [412, 189] width 17 height 15
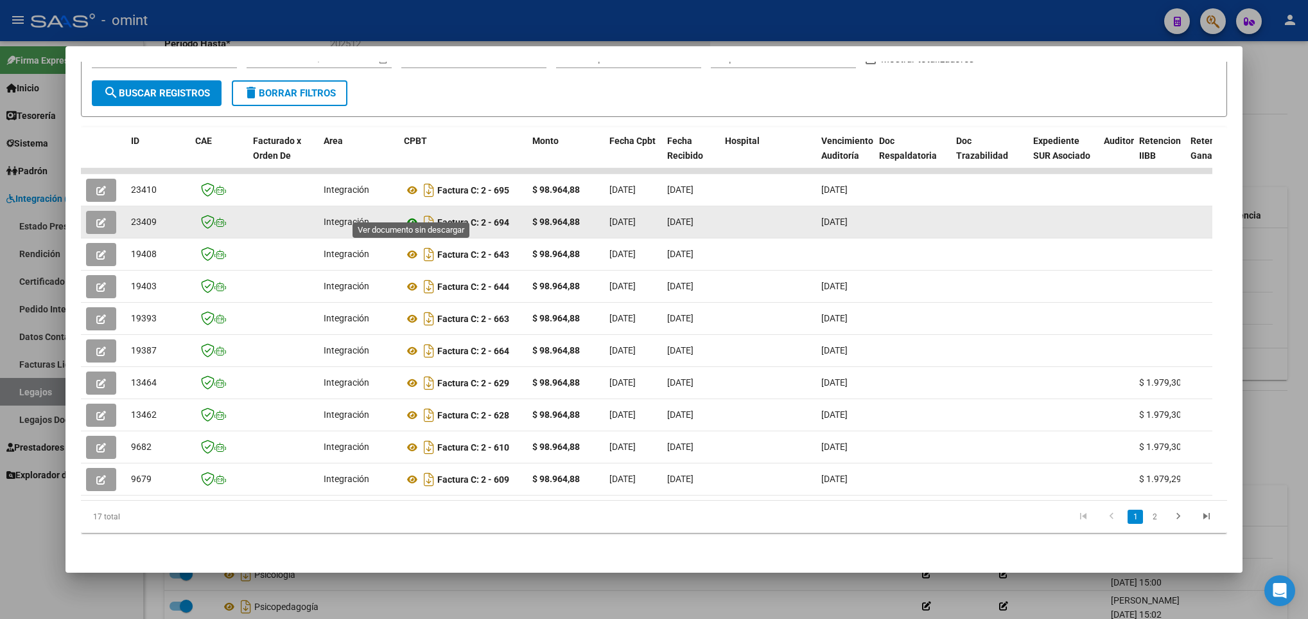
copy span "rosacmuglia@gmail.com"
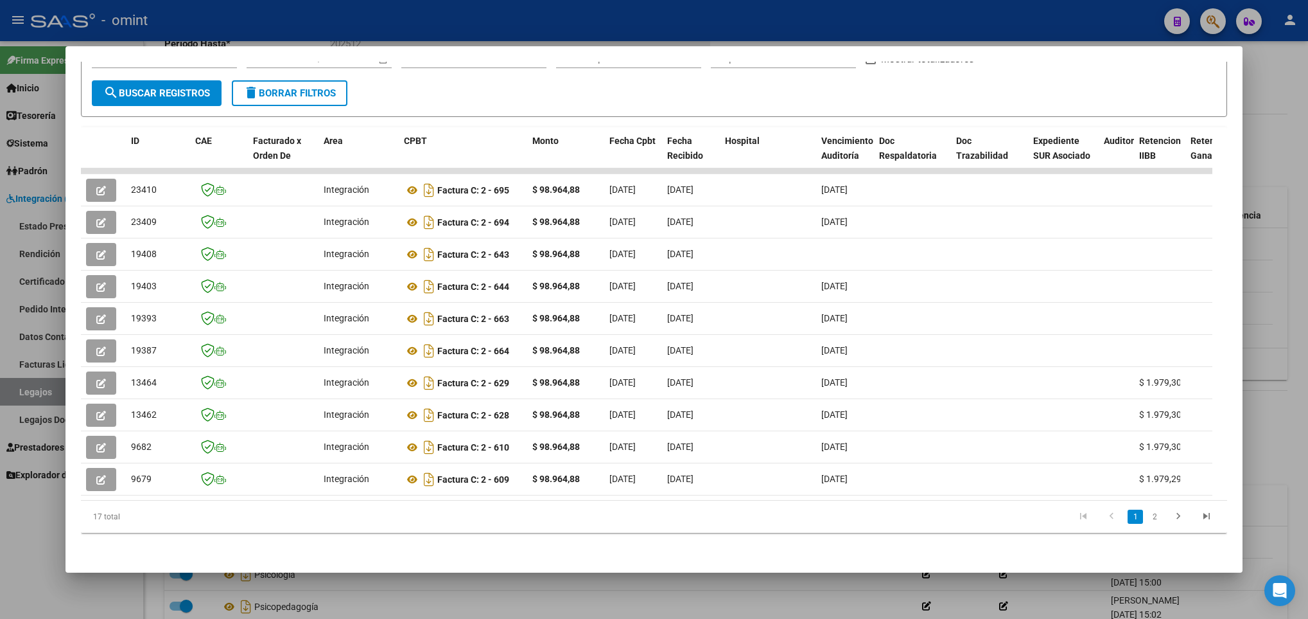
click at [415, 596] on div at bounding box center [654, 309] width 1308 height 619
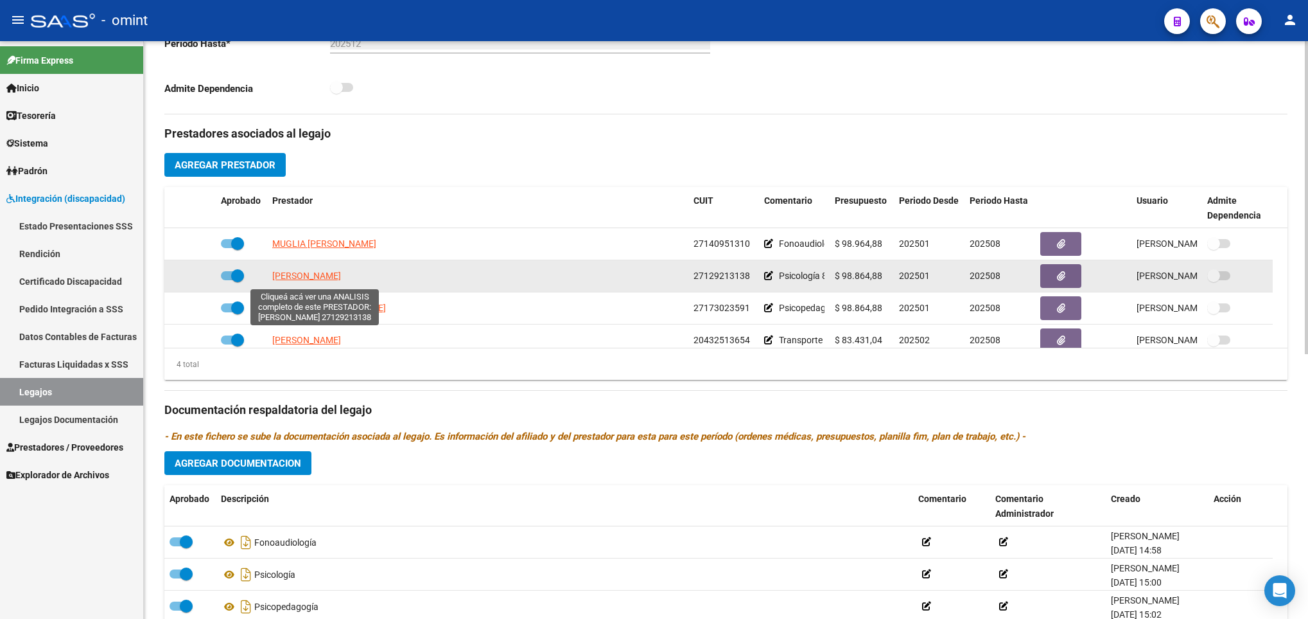
click at [331, 281] on span "AKIKE MARIA ADELA" at bounding box center [306, 275] width 69 height 10
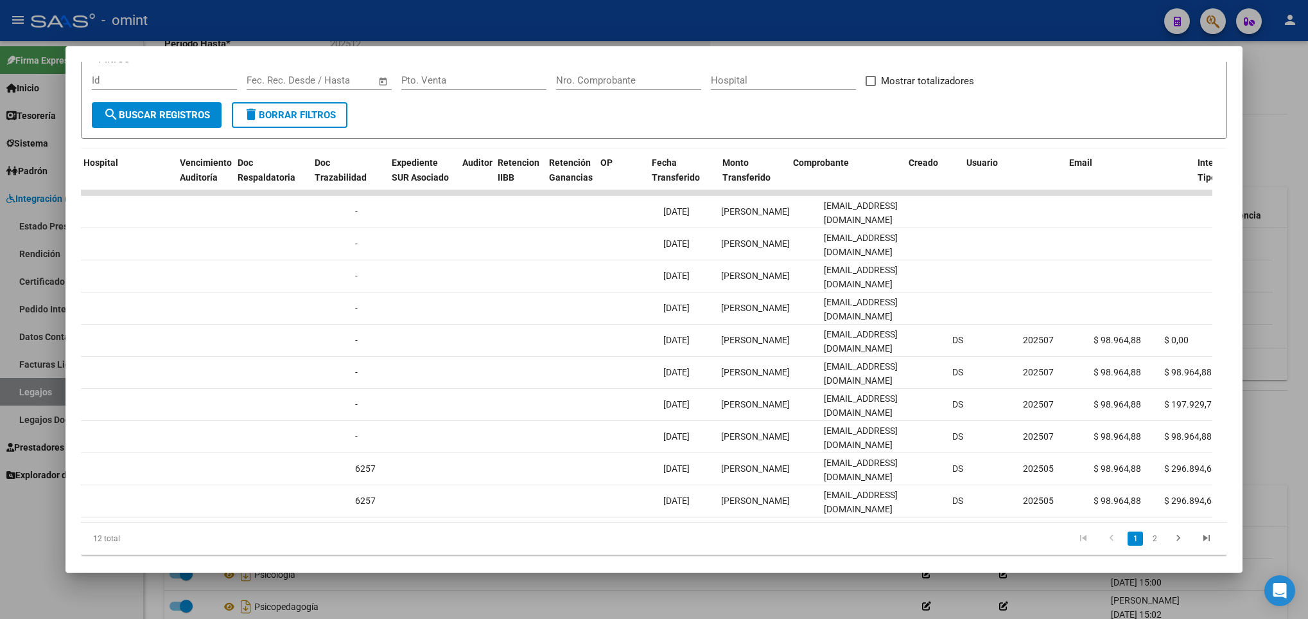
scroll to position [0, 902]
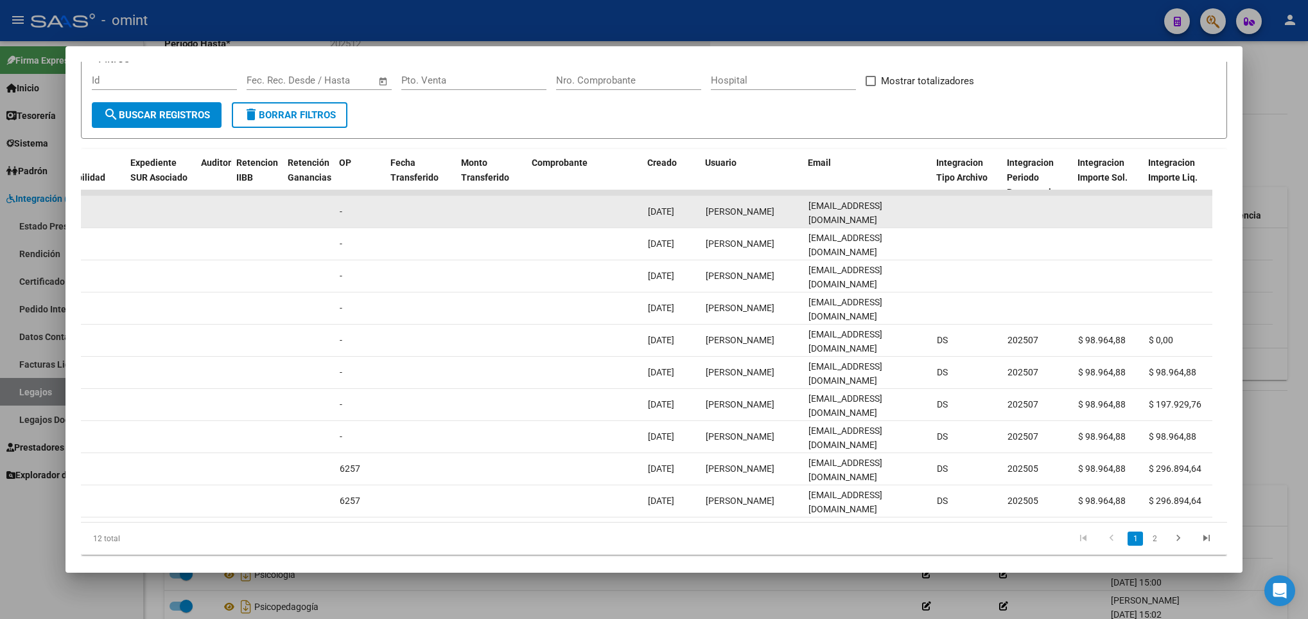
drag, startPoint x: 808, startPoint y: 213, endPoint x: 904, endPoint y: 210, distance: 96.4
click at [904, 210] on div "mariaakike@gmail.com" at bounding box center [868, 211] width 118 height 27
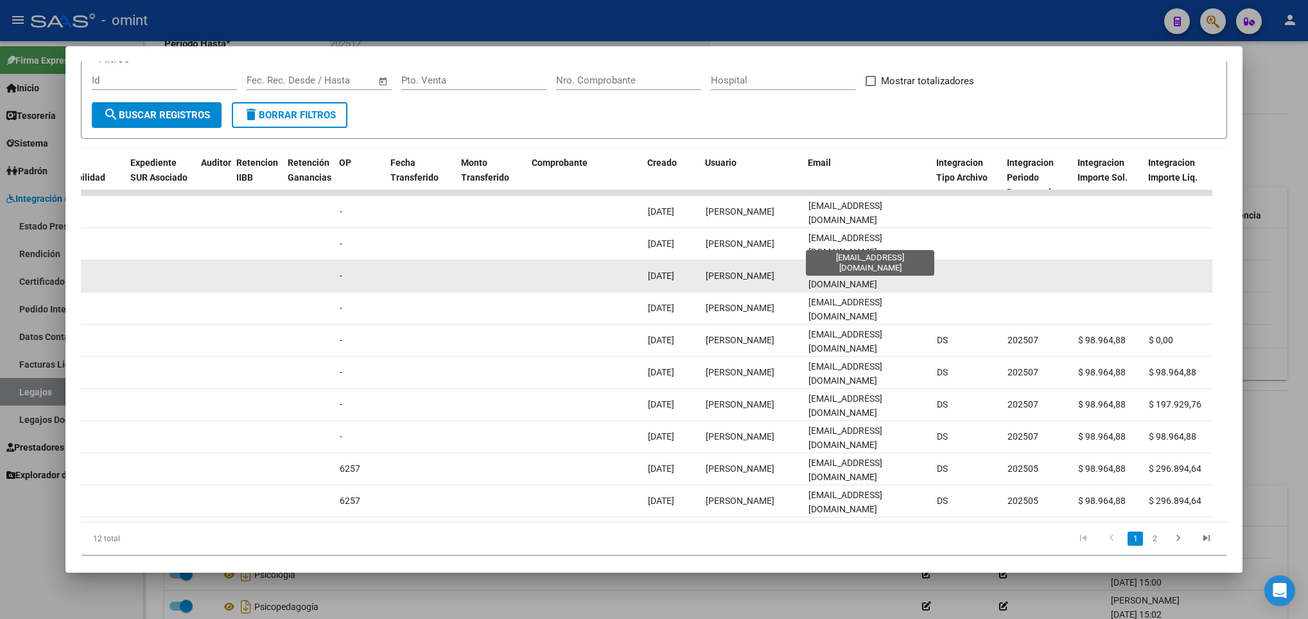
copy span "mariaakike@gmail.com"
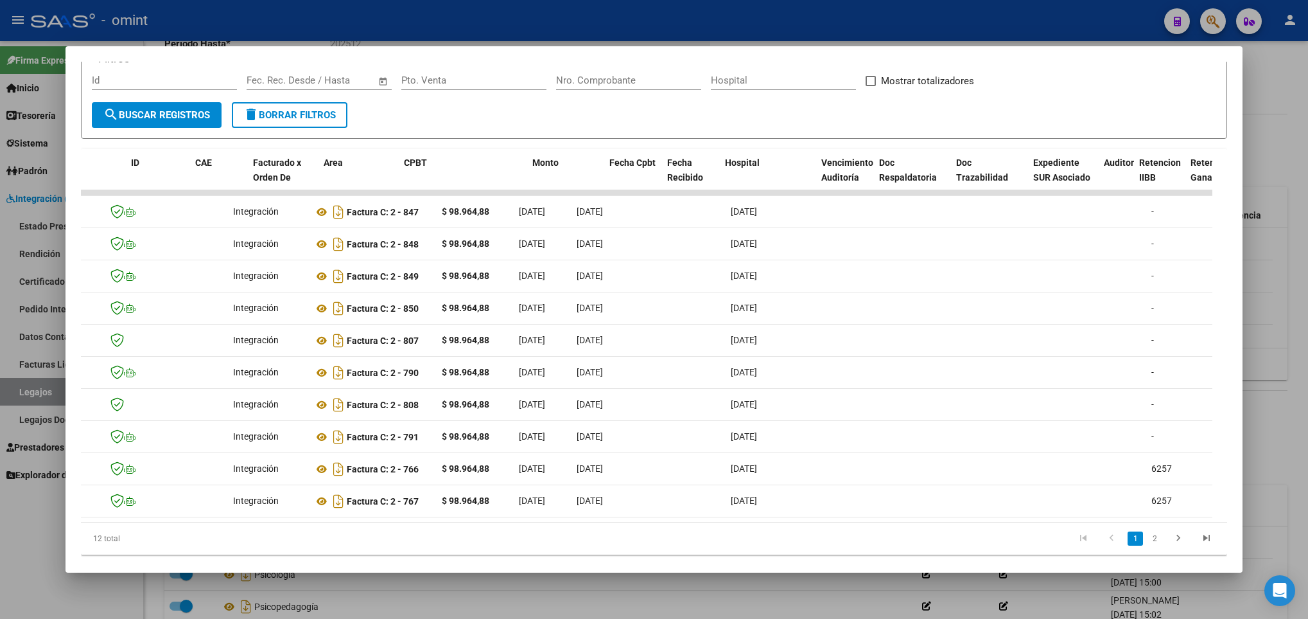
scroll to position [0, 0]
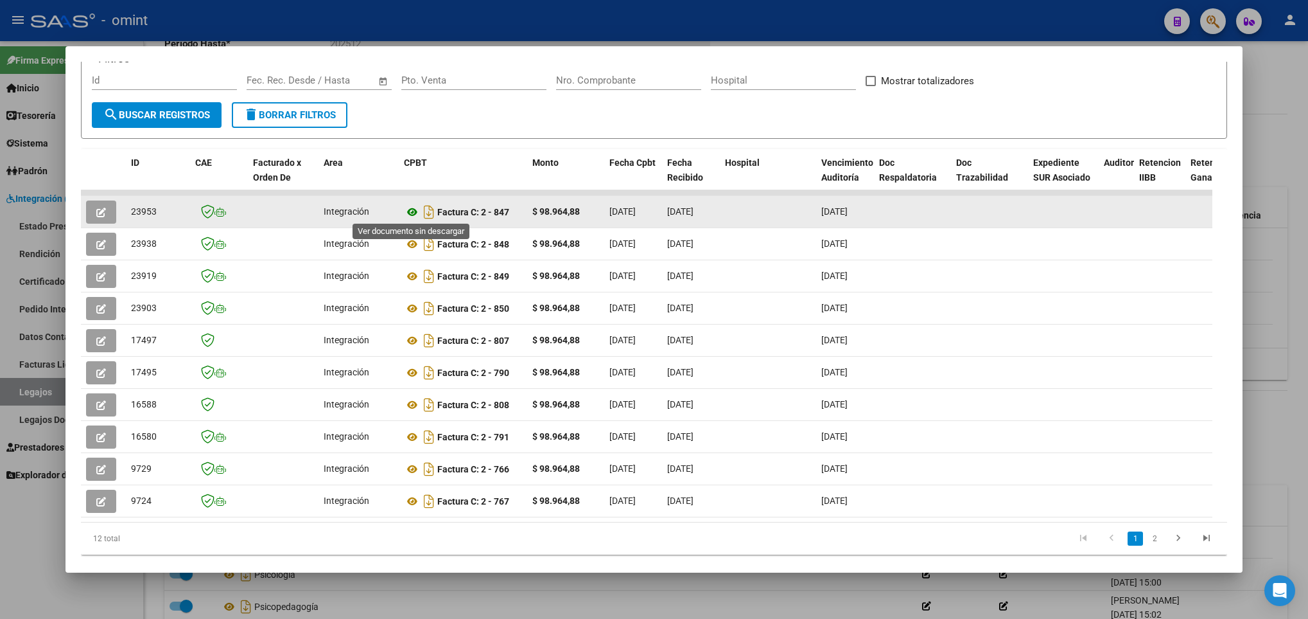
click at [410, 214] on icon at bounding box center [412, 211] width 17 height 15
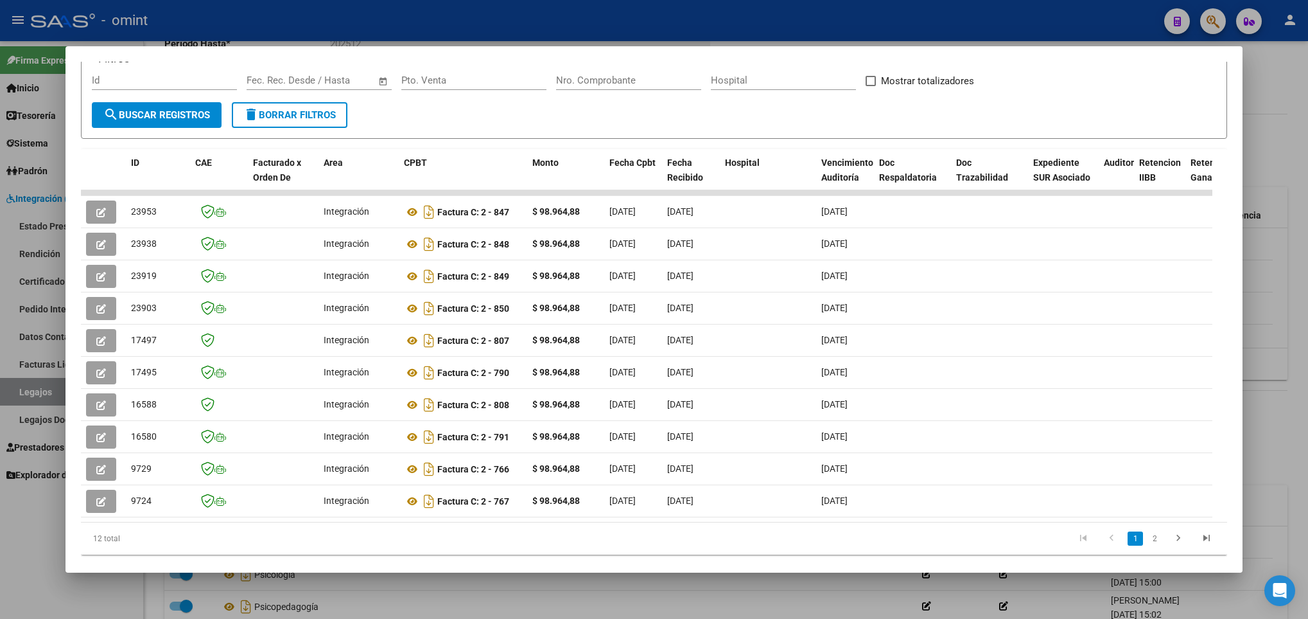
click at [713, 588] on div at bounding box center [654, 309] width 1308 height 619
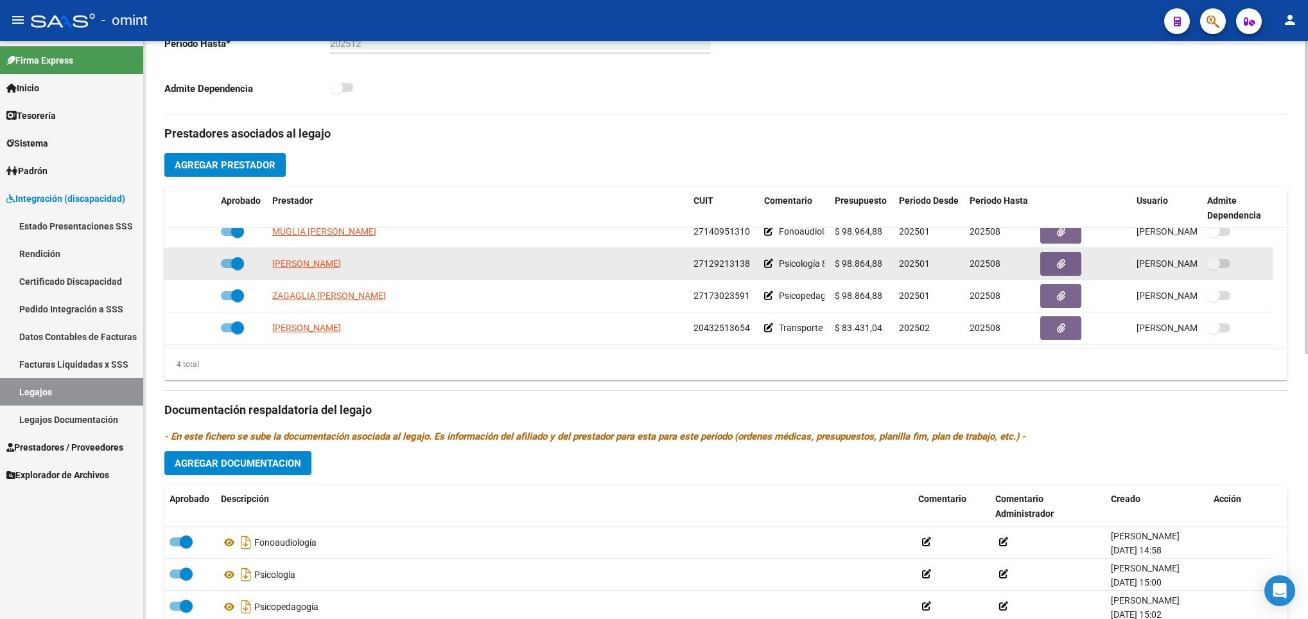
scroll to position [13, 0]
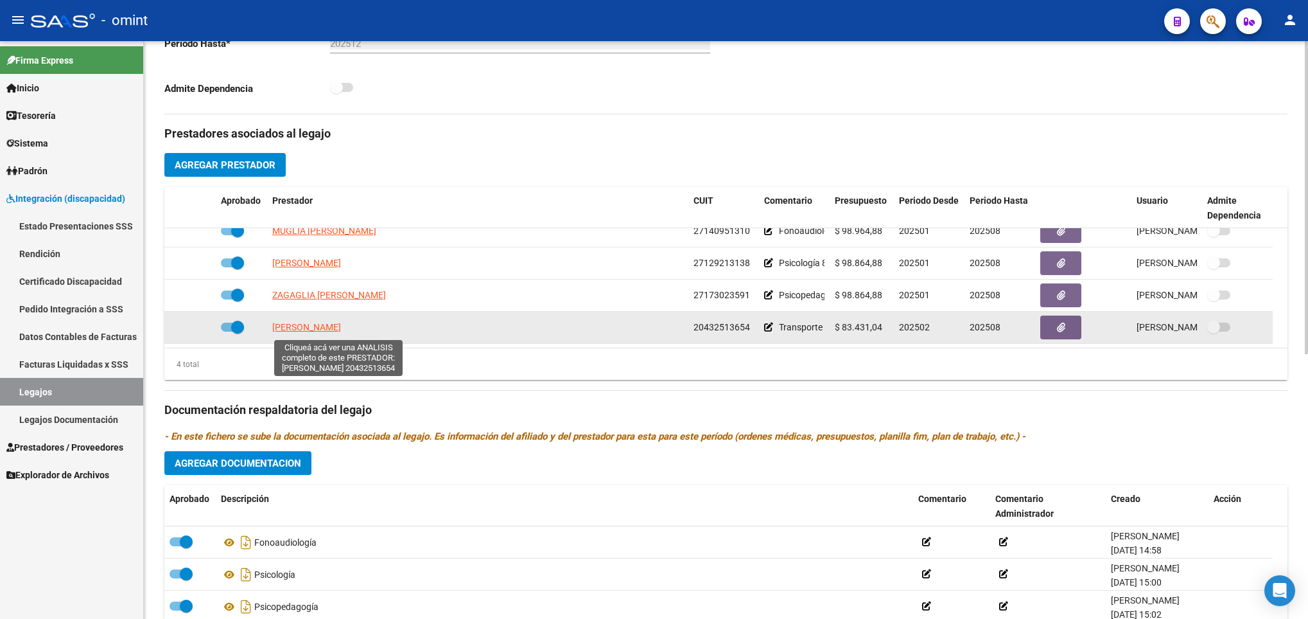
click at [341, 330] on span "ANDINO FRANCISCO LEONARDO" at bounding box center [306, 327] width 69 height 10
type textarea "20432513654"
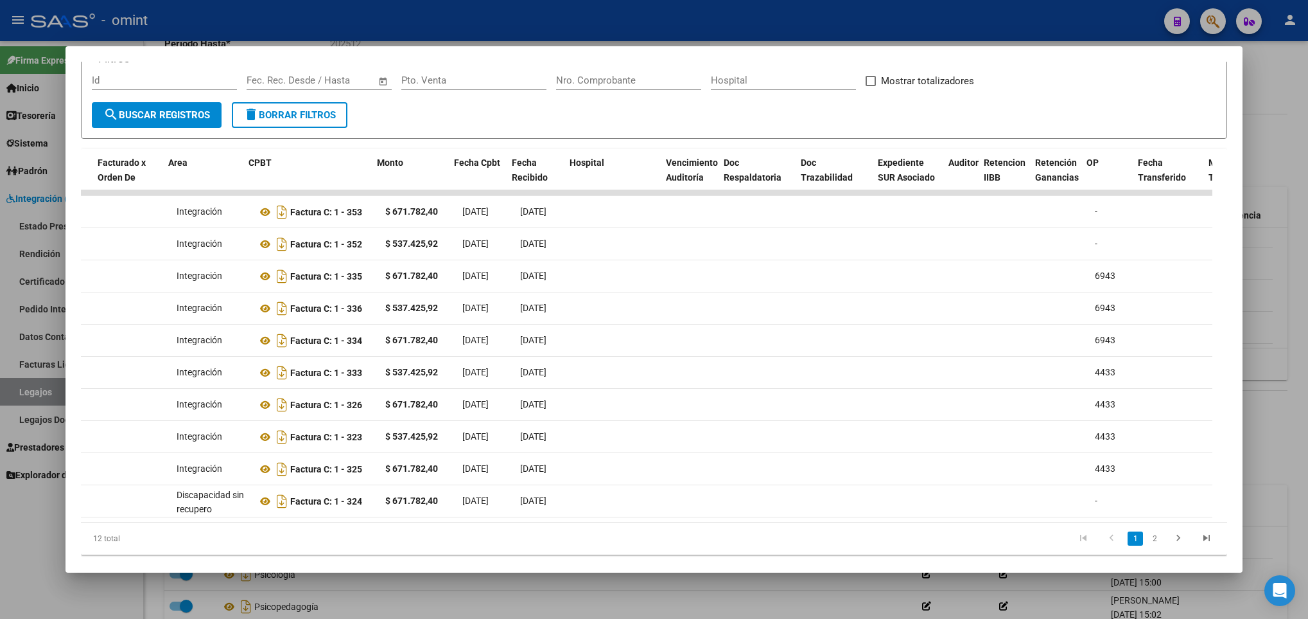
scroll to position [0, 0]
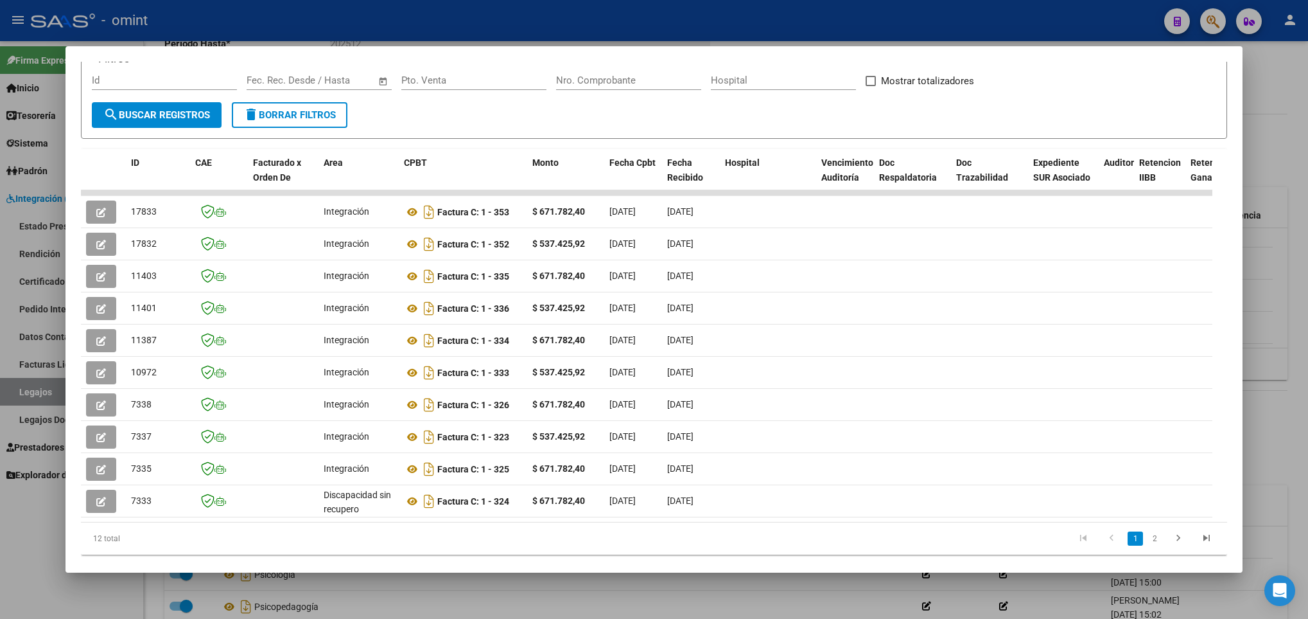
click at [640, 592] on div at bounding box center [654, 309] width 1308 height 619
